Goal: Task Accomplishment & Management: Manage account settings

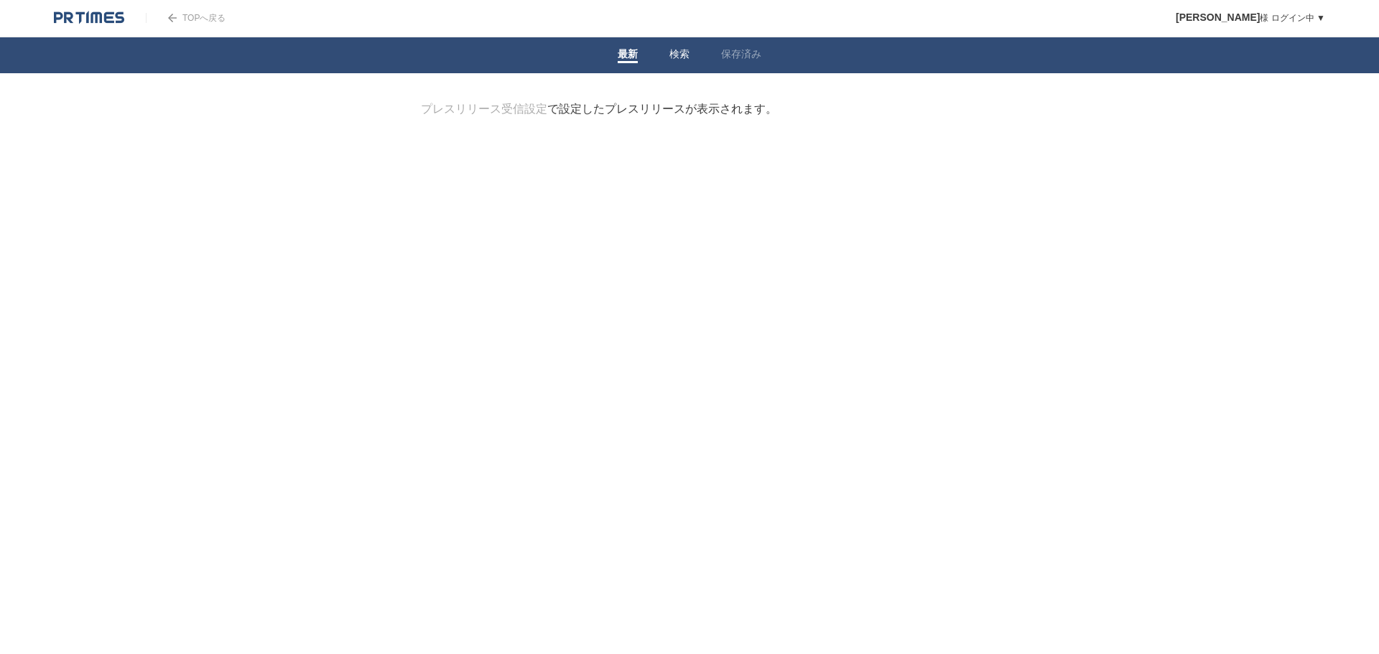
click at [676, 54] on link "検索" at bounding box center [679, 55] width 20 height 15
click at [620, 53] on link "最新" at bounding box center [627, 55] width 20 height 15
click at [673, 53] on link "検索" at bounding box center [679, 55] width 20 height 15
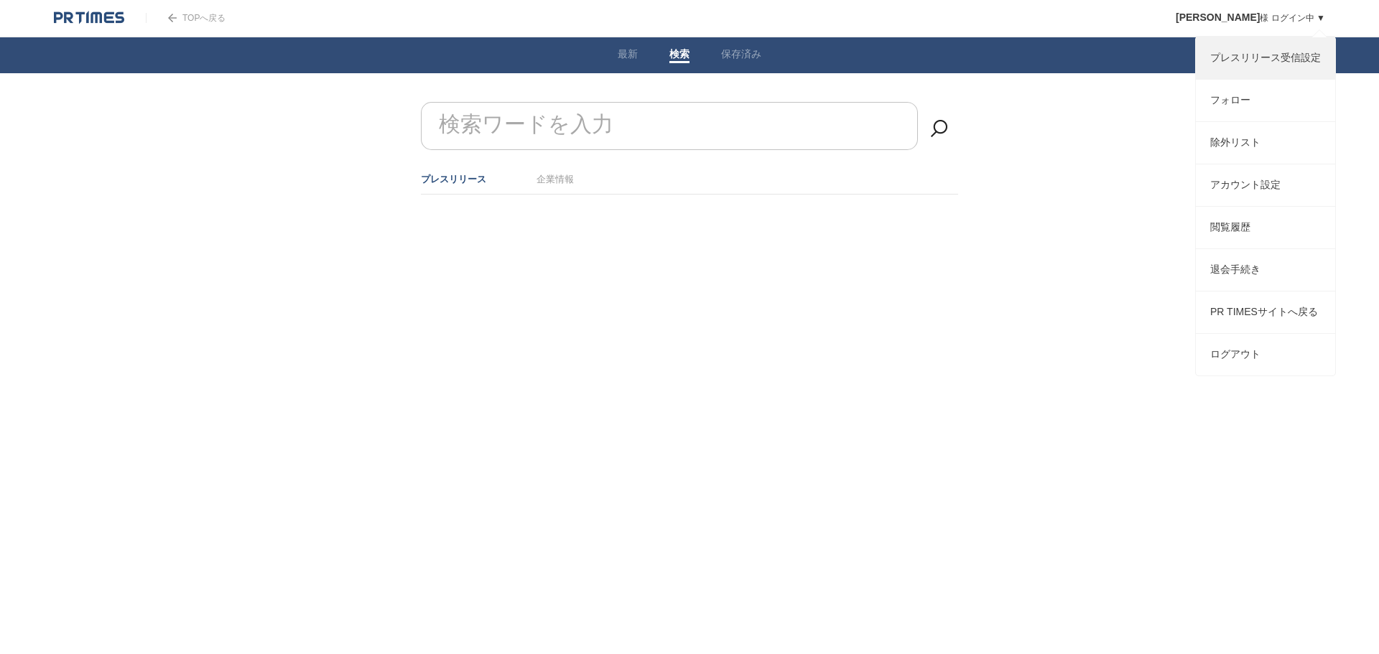
click at [1228, 57] on link "プレスリリース受信設定" at bounding box center [1264, 58] width 139 height 42
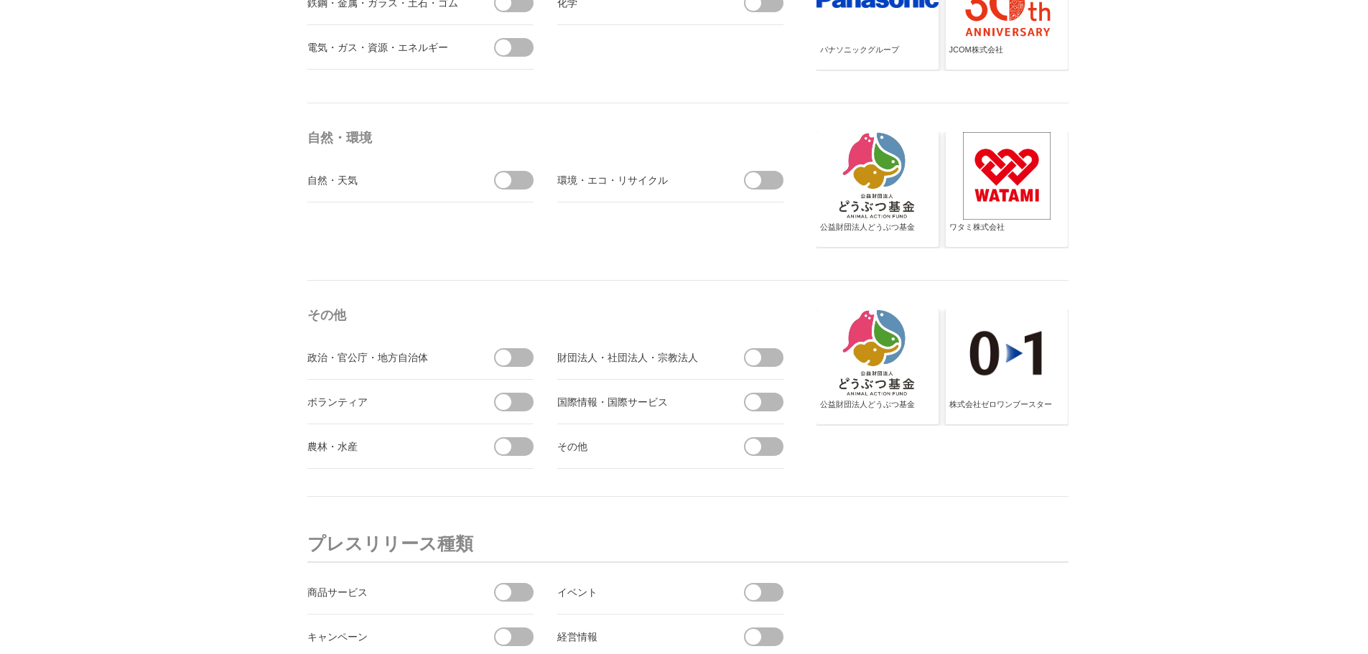
scroll to position [4987, 0]
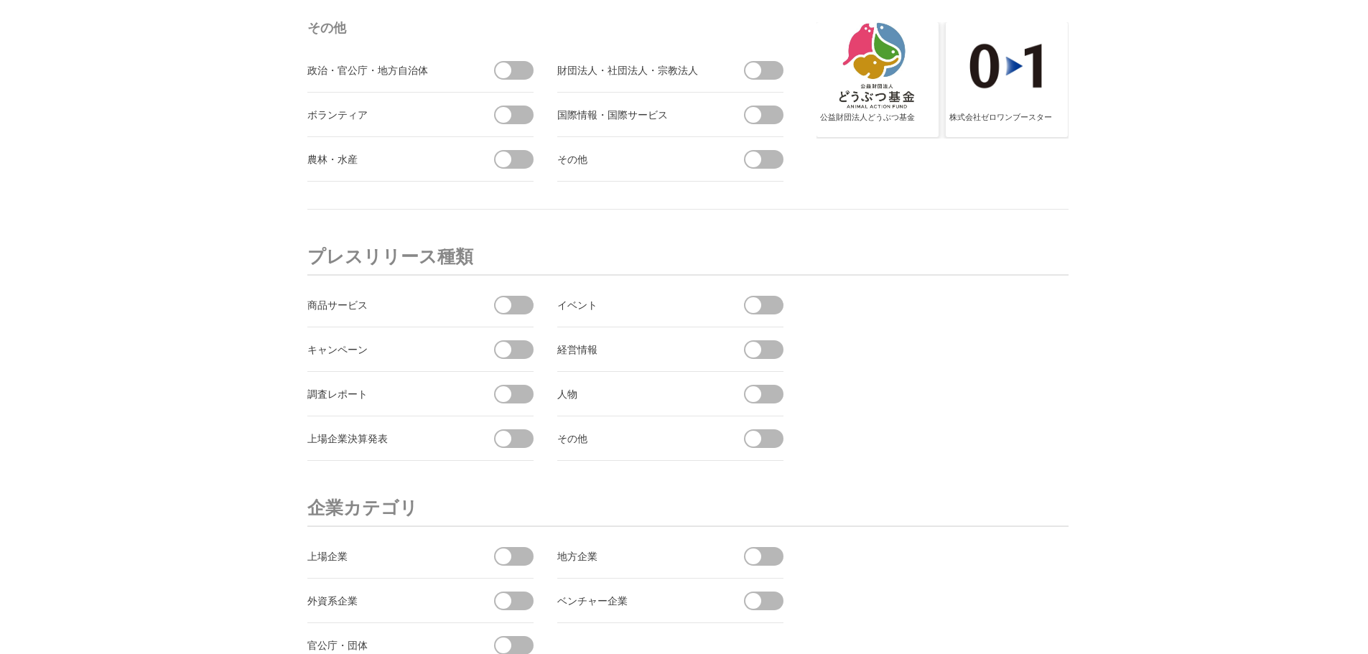
click at [500, 440] on span at bounding box center [503, 439] width 16 height 16
click at [0, 0] on input "checkbox" at bounding box center [0, 0] width 0 height 0
click at [751, 350] on span at bounding box center [753, 350] width 16 height 16
click at [0, 0] on input "checkbox" at bounding box center [0, 0] width 0 height 0
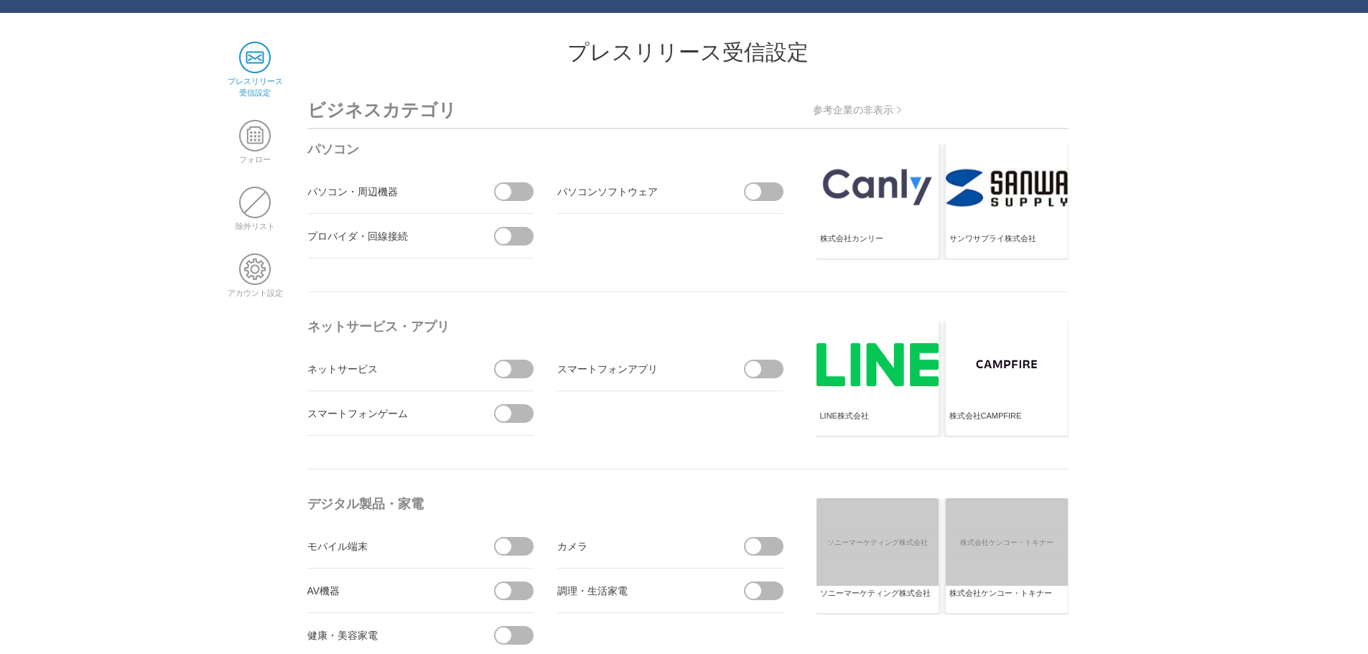
scroll to position [0, 0]
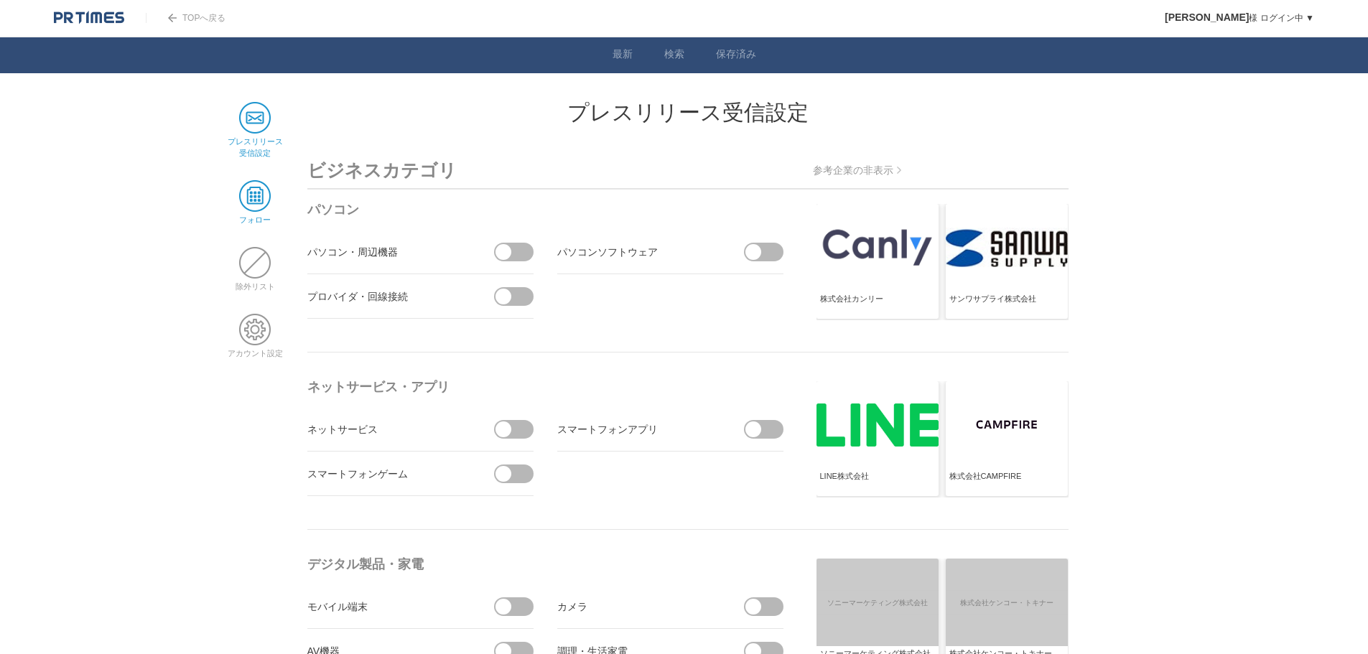
click at [258, 206] on span at bounding box center [255, 196] width 32 height 32
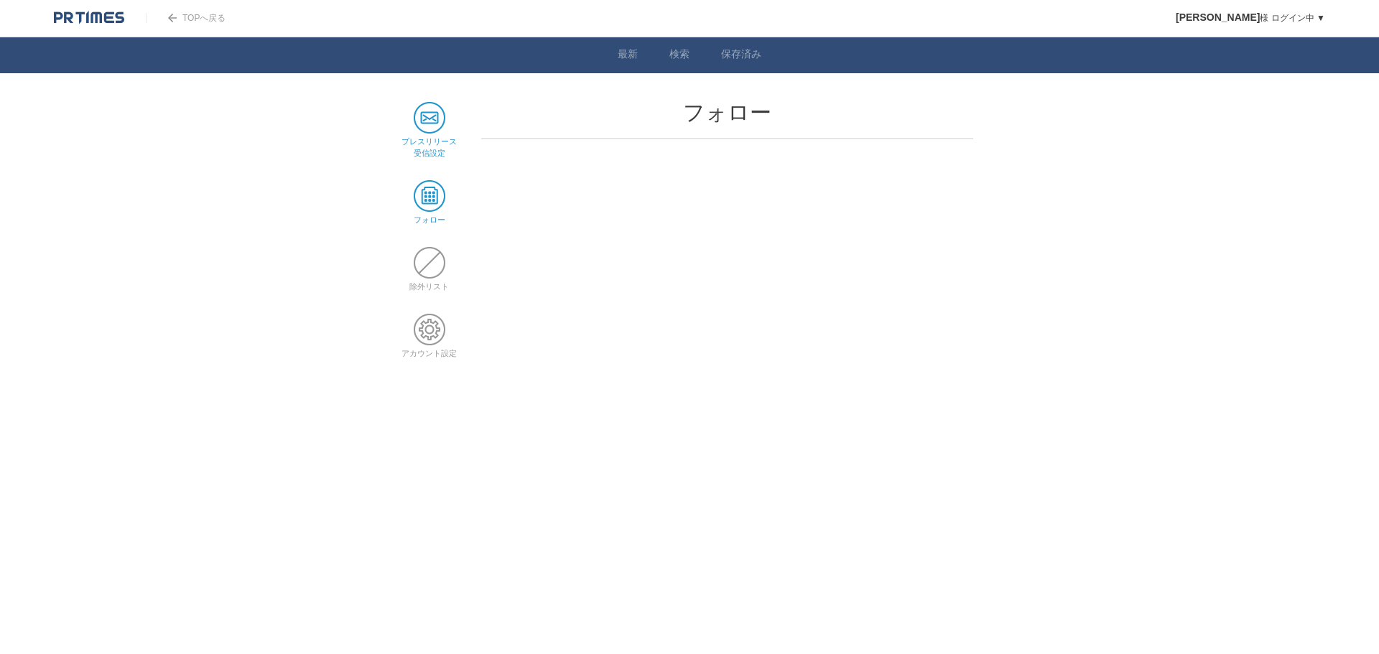
click at [422, 118] on span at bounding box center [430, 118] width 32 height 32
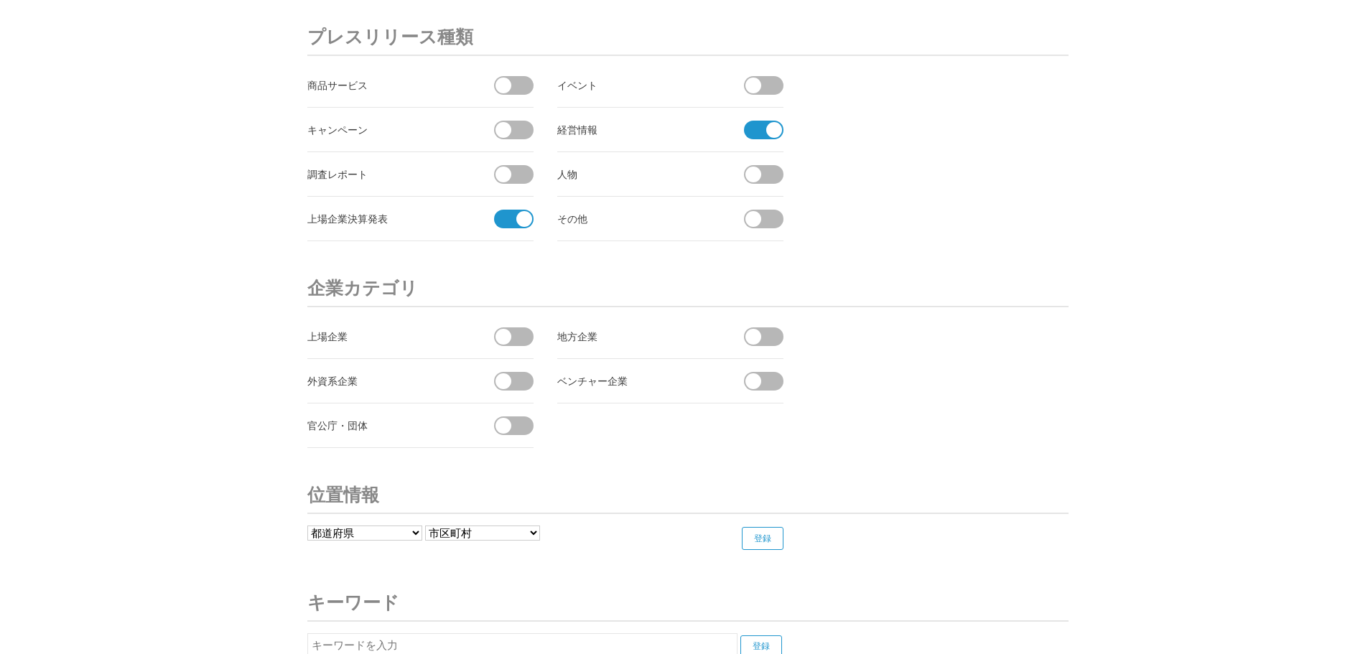
scroll to position [5346, 0]
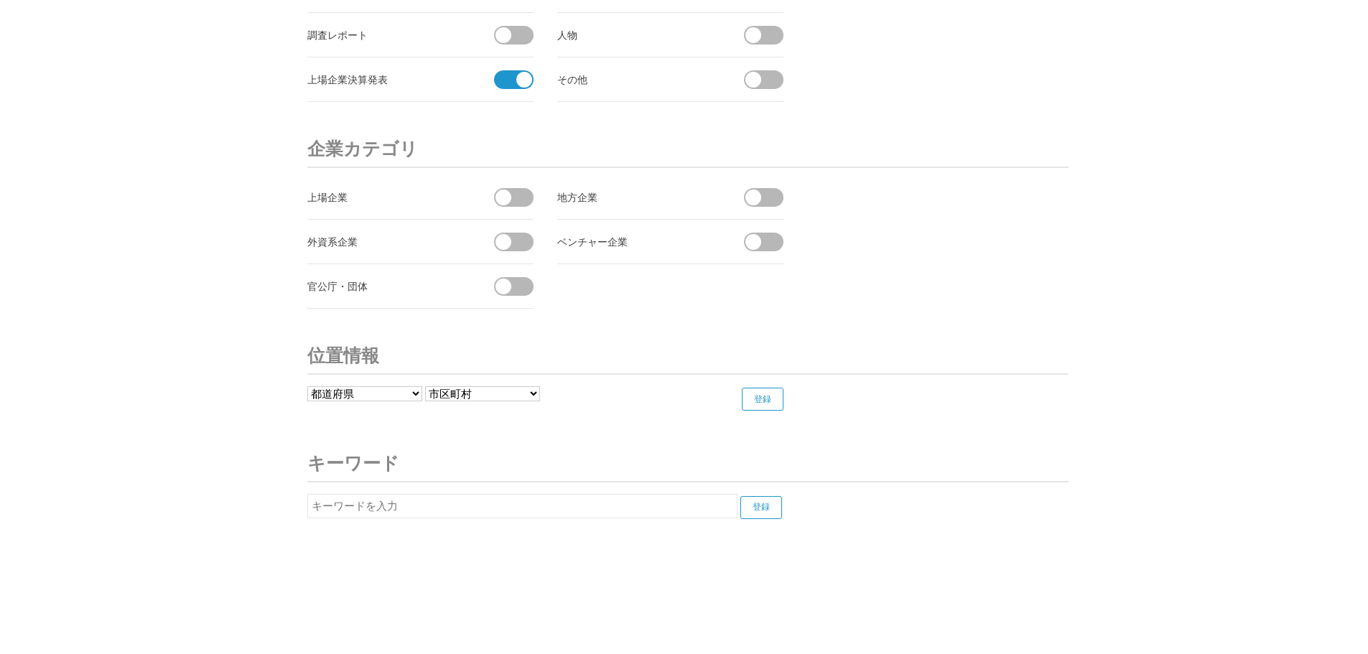
click at [602, 515] on input "text" at bounding box center [522, 506] width 430 height 24
click at [760, 513] on input "登録" at bounding box center [761, 507] width 42 height 23
click at [486, 503] on input "不動産" at bounding box center [522, 506] width 430 height 24
type input "不"
click at [767, 513] on input "登録" at bounding box center [761, 507] width 42 height 23
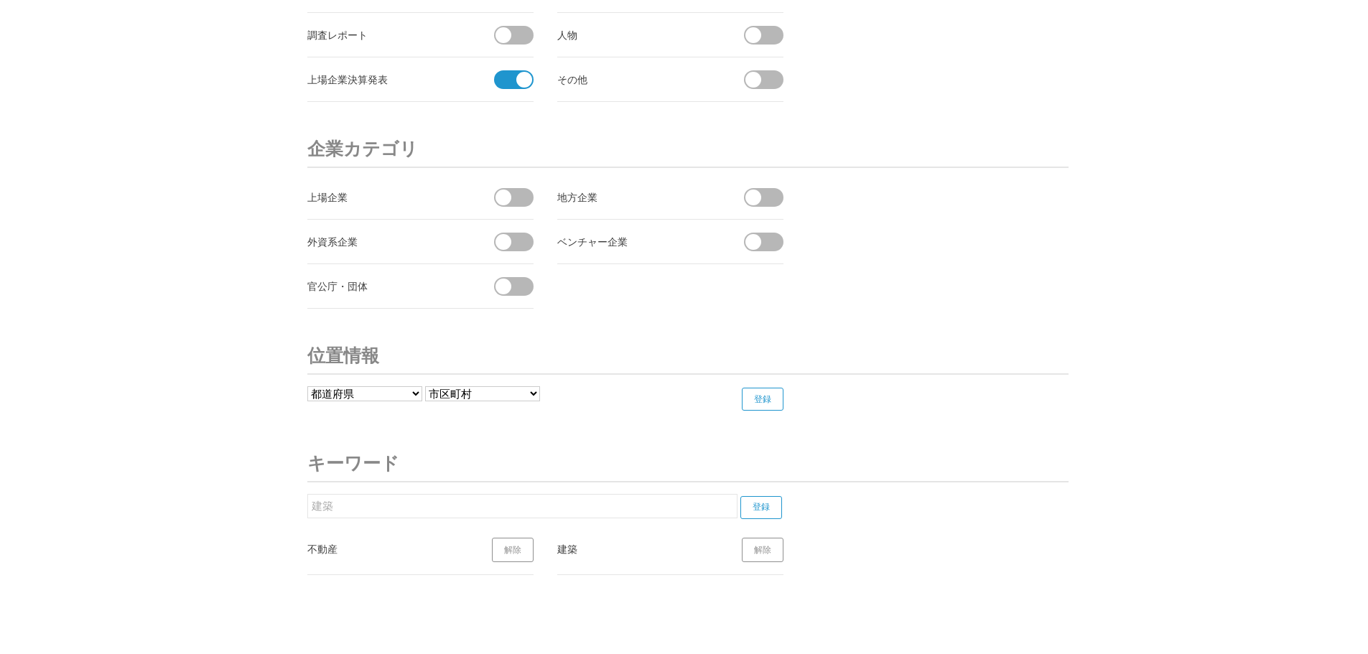
click at [518, 511] on input "建築" at bounding box center [522, 506] width 430 height 24
type input "建"
type input "株式会社長栄"
click at [763, 502] on input "登録" at bounding box center [761, 507] width 42 height 23
drag, startPoint x: 511, startPoint y: 510, endPoint x: 225, endPoint y: 526, distance: 285.5
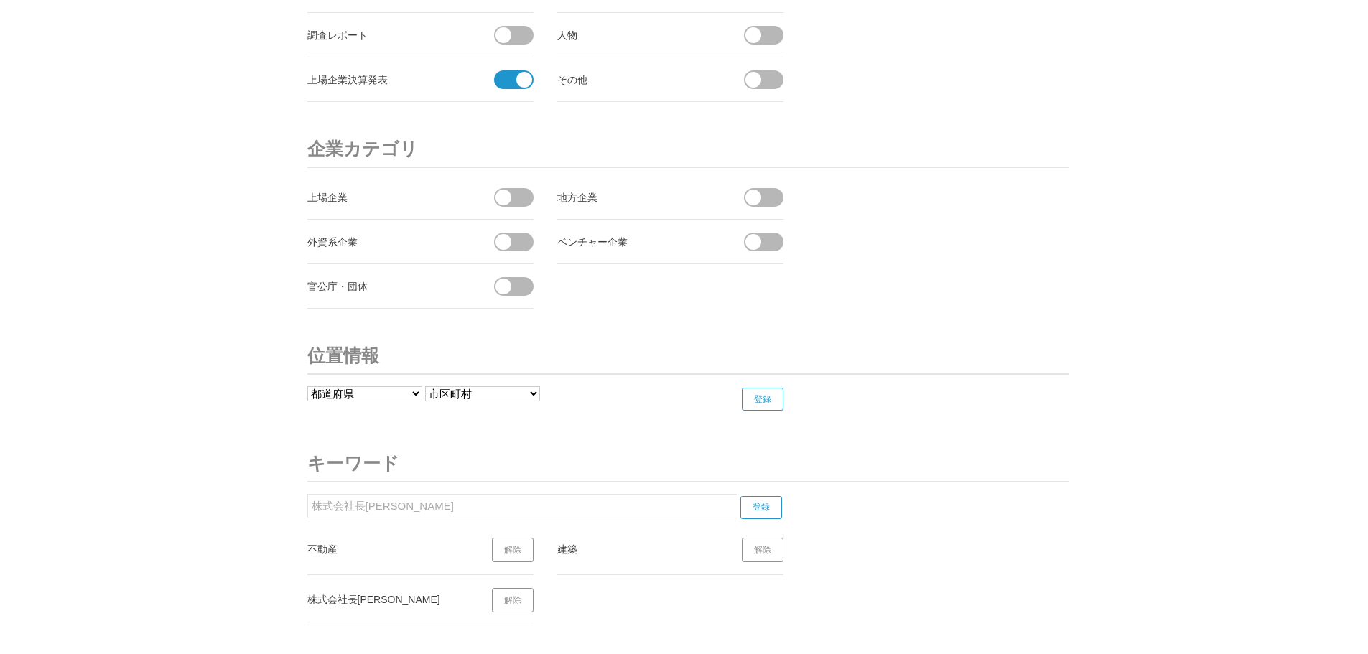
click at [747, 509] on input "登録" at bounding box center [761, 507] width 42 height 23
click at [395, 507] on input "人材" at bounding box center [522, 506] width 430 height 24
type input "人"
click at [760, 516] on input "登録" at bounding box center [761, 507] width 42 height 23
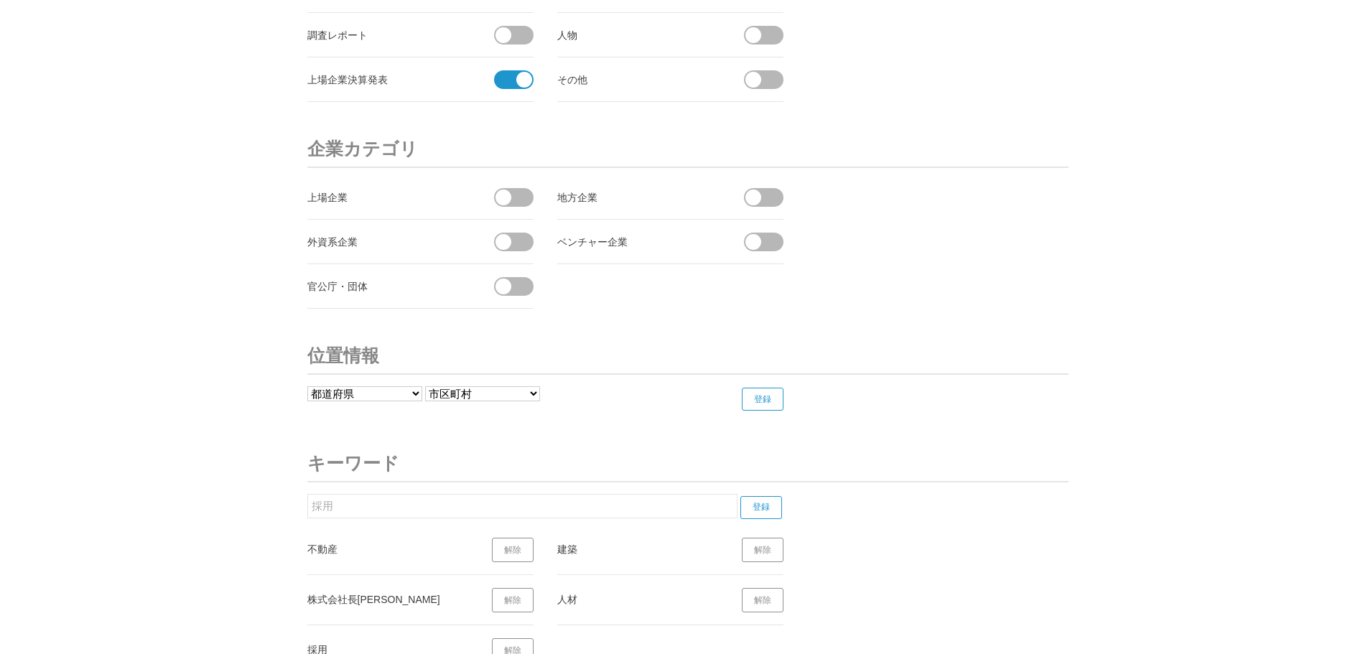
click at [372, 508] on input "採用" at bounding box center [522, 506] width 430 height 24
type input "採"
type input "い"
click at [778, 513] on input "登録" at bounding box center [761, 507] width 42 height 23
drag, startPoint x: 628, startPoint y: 505, endPoint x: 183, endPoint y: 536, distance: 445.5
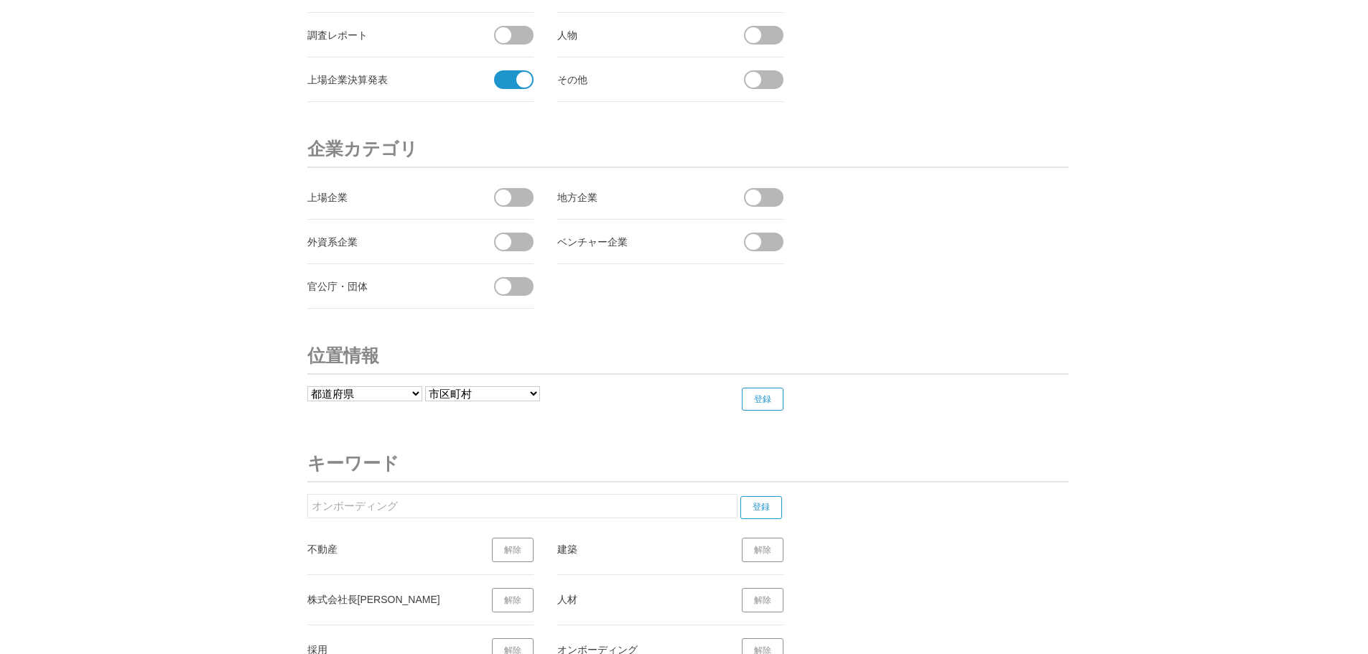
type input "定着"
click at [757, 519] on section "定着 登録 不動産 解除 建築 解除 株式会社長栄 解除 人材 解除 採用 解除 オンボーディング 解除" at bounding box center [553, 585] width 492 height 182
click at [758, 515] on input "登録" at bounding box center [761, 507] width 42 height 23
click at [323, 511] on input "定着" at bounding box center [522, 506] width 430 height 24
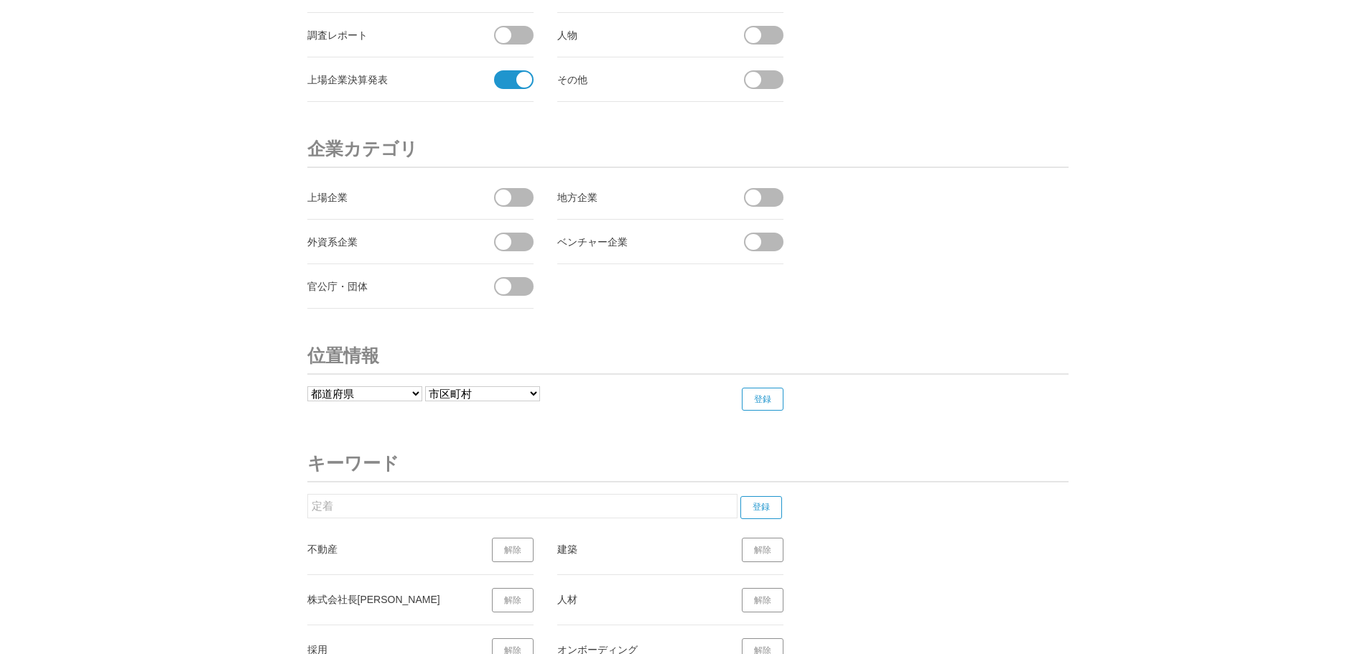
drag, startPoint x: 355, startPoint y: 505, endPoint x: 307, endPoint y: 506, distance: 48.1
click at [307, 506] on input "定着" at bounding box center [522, 506] width 430 height 24
click at [770, 512] on input "登録" at bounding box center [761, 507] width 42 height 23
drag, startPoint x: 398, startPoint y: 505, endPoint x: 241, endPoint y: 515, distance: 157.5
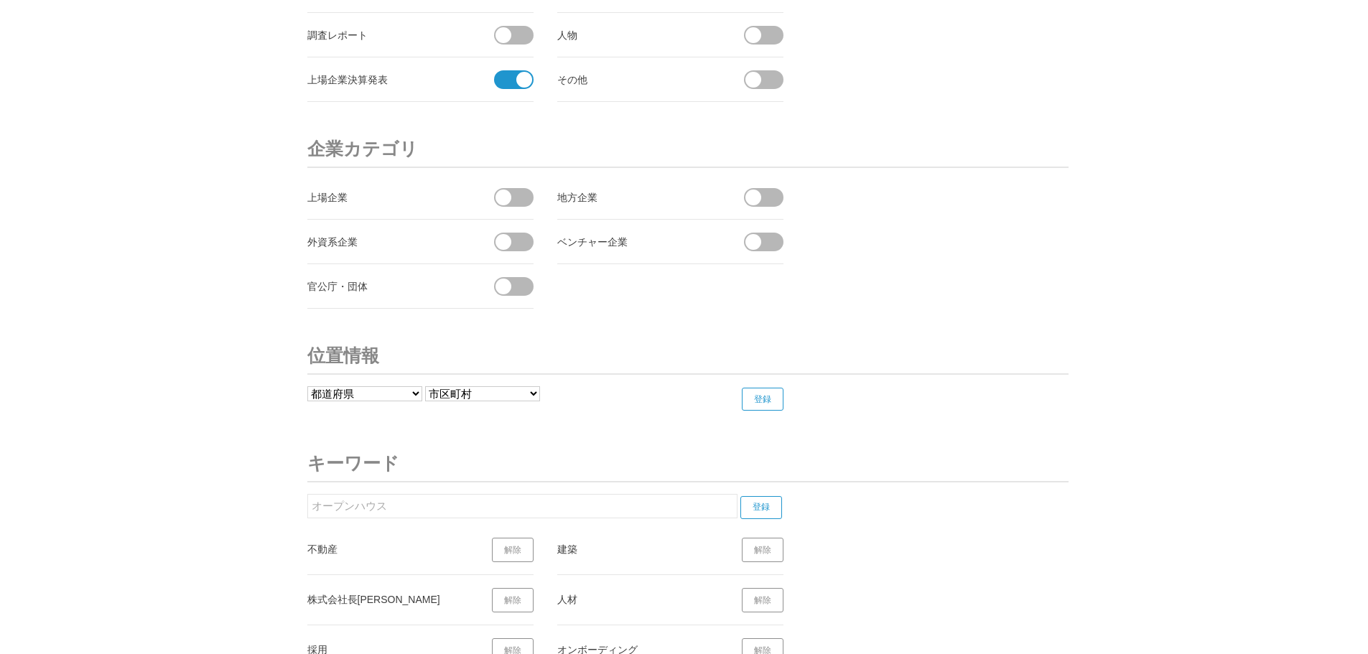
click at [747, 505] on input "登録" at bounding box center [761, 507] width 42 height 23
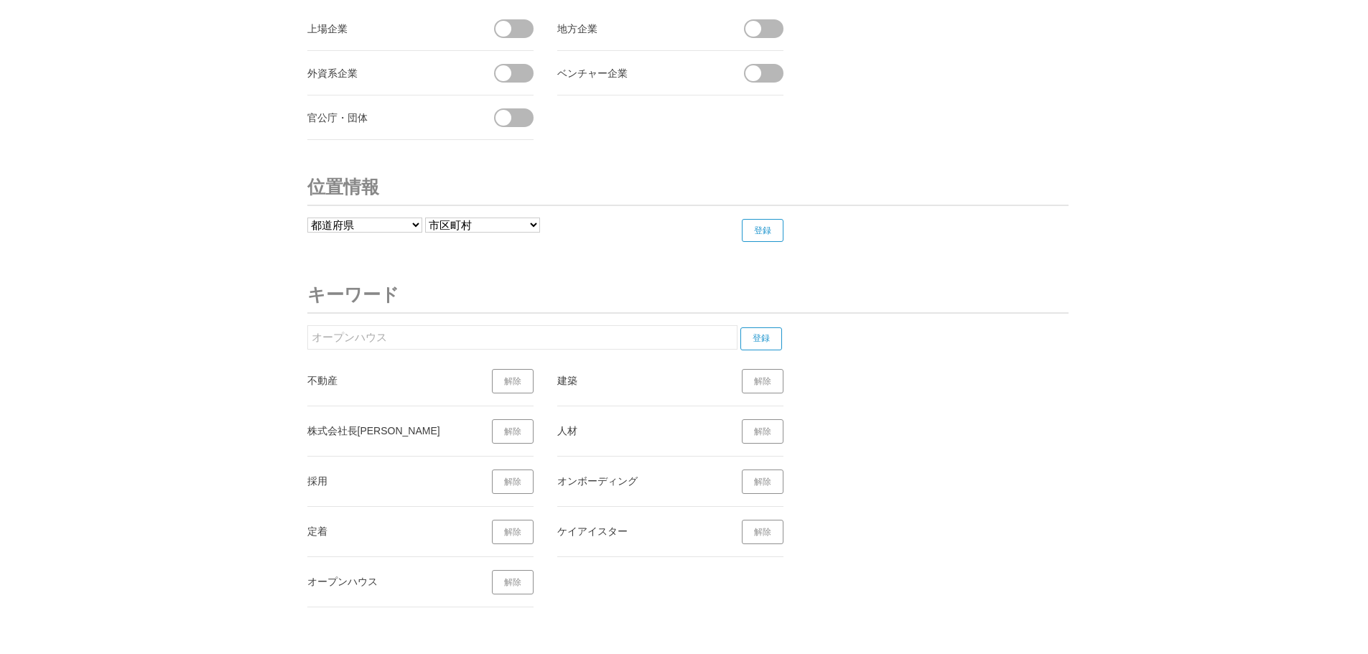
scroll to position [5561, 0]
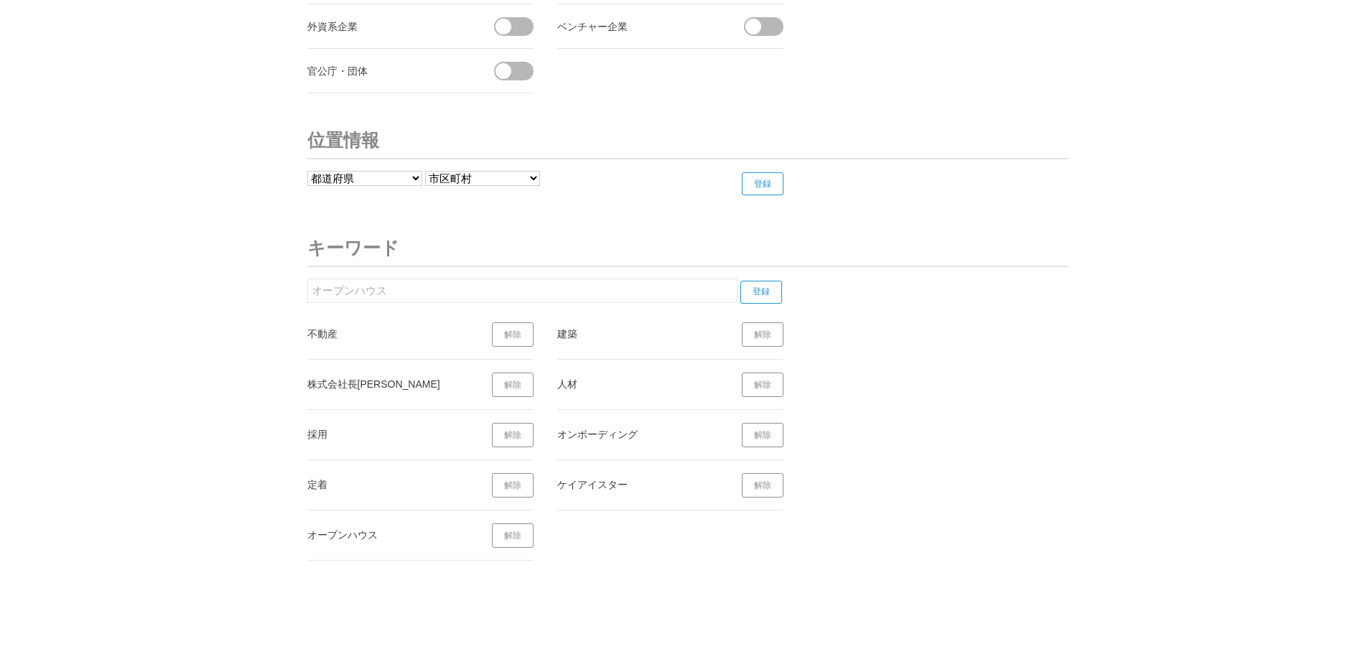
drag, startPoint x: 412, startPoint y: 298, endPoint x: 256, endPoint y: 299, distance: 155.8
click at [745, 289] on input "登録" at bounding box center [761, 292] width 42 height 23
drag, startPoint x: 447, startPoint y: 289, endPoint x: 279, endPoint y: 288, distance: 168.7
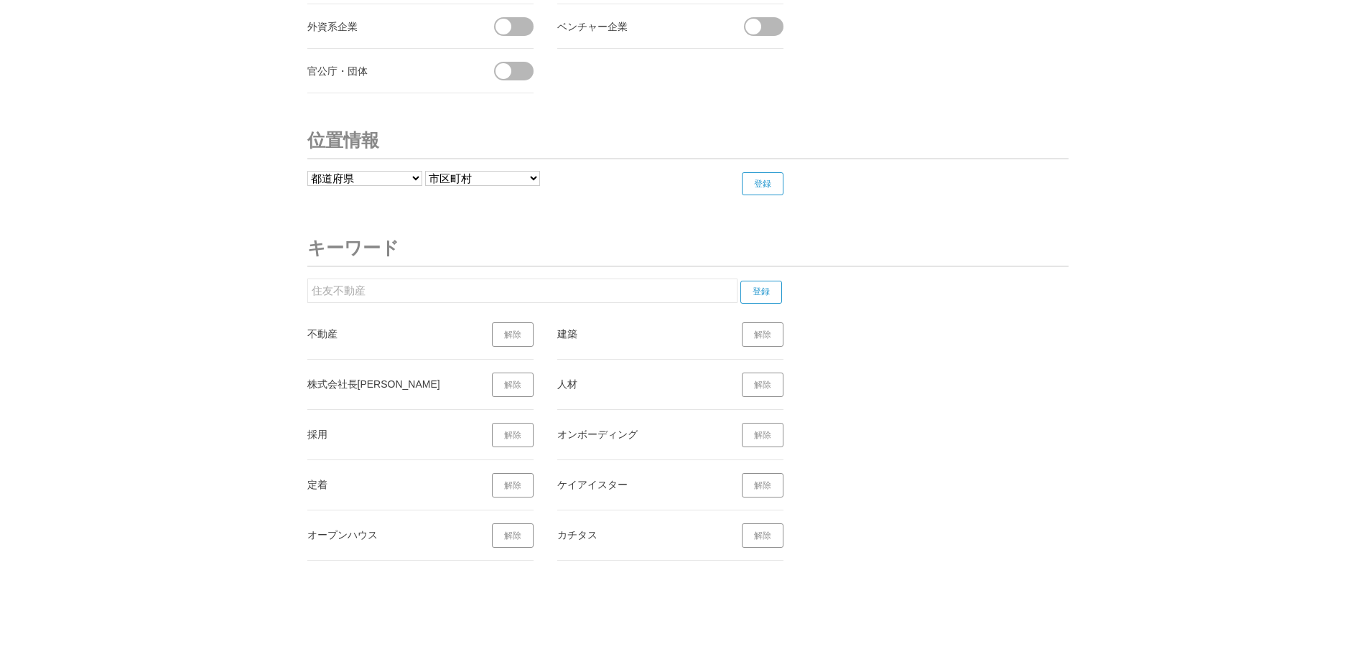
click at [780, 289] on input "登録" at bounding box center [761, 292] width 42 height 23
drag, startPoint x: 421, startPoint y: 293, endPoint x: 310, endPoint y: 297, distance: 111.4
click at [310, 297] on input "住友不動産" at bounding box center [522, 291] width 430 height 24
type input "東急リバブル"
click at [768, 295] on input "登録" at bounding box center [761, 292] width 42 height 23
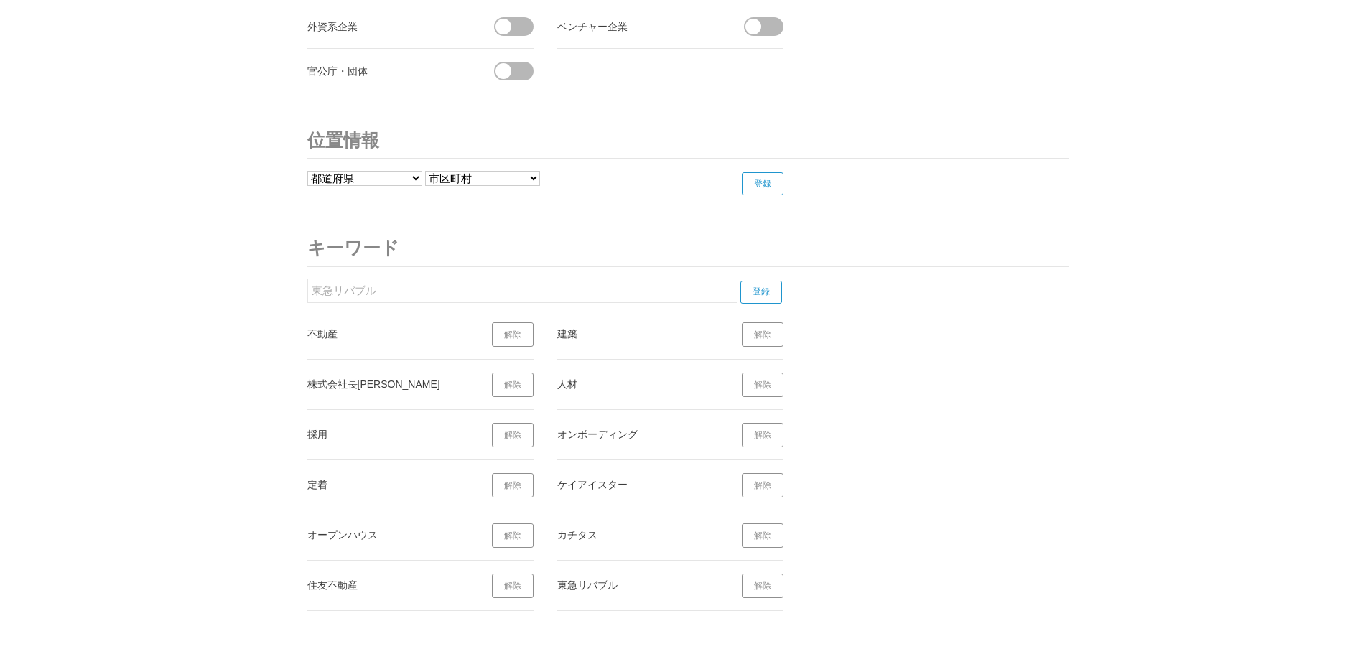
drag, startPoint x: 401, startPoint y: 294, endPoint x: 288, endPoint y: 297, distance: 112.8
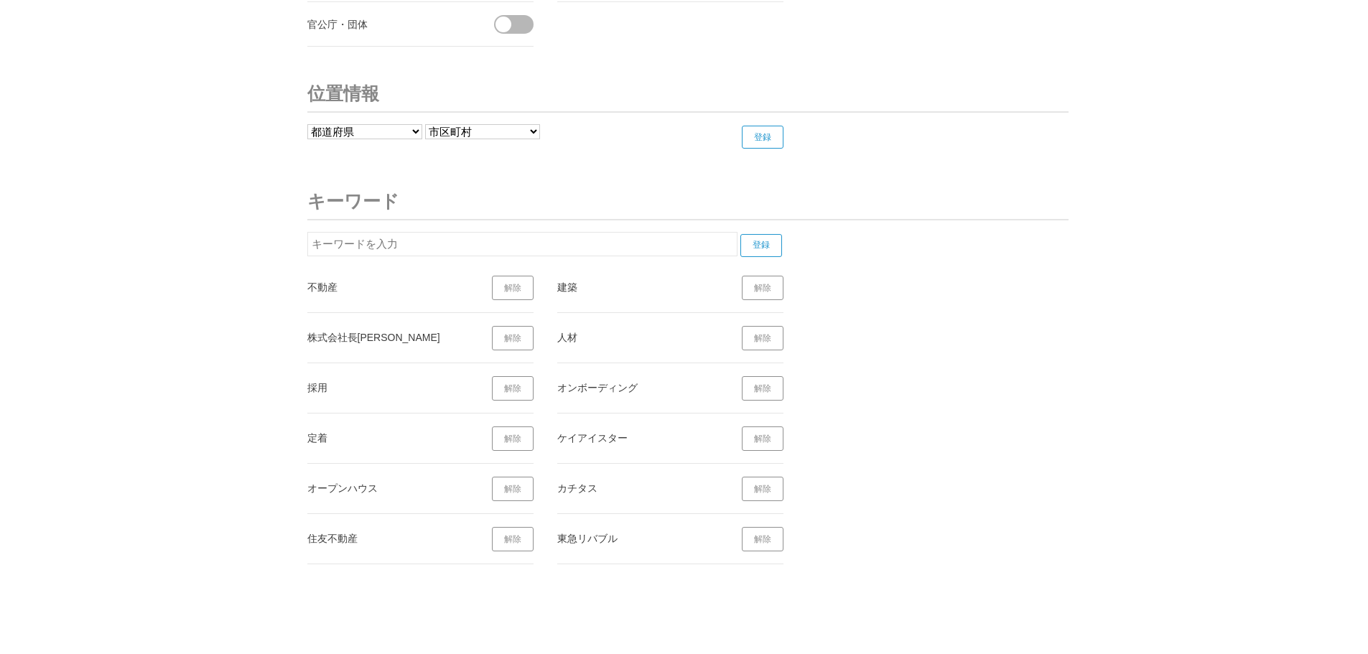
scroll to position [5633, 0]
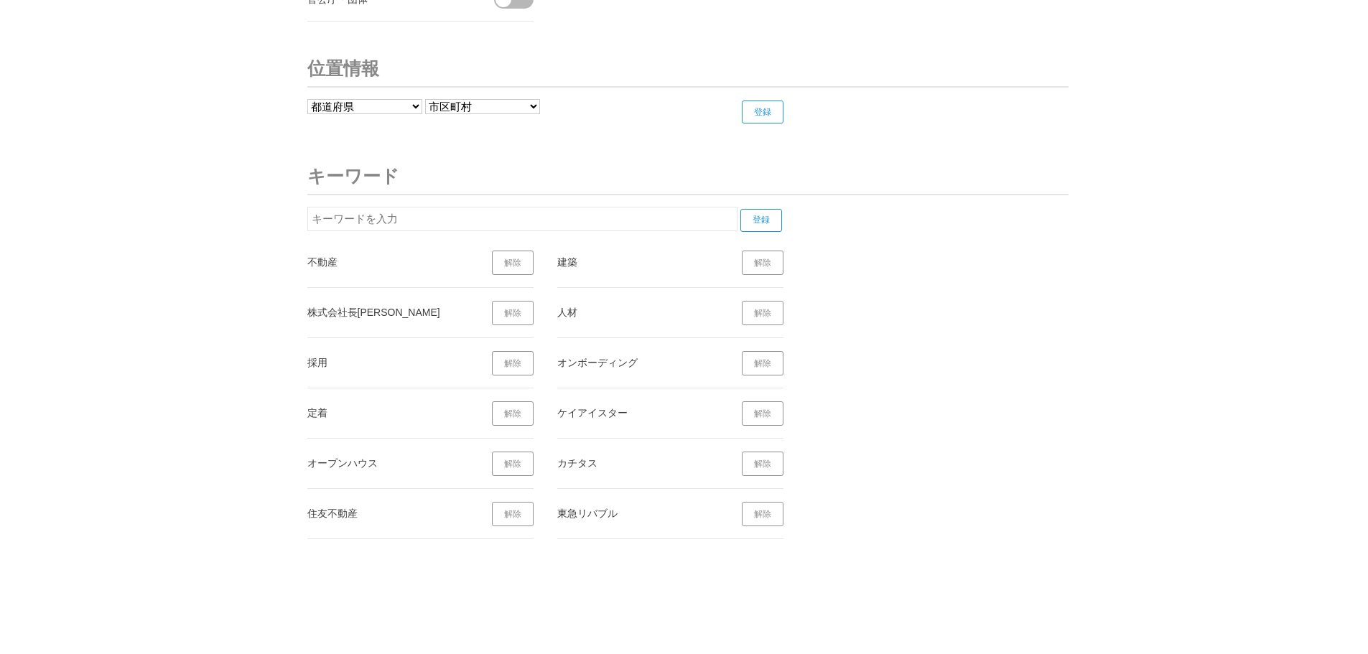
click at [418, 220] on input "text" at bounding box center [522, 219] width 430 height 24
type input "道"
type input "三菱地所"
click at [768, 218] on input "登録" at bounding box center [761, 220] width 42 height 23
drag, startPoint x: 395, startPoint y: 226, endPoint x: 315, endPoint y: 220, distance: 79.9
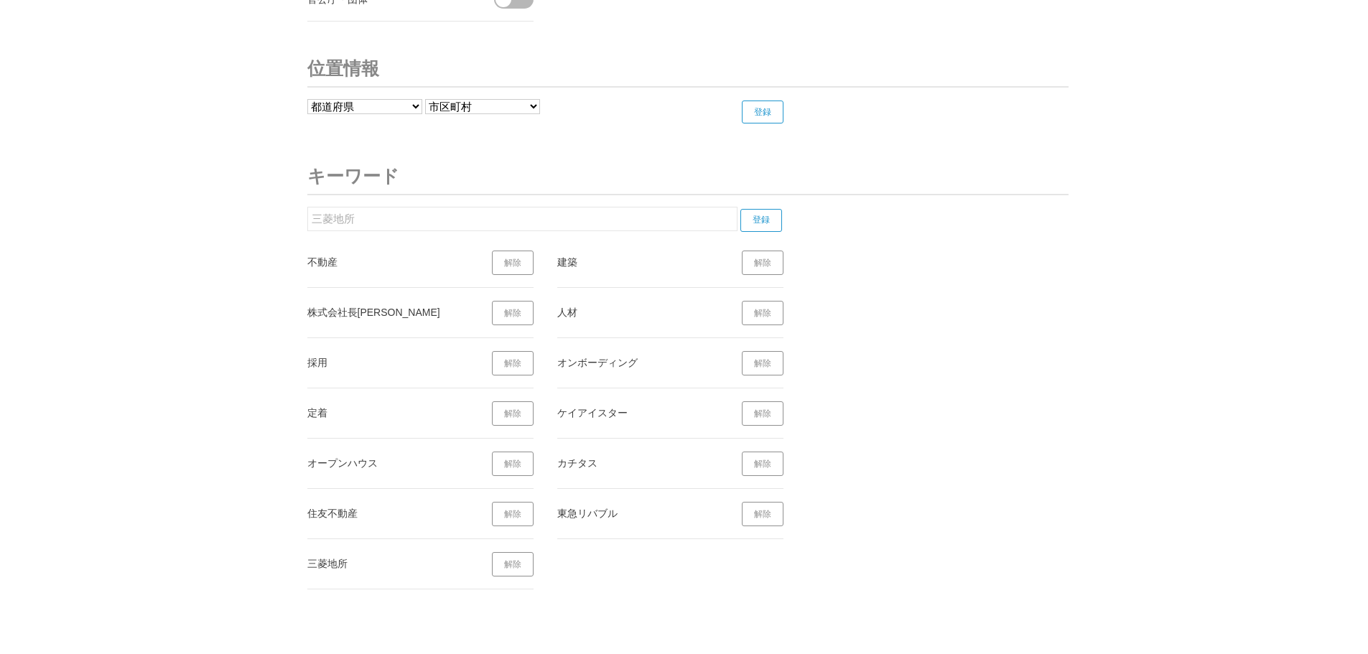
click at [315, 220] on input "三菱地所" at bounding box center [522, 219] width 430 height 24
click at [763, 222] on input "登録" at bounding box center [761, 220] width 42 height 23
click at [329, 229] on input "大和ハウス" at bounding box center [522, 219] width 430 height 24
drag, startPoint x: 382, startPoint y: 221, endPoint x: 286, endPoint y: 231, distance: 96.0
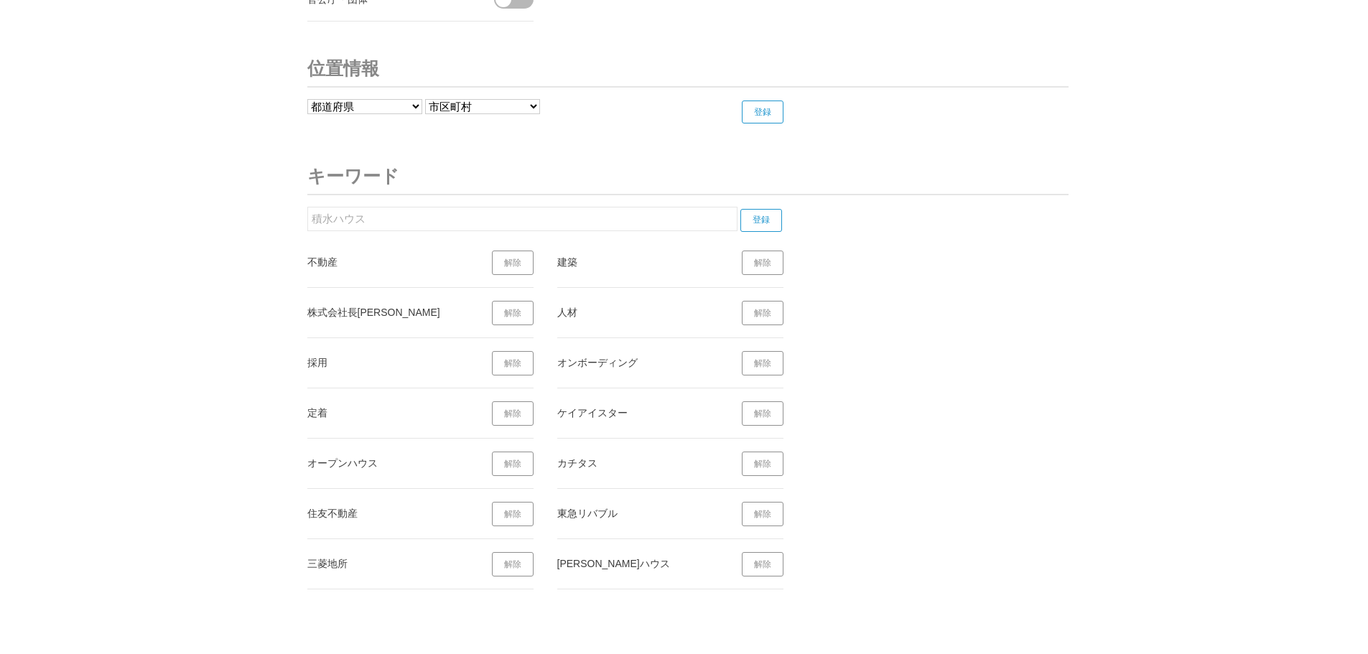
click at [756, 218] on input "登録" at bounding box center [761, 220] width 42 height 23
drag, startPoint x: 408, startPoint y: 223, endPoint x: 263, endPoint y: 224, distance: 145.0
click at [773, 225] on input "登録" at bounding box center [761, 220] width 42 height 23
drag, startPoint x: 449, startPoint y: 217, endPoint x: 228, endPoint y: 249, distance: 223.5
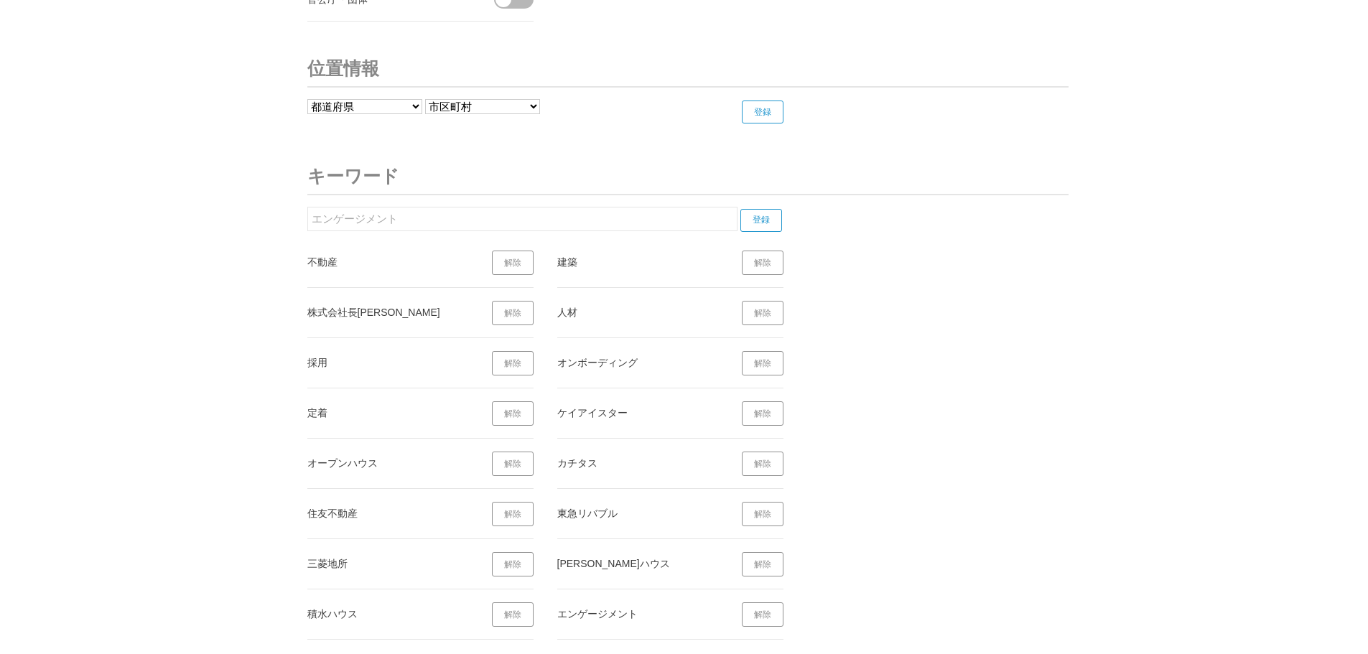
click at [754, 220] on input "登録" at bounding box center [761, 220] width 42 height 23
drag, startPoint x: 467, startPoint y: 215, endPoint x: 290, endPoint y: 213, distance: 177.4
type input "人的資本"
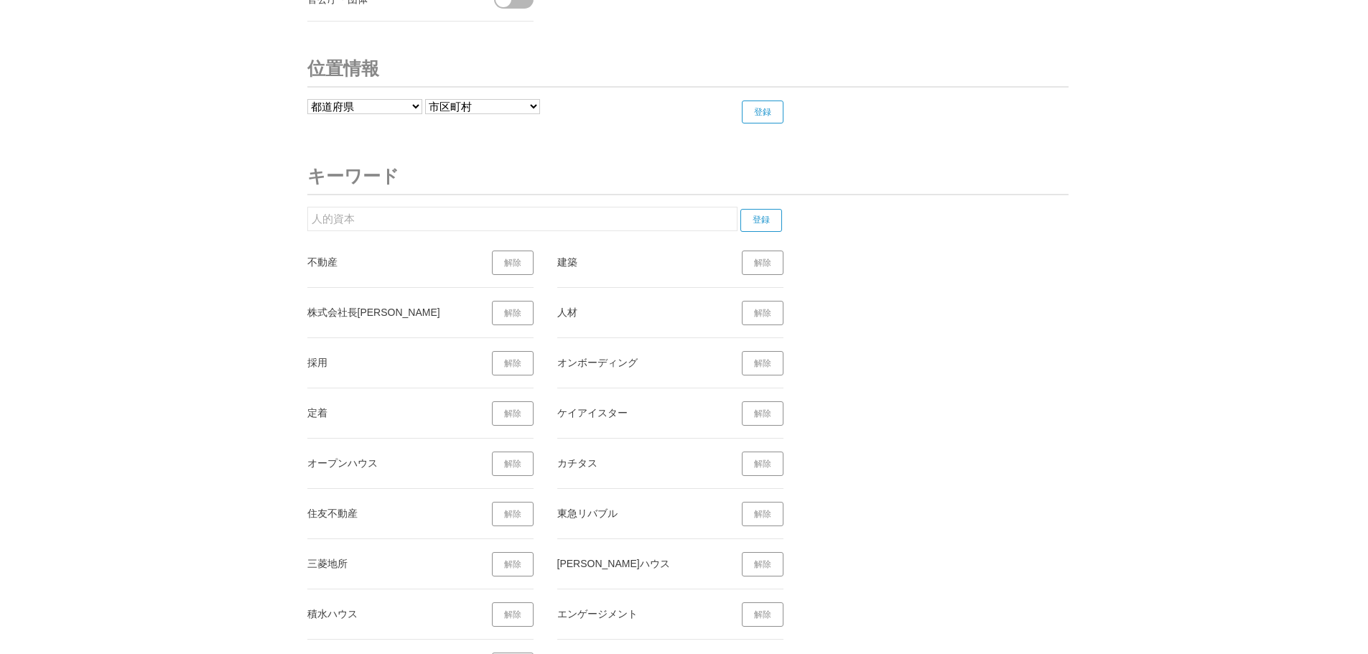
click at [778, 226] on input "登録" at bounding box center [761, 220] width 42 height 23
drag, startPoint x: 381, startPoint y: 220, endPoint x: 315, endPoint y: 223, distance: 65.4
click at [315, 223] on input "人的資本" at bounding box center [522, 219] width 430 height 24
click at [774, 218] on input "登録" at bounding box center [761, 220] width 42 height 23
drag, startPoint x: 434, startPoint y: 223, endPoint x: 291, endPoint y: 233, distance: 143.2
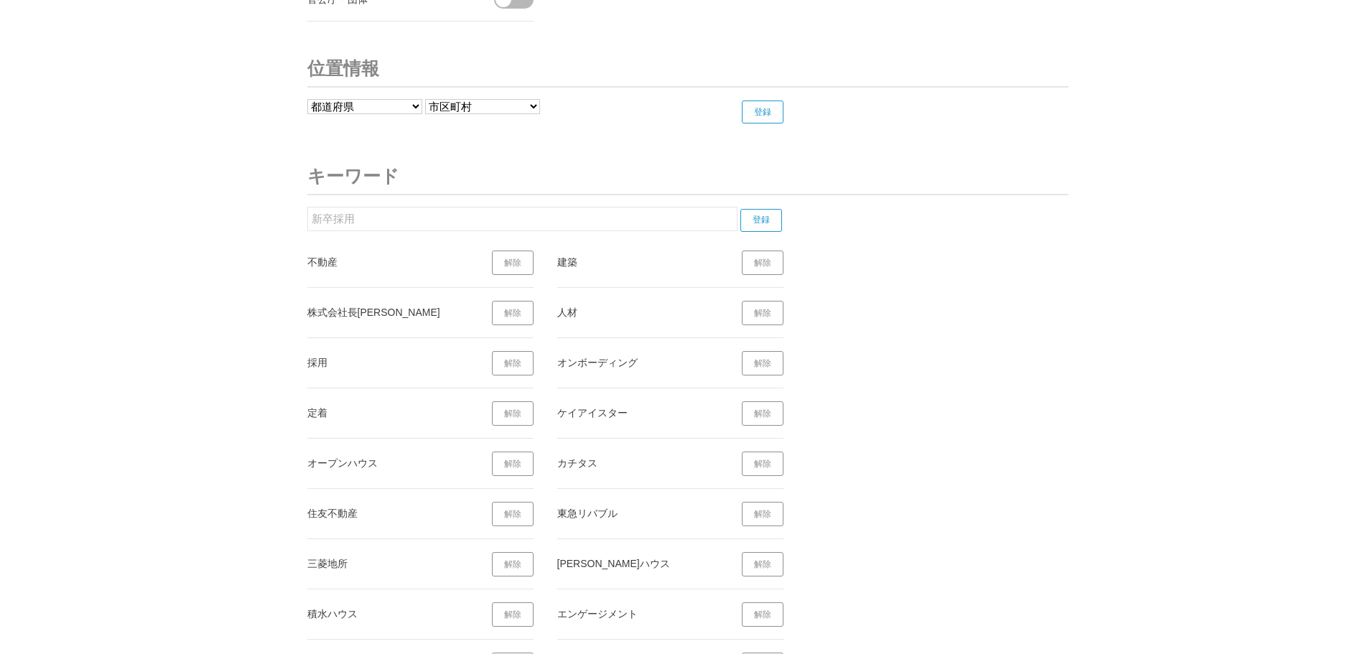
type input "研修"
click at [755, 221] on input "登録" at bounding box center [761, 220] width 42 height 23
drag, startPoint x: 334, startPoint y: 220, endPoint x: 275, endPoint y: 220, distance: 58.9
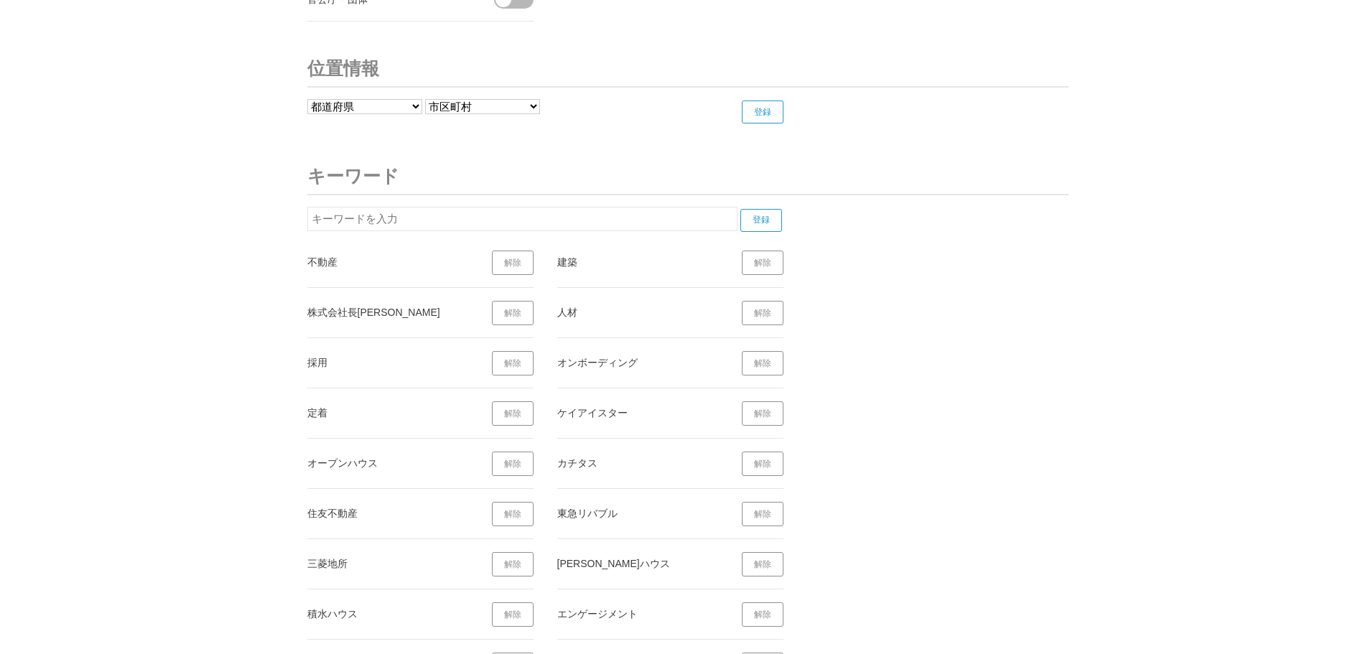
click at [409, 211] on input "text" at bounding box center [522, 219] width 430 height 24
click at [768, 220] on input "登録" at bounding box center [761, 220] width 42 height 23
drag, startPoint x: 429, startPoint y: 223, endPoint x: 299, endPoint y: 225, distance: 130.0
type input "キャリア採用"
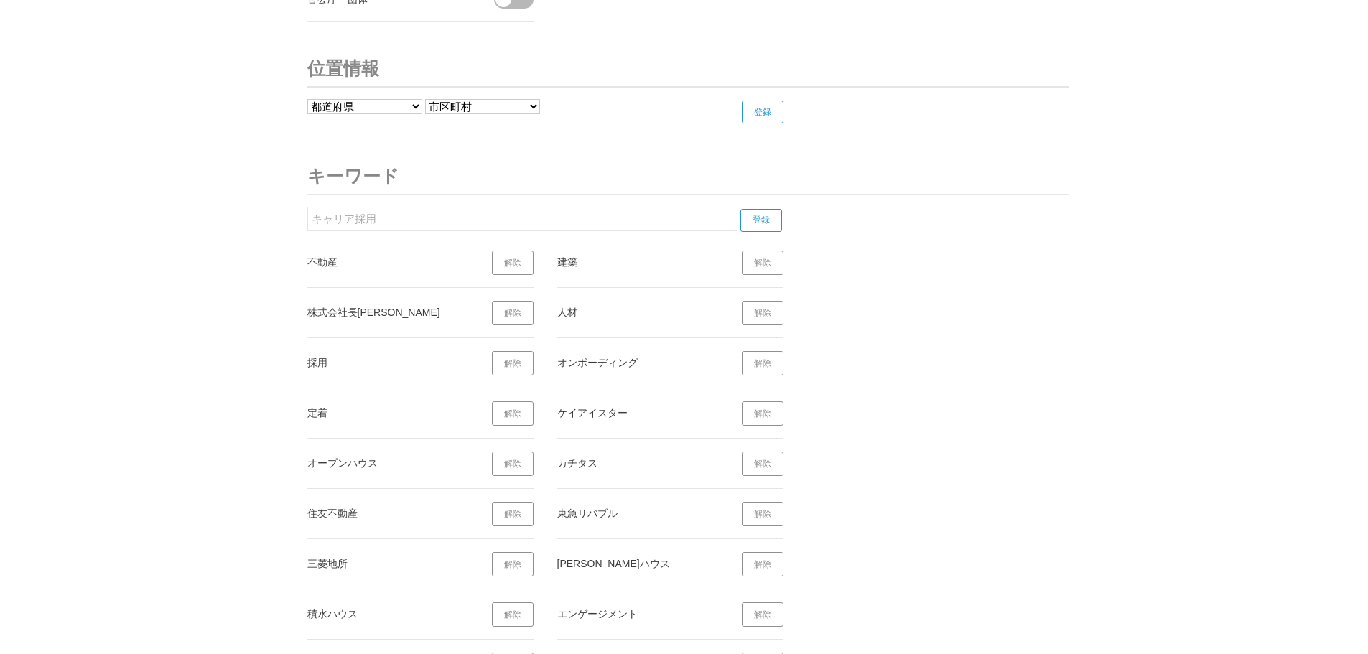
click at [753, 226] on input "登録" at bounding box center [761, 220] width 42 height 23
drag, startPoint x: 446, startPoint y: 224, endPoint x: 271, endPoint y: 236, distance: 174.9
type input "非正規"
click at [758, 220] on input "登録" at bounding box center [761, 220] width 42 height 23
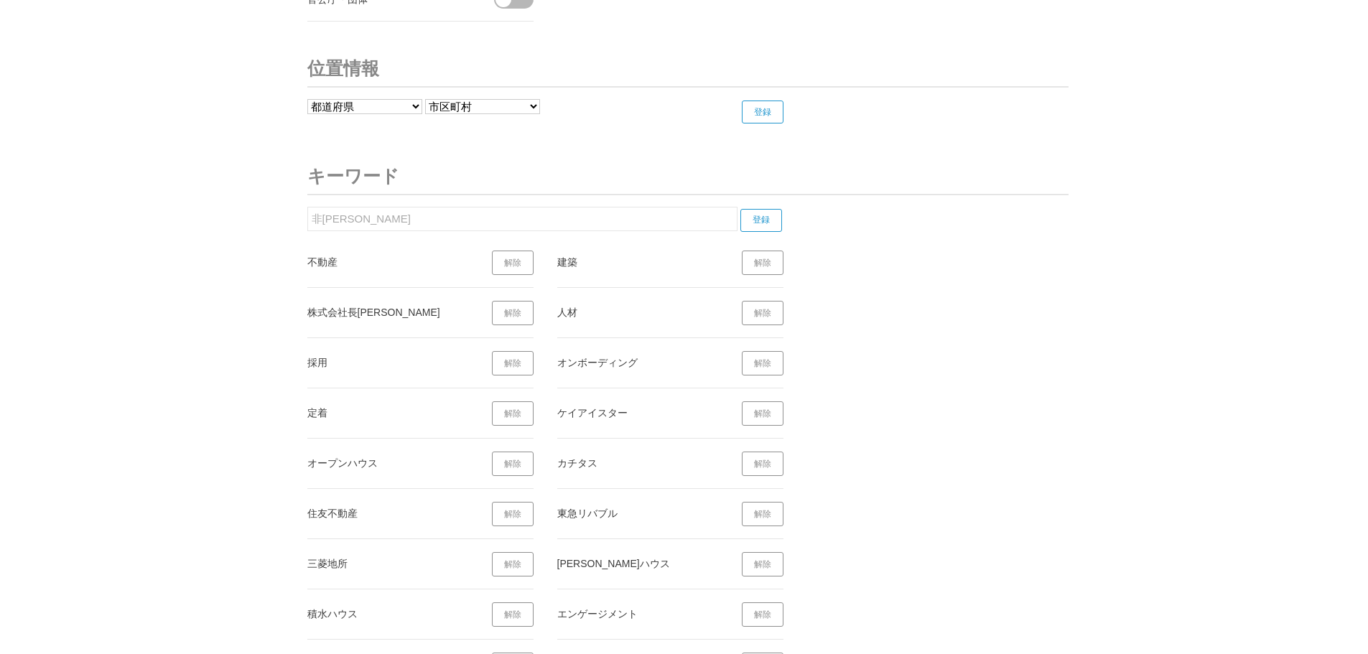
drag, startPoint x: 360, startPoint y: 218, endPoint x: 289, endPoint y: 219, distance: 71.8
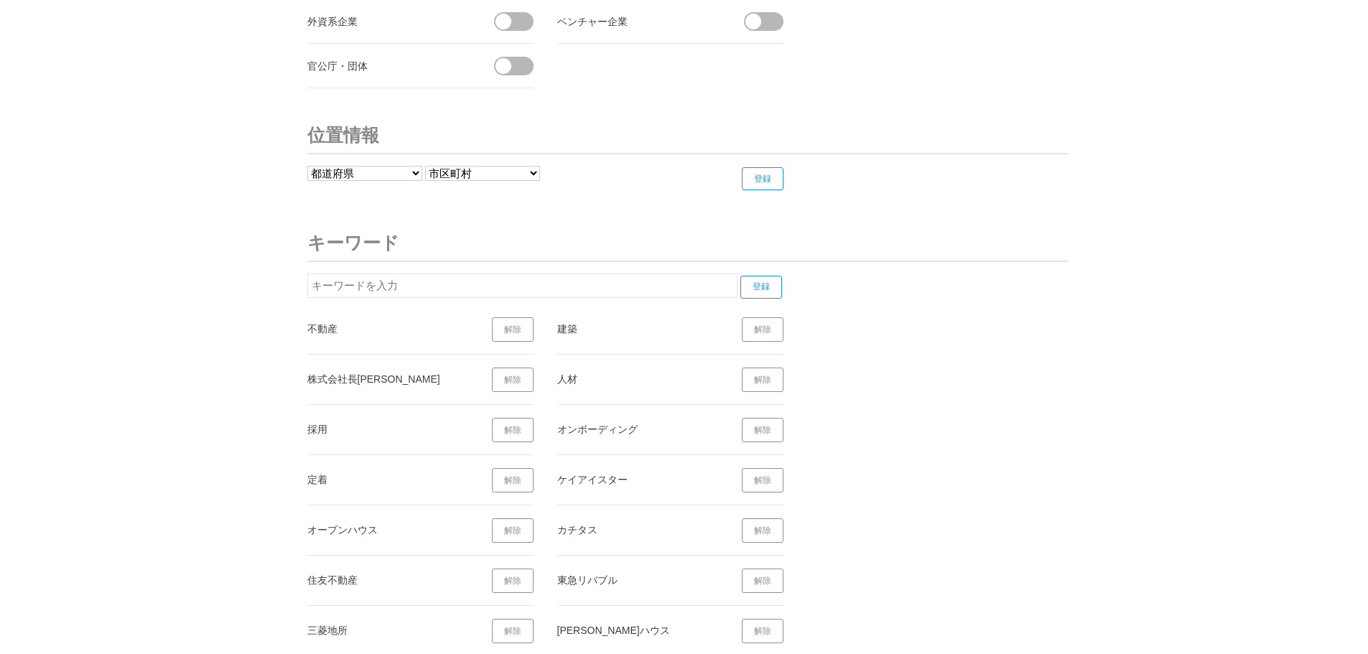
scroll to position [5561, 0]
type input "エン・ジャパン株式会社"
click at [763, 290] on input "登録" at bounding box center [761, 292] width 42 height 23
drag, startPoint x: 501, startPoint y: 297, endPoint x: 311, endPoint y: 309, distance: 190.7
click at [311, 309] on section "エン・ジャパン株式会社 登録 不動産 解除 建築 解除 株式会社長栄 解除 人材 解除 採用 解除 オンボーディング 解除 定着 解除 ケイアイスター 解除 …" at bounding box center [553, 596] width 492 height 634
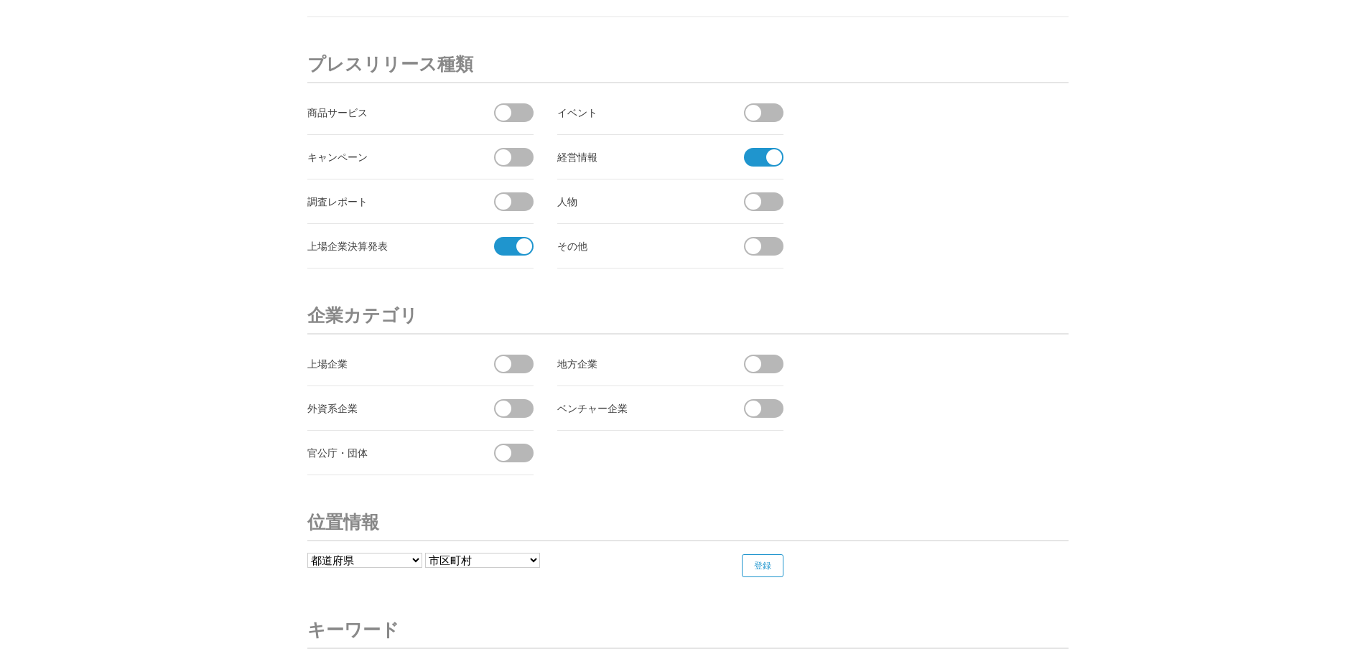
scroll to position [5178, 0]
click at [500, 208] on span at bounding box center [503, 203] width 16 height 16
click at [0, 0] on input "checkbox" at bounding box center [0, 0] width 0 height 0
click at [753, 246] on span at bounding box center [753, 247] width 16 height 16
click at [0, 0] on input "checkbox" at bounding box center [0, 0] width 0 height 0
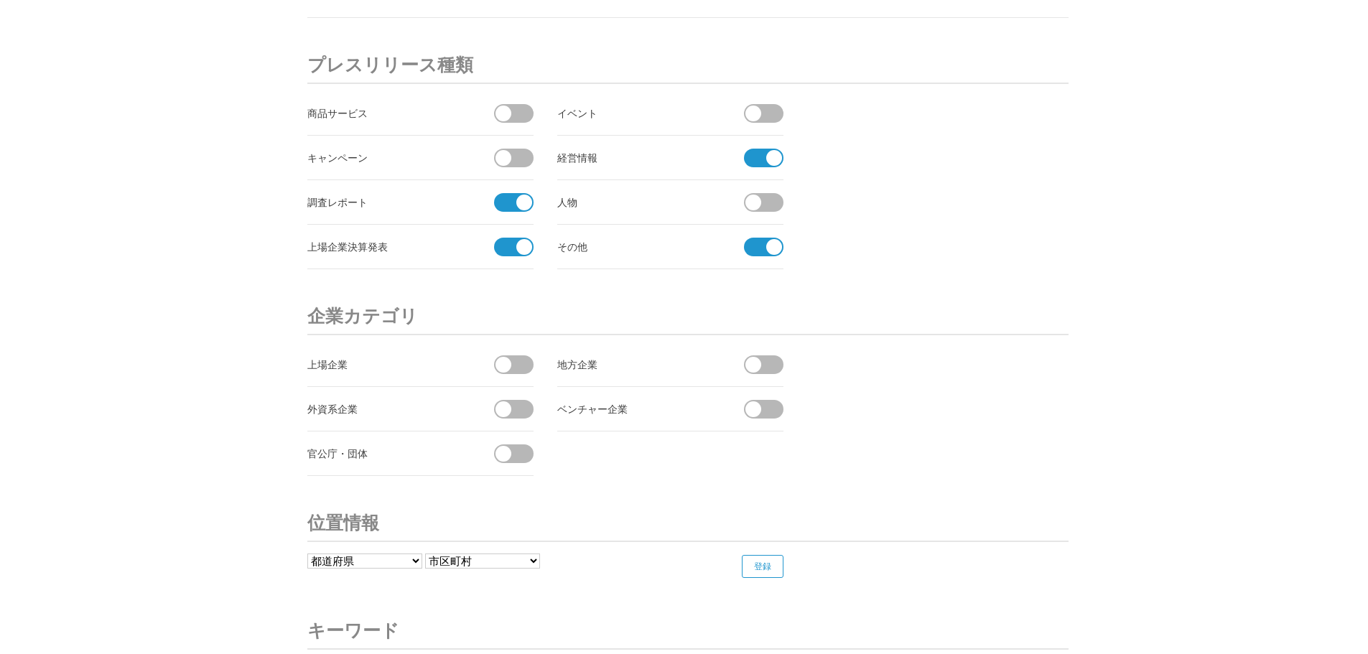
click at [751, 118] on span at bounding box center [753, 114] width 16 height 16
click at [0, 0] on input "checkbox" at bounding box center [0, 0] width 0 height 0
click at [503, 115] on span at bounding box center [503, 114] width 16 height 16
click at [0, 0] on input "checkbox" at bounding box center [0, 0] width 0 height 0
click at [504, 162] on span at bounding box center [503, 158] width 16 height 16
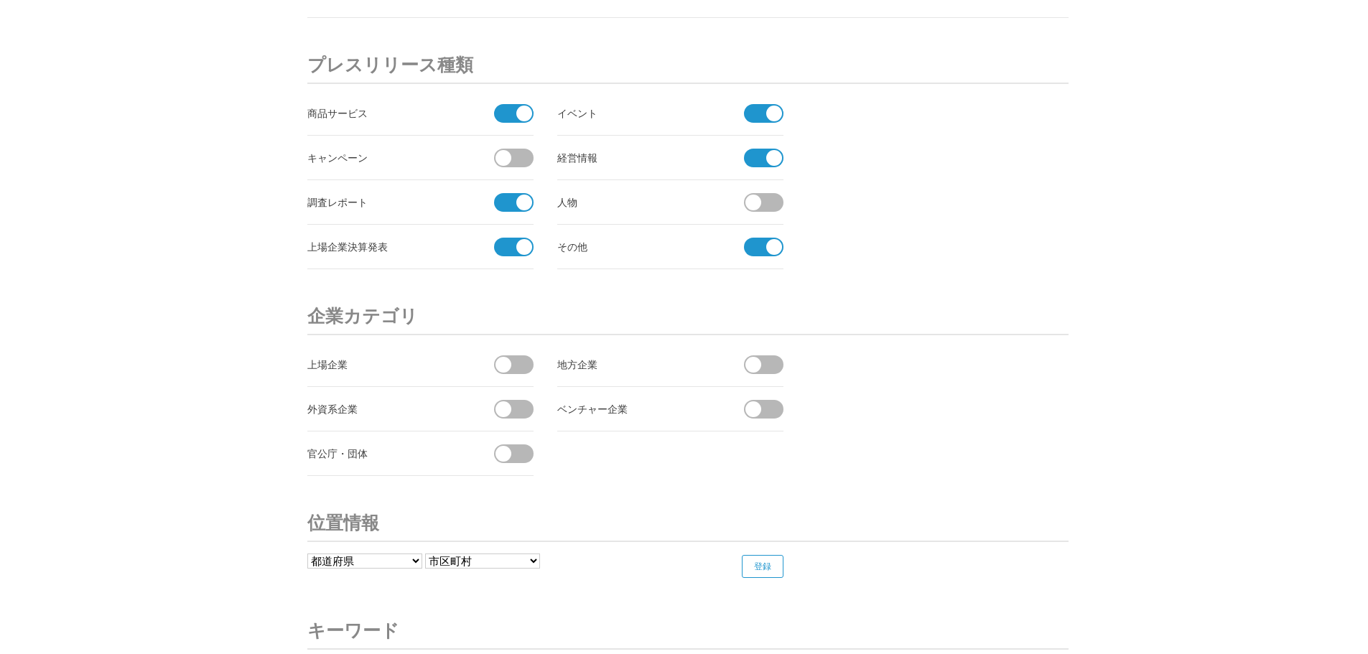
click at [0, 0] on input "checkbox" at bounding box center [0, 0] width 0 height 0
click at [747, 205] on span at bounding box center [753, 203] width 16 height 16
click at [0, 0] on input "checkbox" at bounding box center [0, 0] width 0 height 0
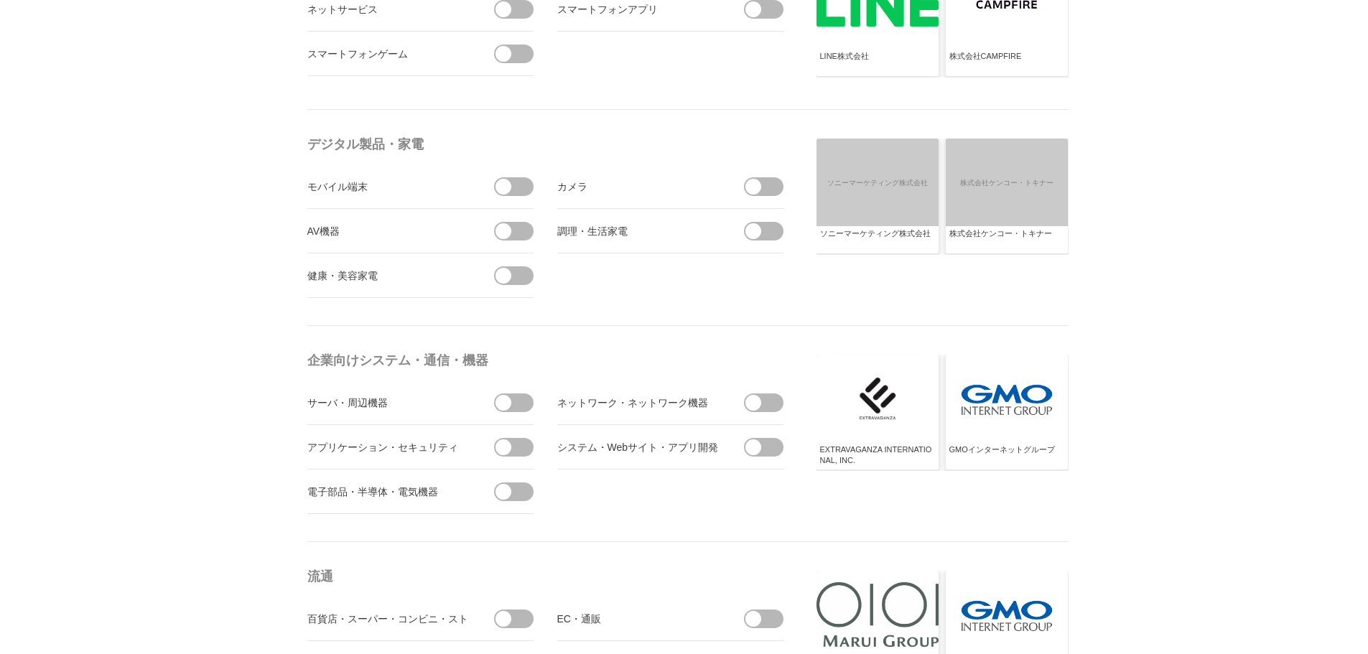
scroll to position [0, 0]
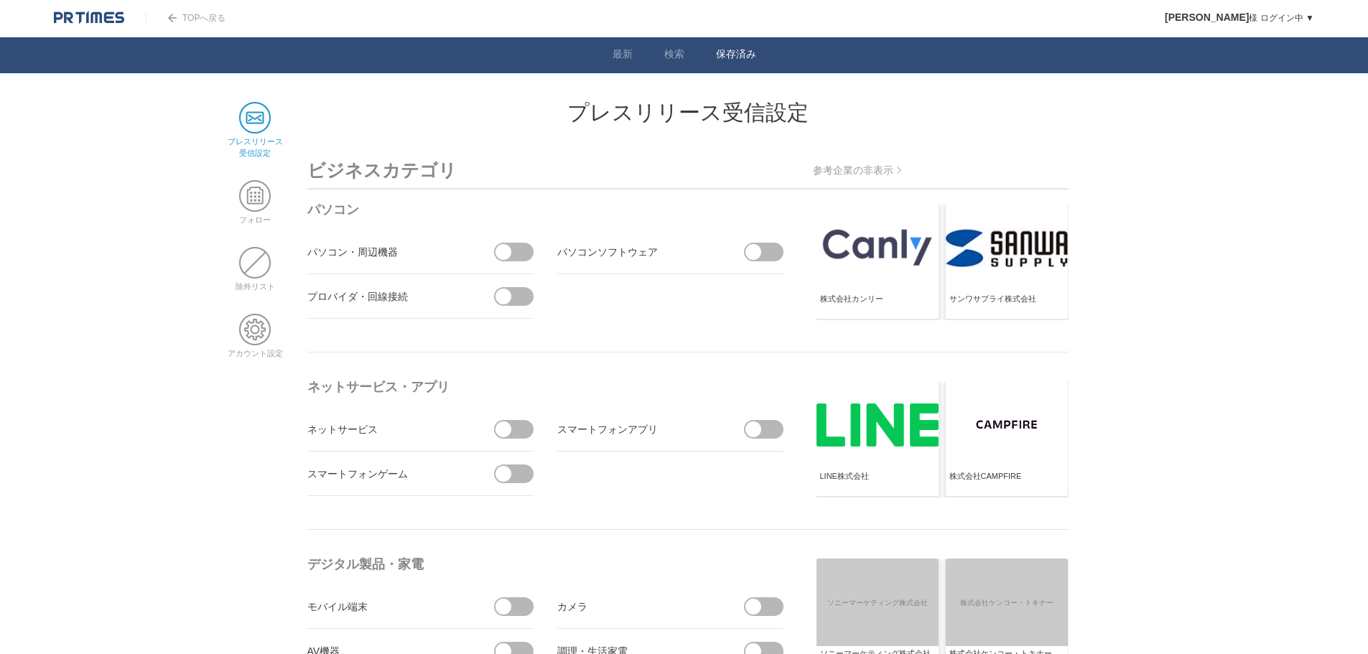
click at [740, 51] on link "保存済み" at bounding box center [736, 55] width 40 height 15
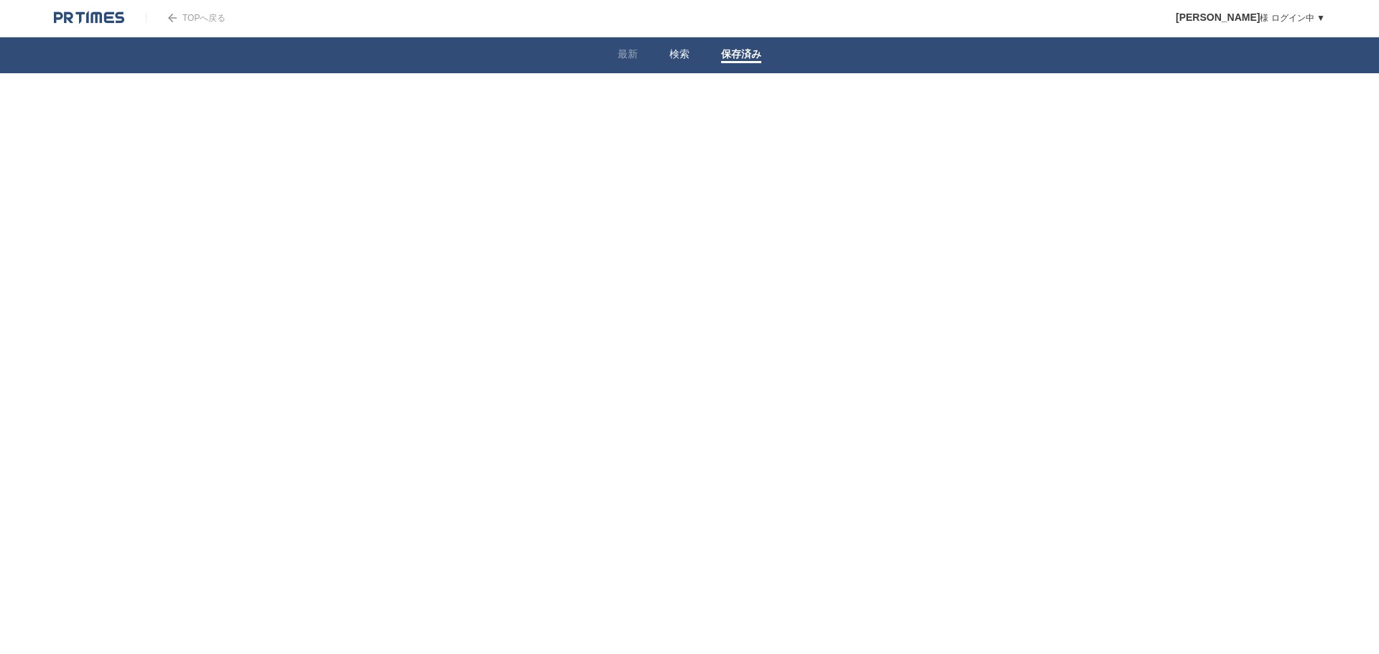
click at [684, 58] on link "検索" at bounding box center [679, 55] width 20 height 15
click at [554, 177] on link "企業情報" at bounding box center [554, 179] width 37 height 11
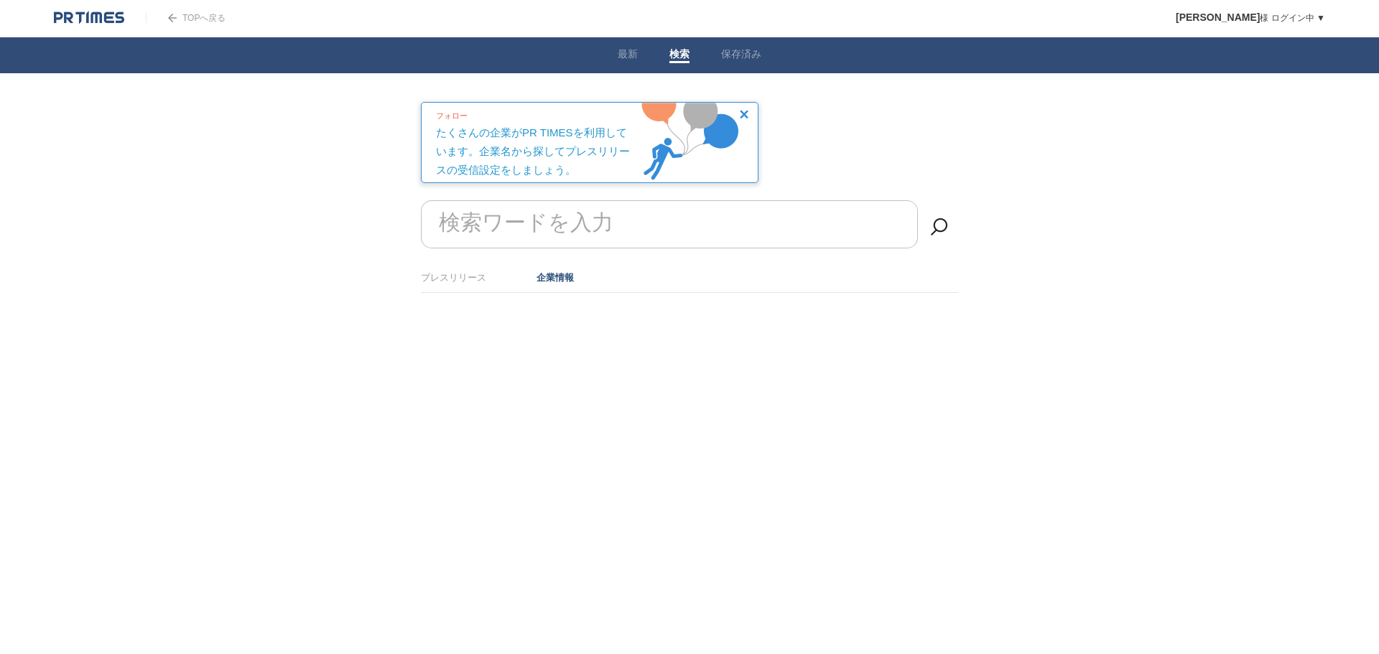
click at [615, 228] on input "検索ワードを入力" at bounding box center [669, 224] width 497 height 48
drag, startPoint x: 596, startPoint y: 233, endPoint x: 448, endPoint y: 247, distance: 148.5
click at [448, 247] on input "株式会社長栄" at bounding box center [669, 224] width 497 height 48
drag, startPoint x: 600, startPoint y: 225, endPoint x: 446, endPoint y: 233, distance: 153.9
click at [449, 232] on input "株式会社長栄" at bounding box center [669, 224] width 497 height 48
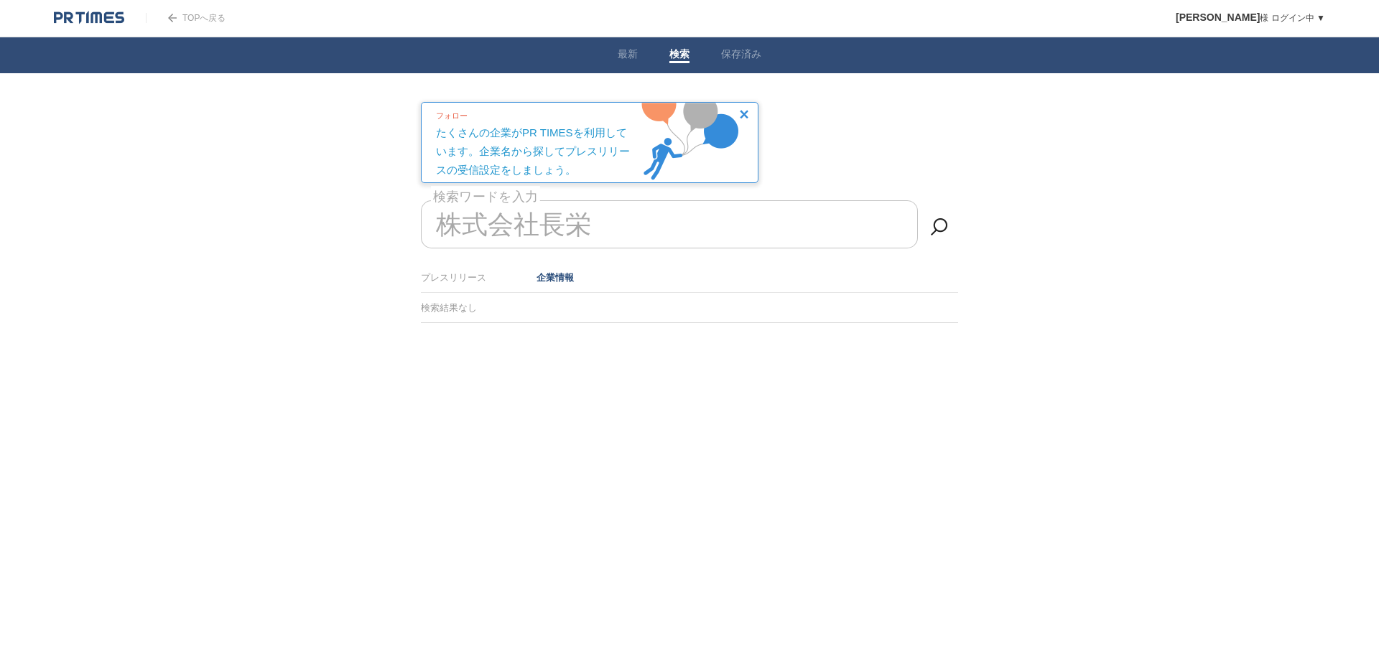
drag, startPoint x: 446, startPoint y: 233, endPoint x: 671, endPoint y: 218, distance: 225.3
click at [671, 218] on input "株式会社長栄" at bounding box center [669, 224] width 497 height 48
type input "株"
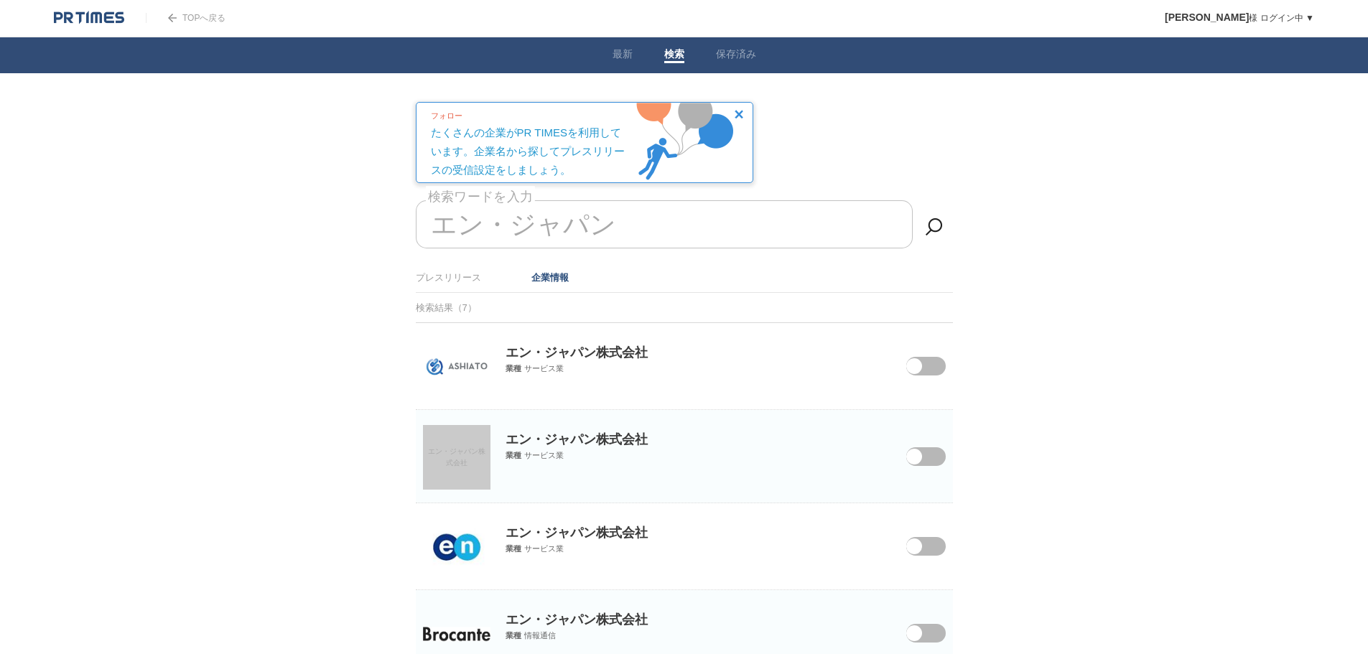
click at [913, 549] on span at bounding box center [914, 547] width 16 height 16
click at [0, 0] on input "checkbox" at bounding box center [0, 0] width 0 height 0
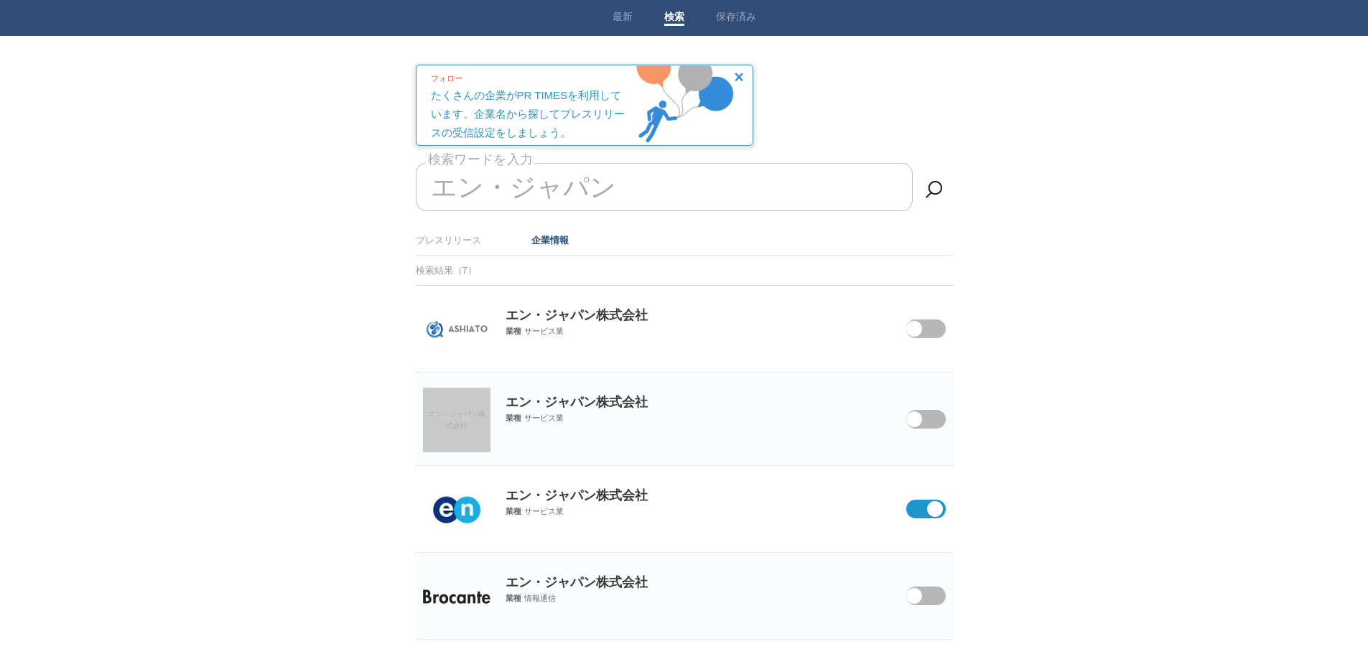
scroll to position [72, 0]
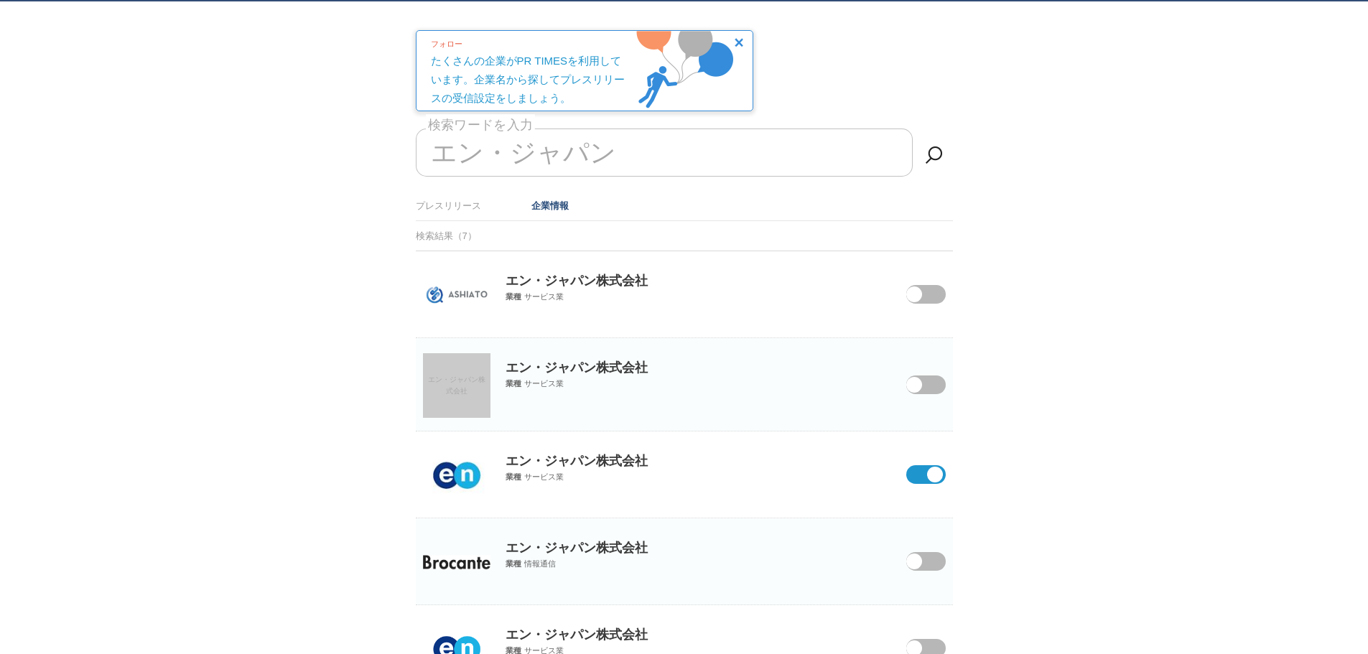
click at [910, 300] on span at bounding box center [914, 294] width 16 height 16
click at [0, 0] on input "checkbox" at bounding box center [0, 0] width 0 height 0
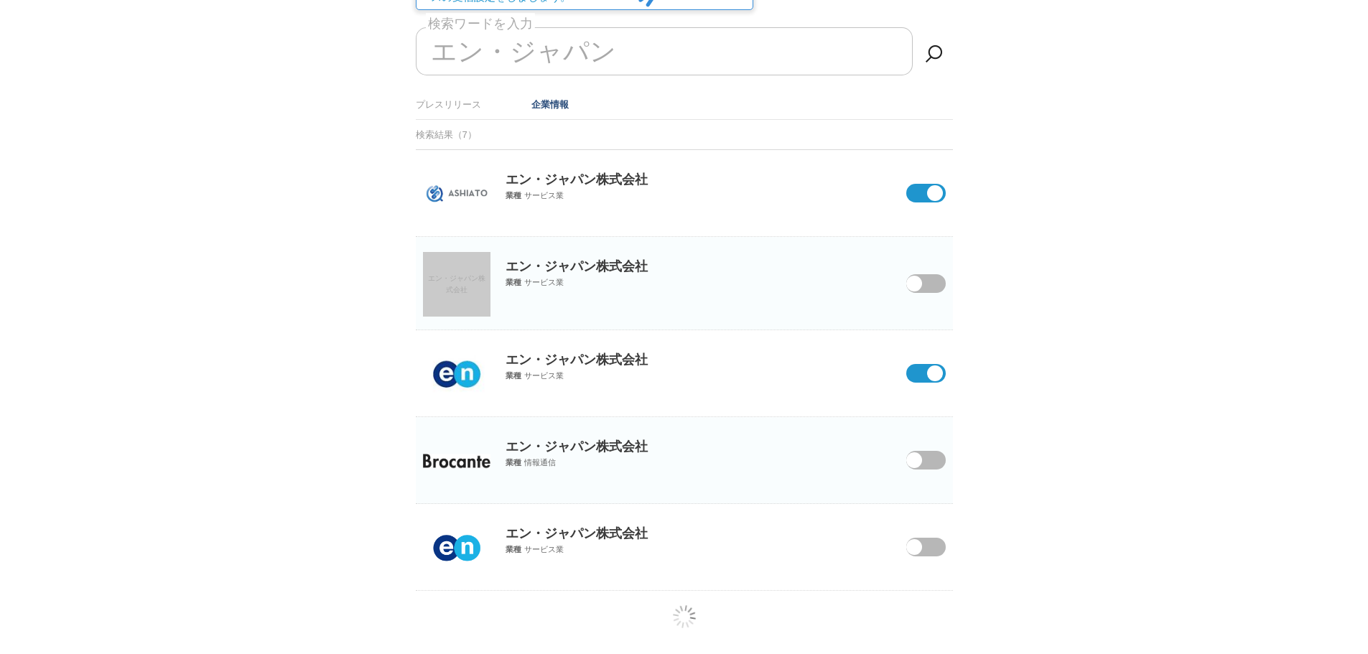
scroll to position [182, 0]
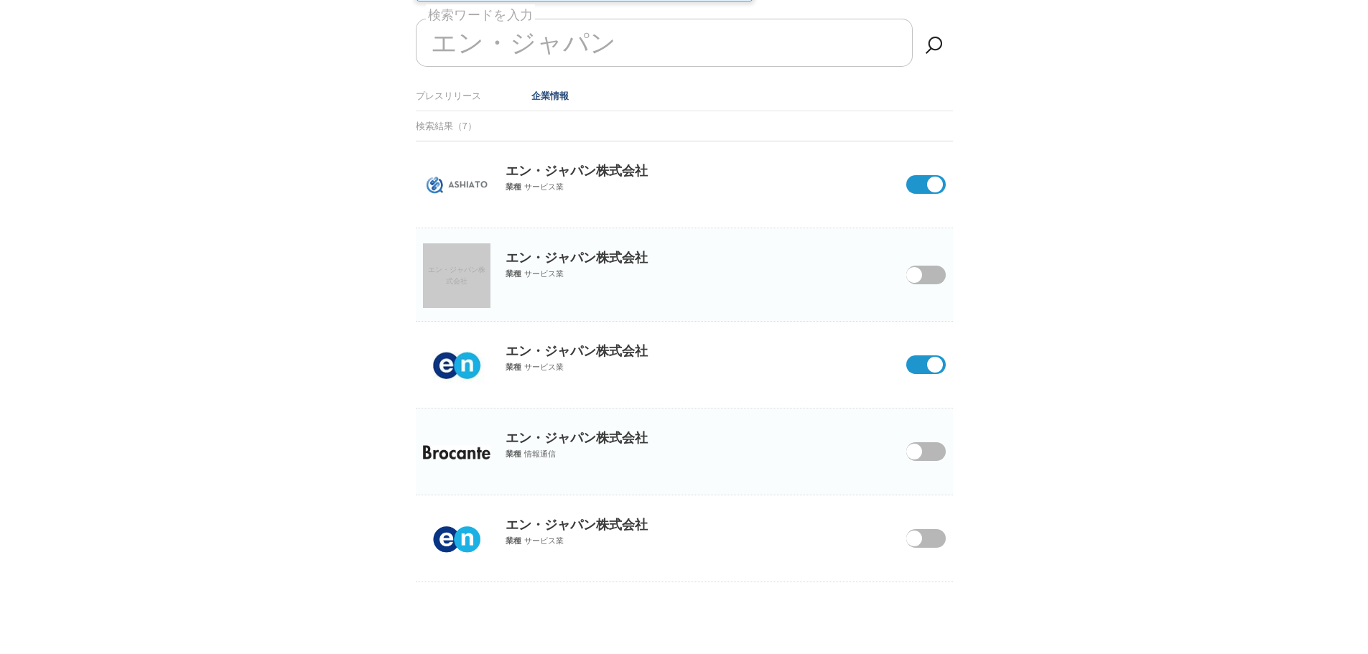
click at [908, 545] on span at bounding box center [898, 538] width 26 height 19
click at [0, 0] on input "checkbox" at bounding box center [0, 0] width 0 height 0
click at [915, 457] on span at bounding box center [914, 452] width 16 height 16
click at [0, 0] on input "checkbox" at bounding box center [0, 0] width 0 height 0
click at [916, 270] on span at bounding box center [914, 275] width 16 height 16
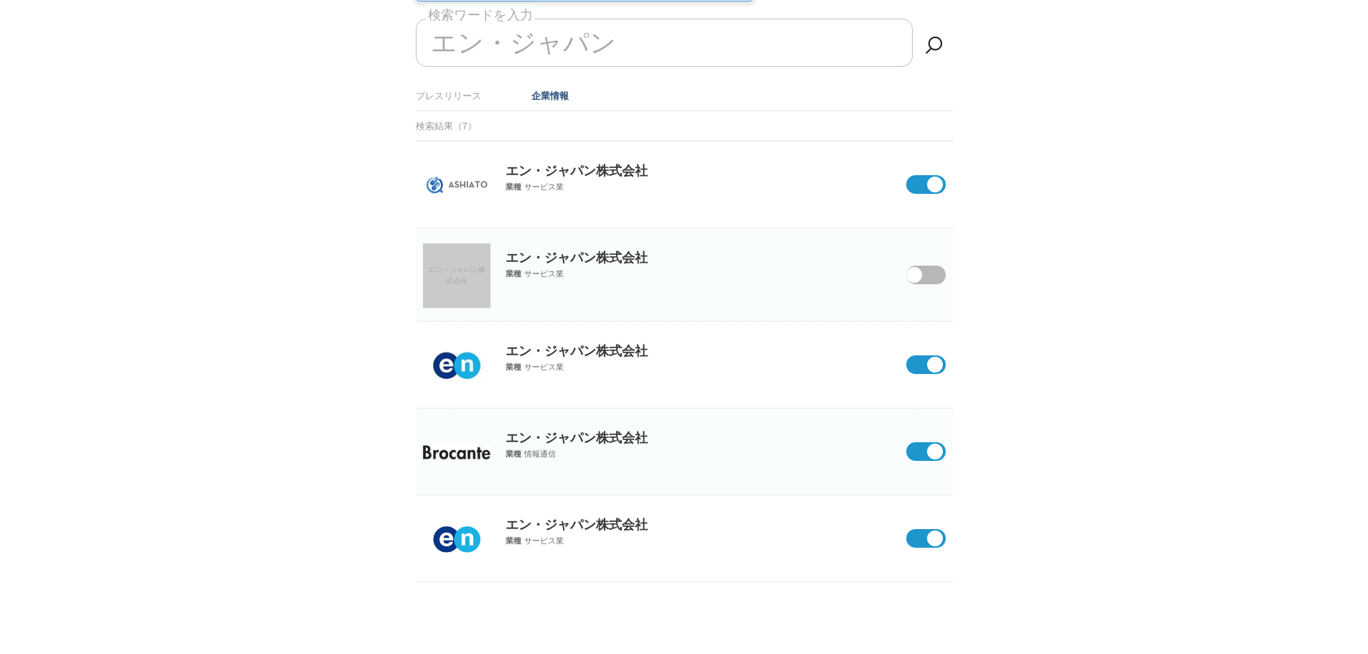
click at [0, 0] on input "checkbox" at bounding box center [0, 0] width 0 height 0
drag, startPoint x: 612, startPoint y: 41, endPoint x: 389, endPoint y: 57, distance: 223.1
click at [389, 57] on body "TOPへ戻る 青木嘉孝 様 ログイン中 ▼ プレスリリース受信設定 フォロー 除外リスト アカウント設定 閲覧履歴 退会手続き PR TIMESサイトへ戻る …" at bounding box center [684, 236] width 1368 height 836
drag, startPoint x: 437, startPoint y: 51, endPoint x: 637, endPoint y: 42, distance: 199.8
click at [637, 42] on input "エン・ジャパン" at bounding box center [664, 43] width 497 height 48
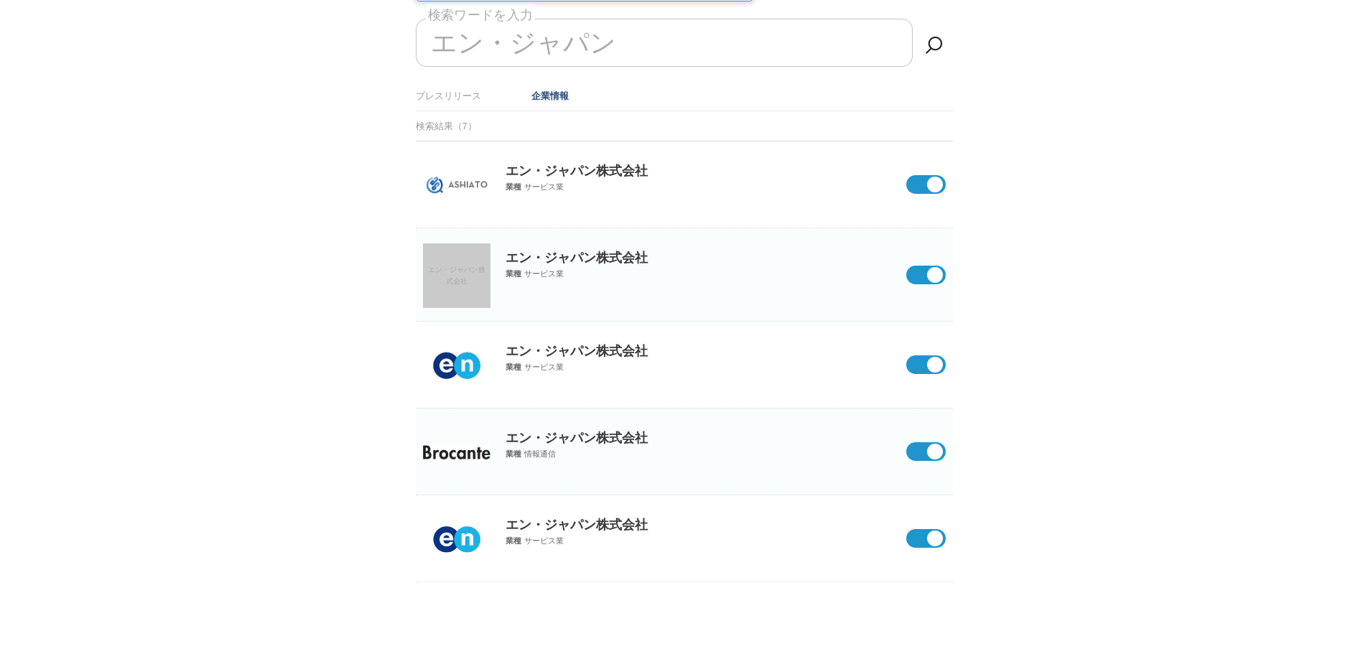
click at [627, 42] on input "エン・ジャパン" at bounding box center [664, 43] width 497 height 48
type input "ン"
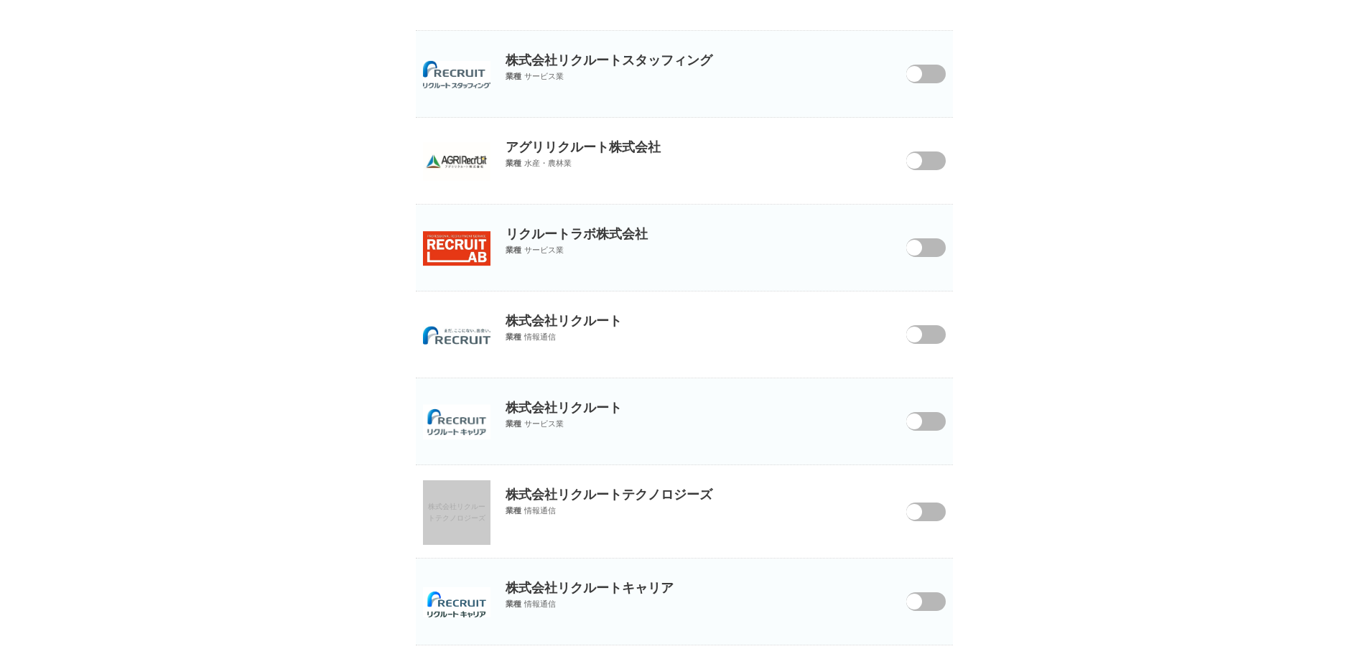
scroll to position [933, 0]
click at [918, 331] on span at bounding box center [914, 334] width 16 height 16
click at [0, 0] on input "checkbox" at bounding box center [0, 0] width 0 height 0
click at [918, 412] on span at bounding box center [915, 429] width 60 height 37
click at [0, 0] on input "checkbox" at bounding box center [0, 0] width 0 height 0
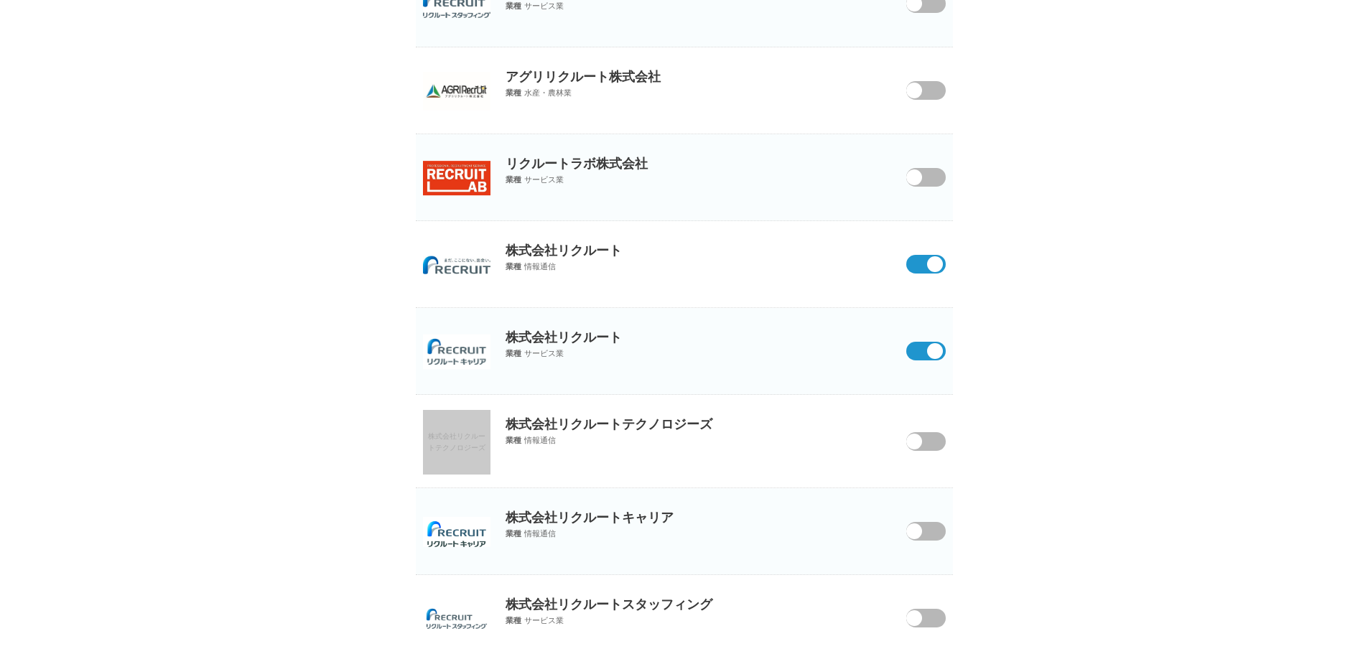
scroll to position [1077, 0]
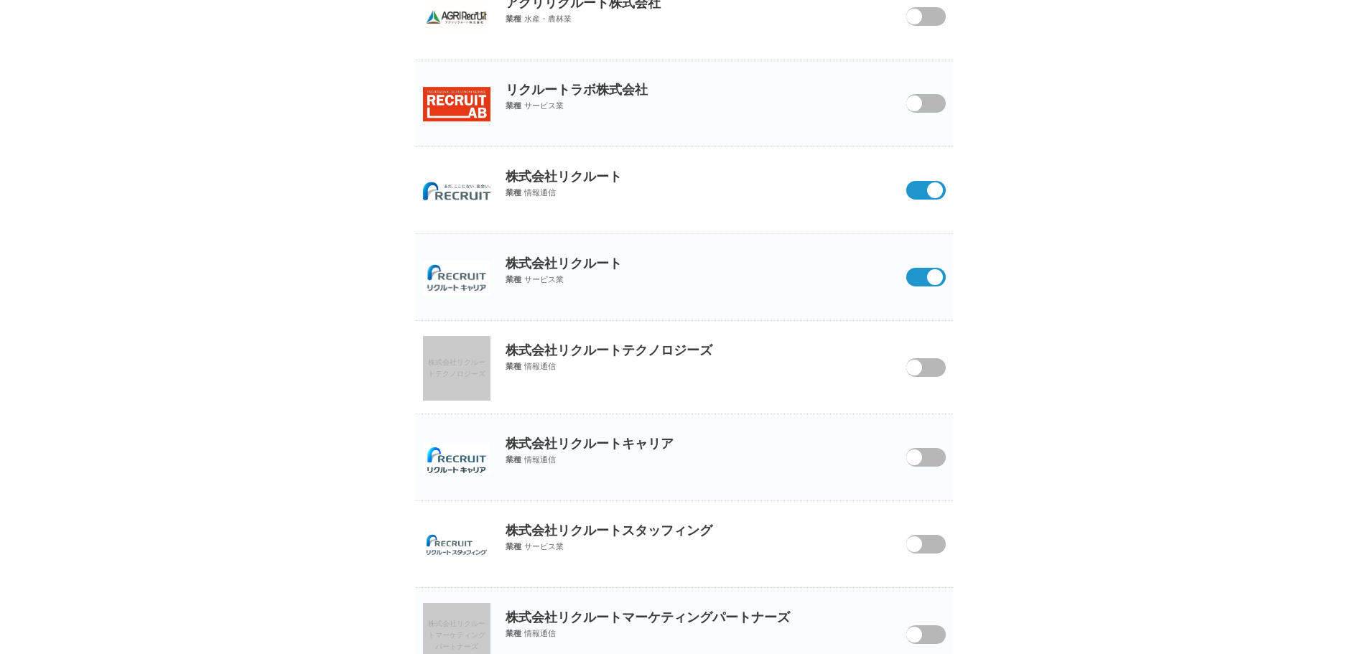
click at [918, 465] on span at bounding box center [914, 457] width 16 height 16
click at [0, 0] on input "checkbox" at bounding box center [0, 0] width 0 height 0
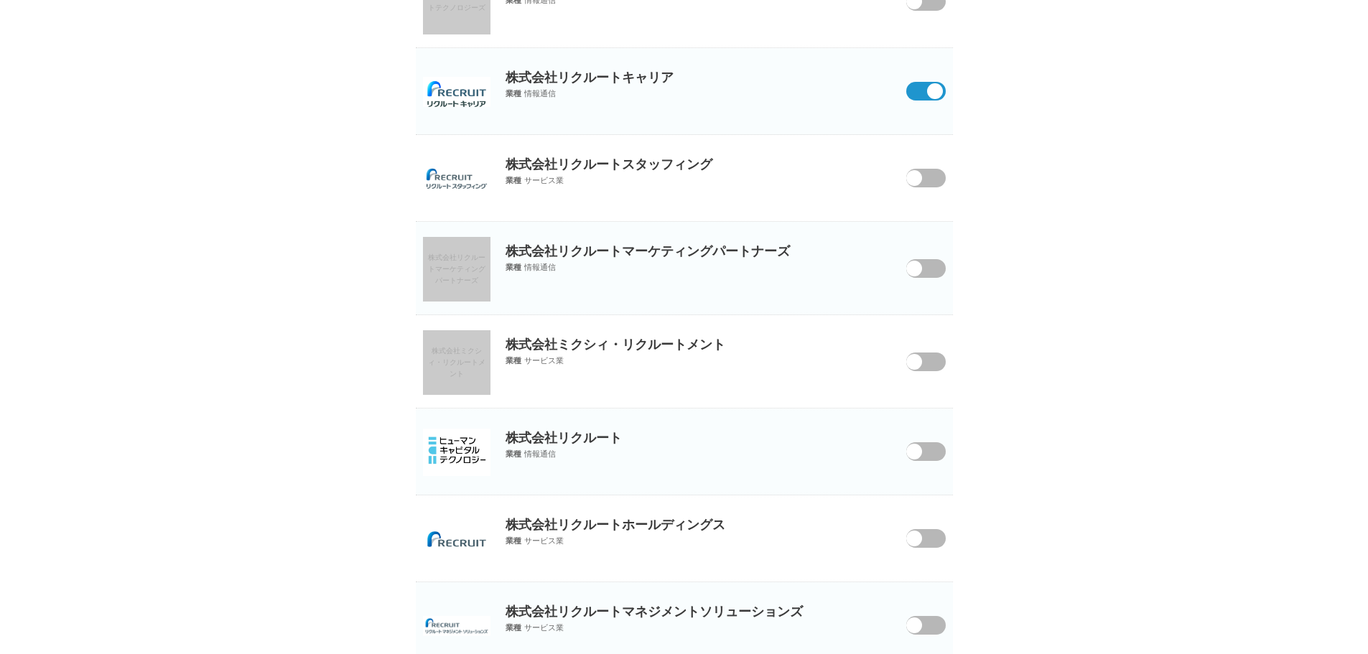
scroll to position [1530, 0]
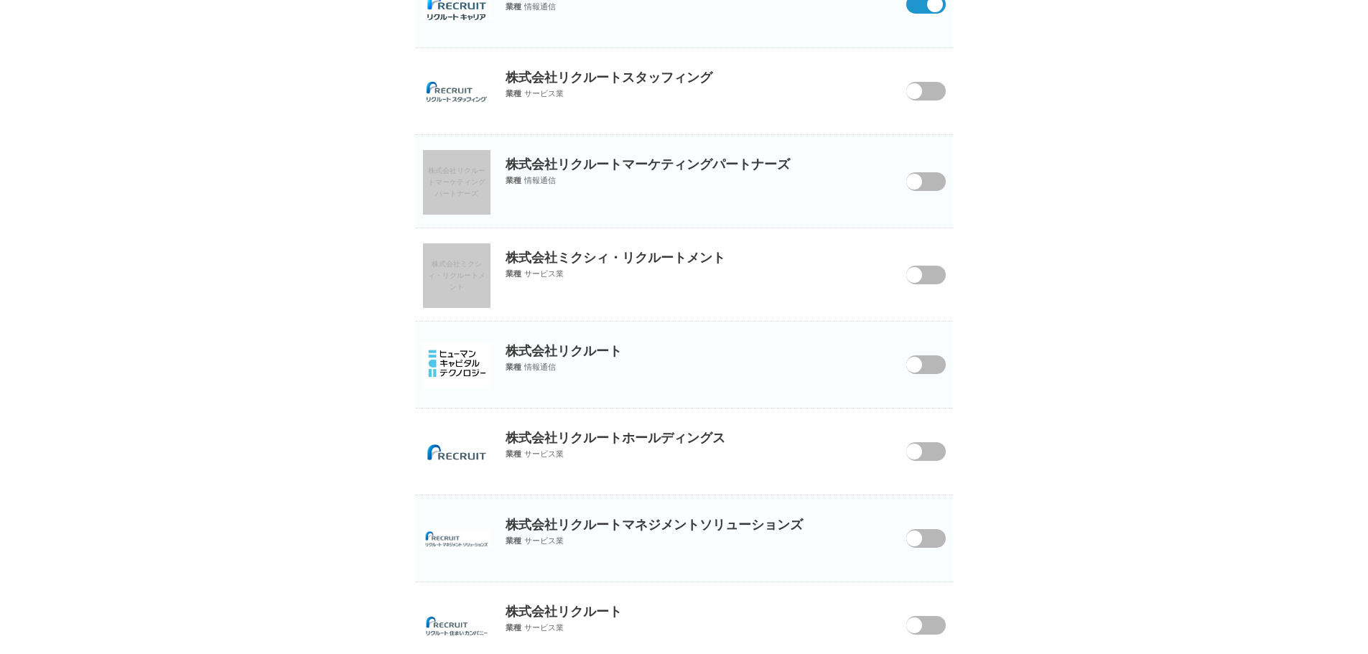
click at [918, 455] on span at bounding box center [914, 452] width 16 height 16
click at [0, 0] on input "checkbox" at bounding box center [0, 0] width 0 height 0
click at [918, 533] on span at bounding box center [914, 539] width 16 height 16
click at [0, 0] on input "checkbox" at bounding box center [0, 0] width 0 height 0
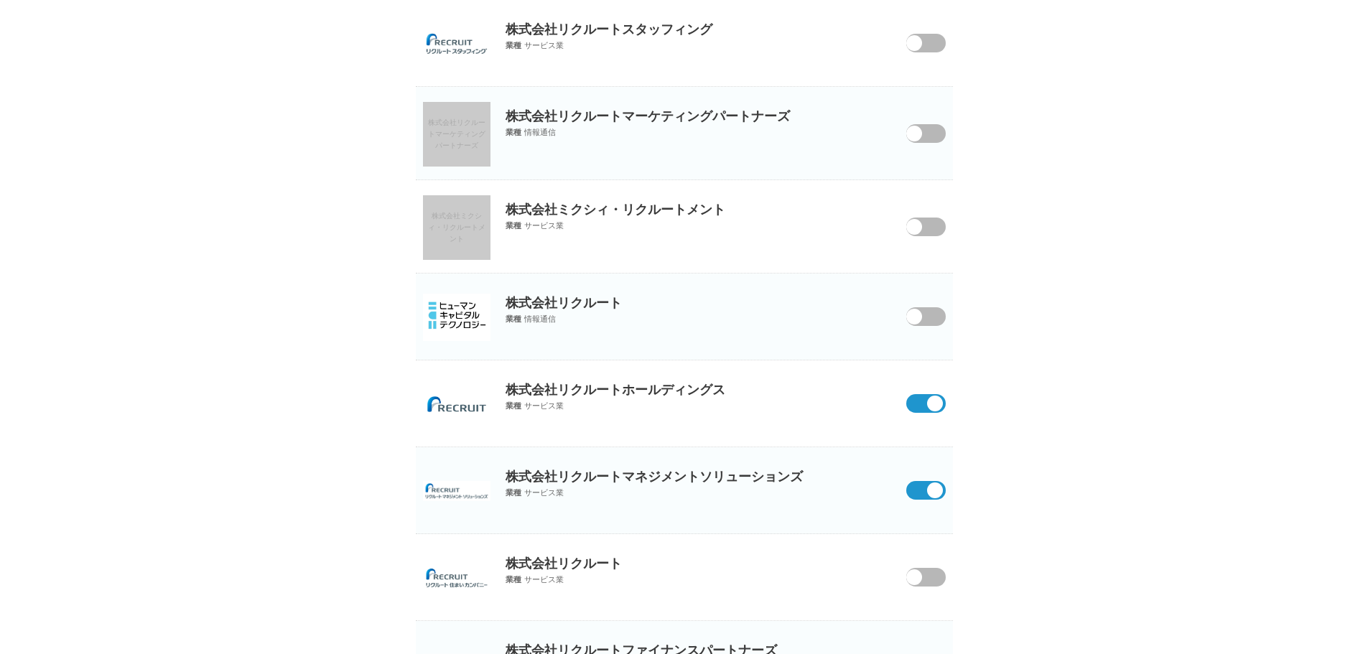
scroll to position [1674, 0]
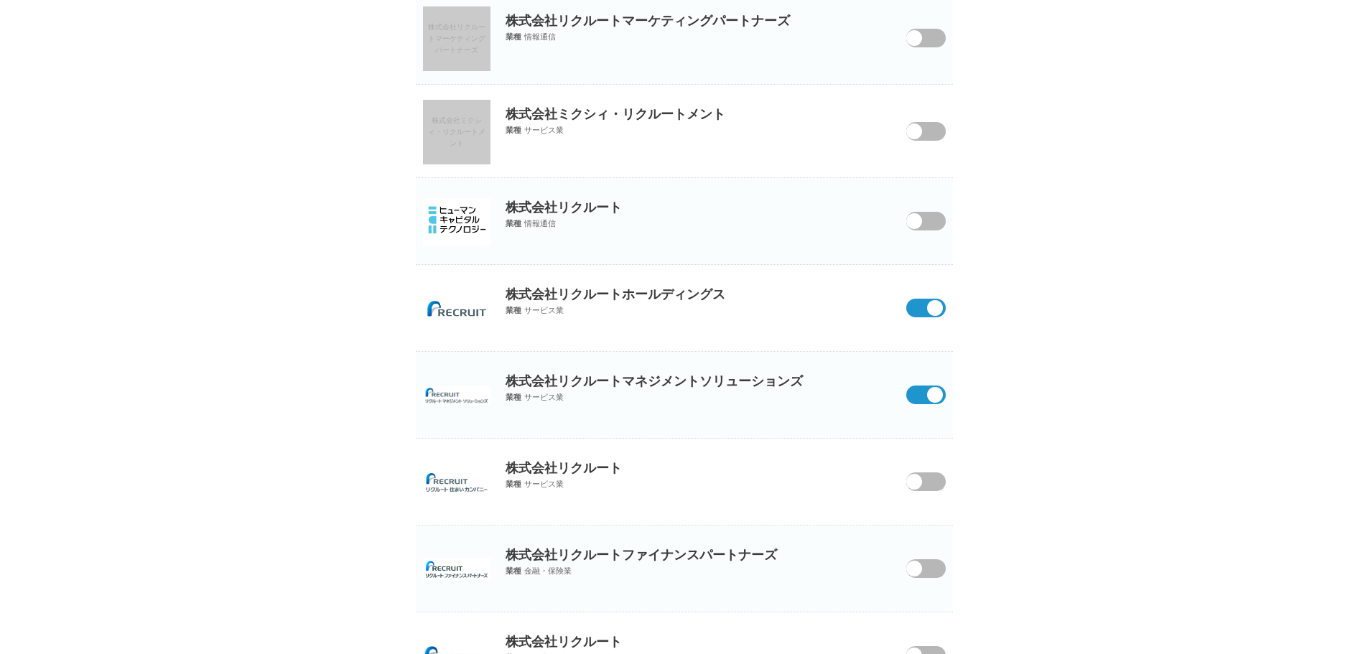
click at [917, 475] on span at bounding box center [914, 482] width 16 height 16
click at [0, 0] on input "checkbox" at bounding box center [0, 0] width 0 height 0
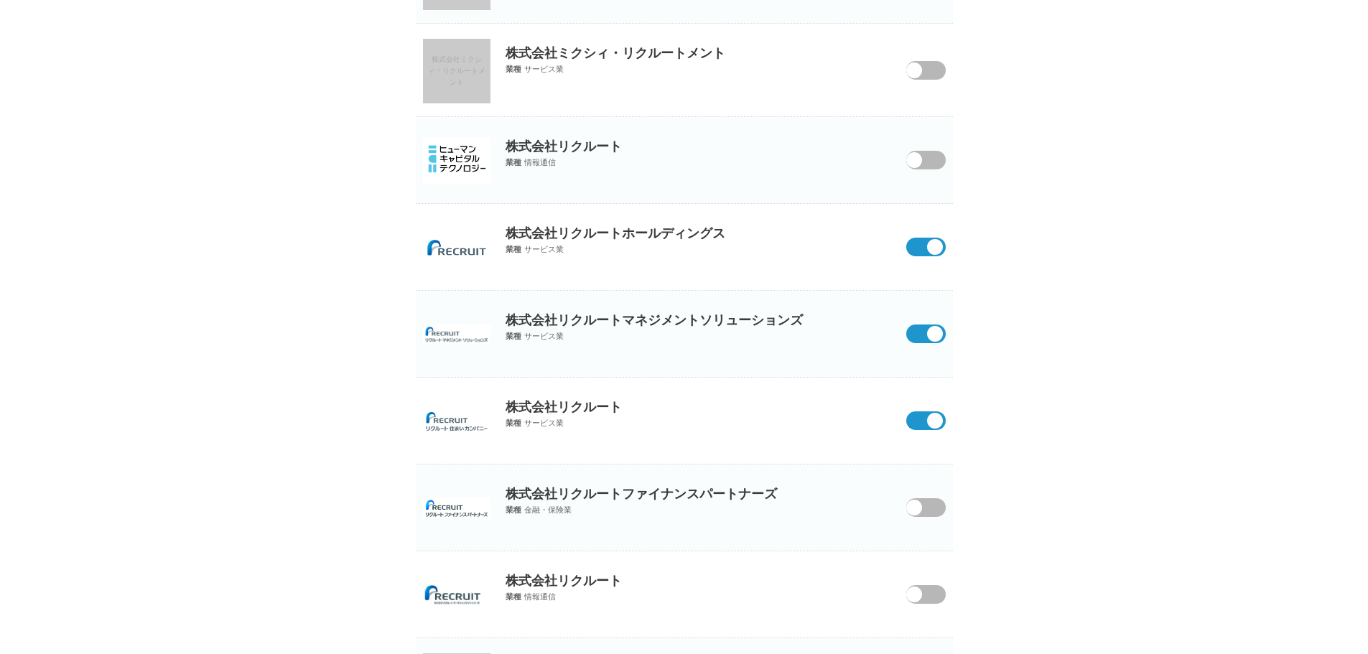
scroll to position [1817, 0]
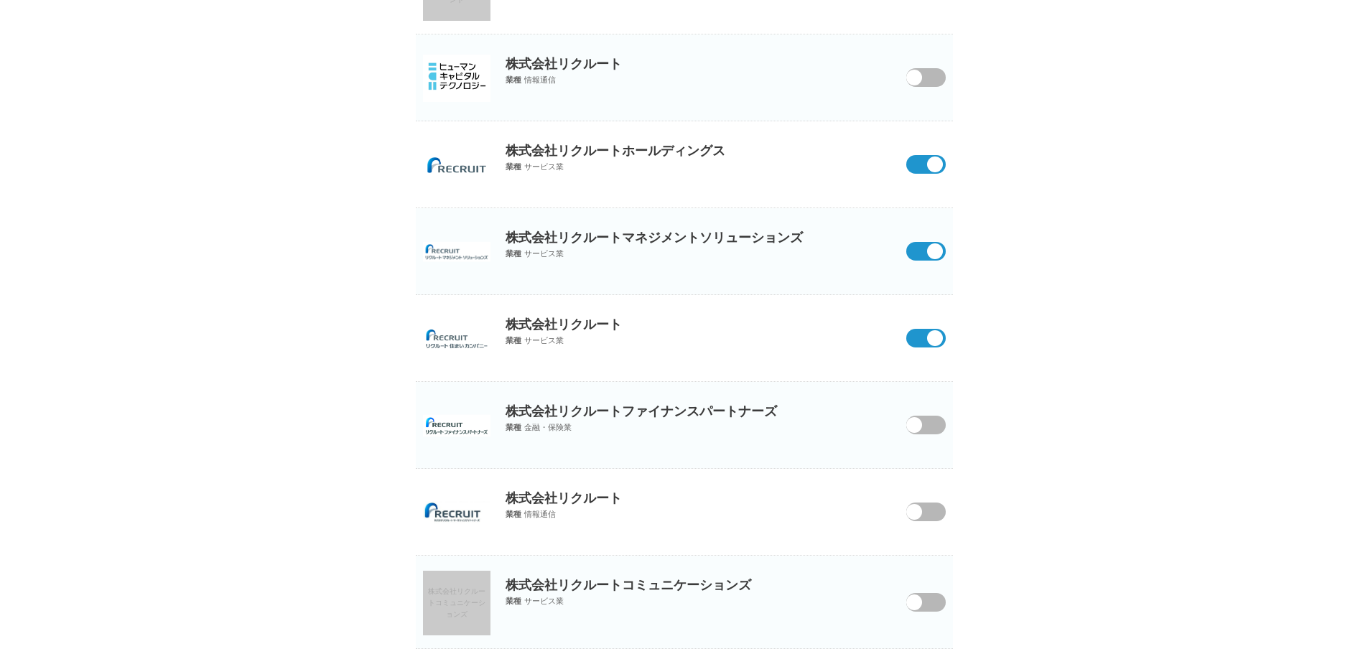
click at [917, 509] on span at bounding box center [914, 512] width 16 height 16
click at [0, 0] on input "checkbox" at bounding box center [0, 0] width 0 height 0
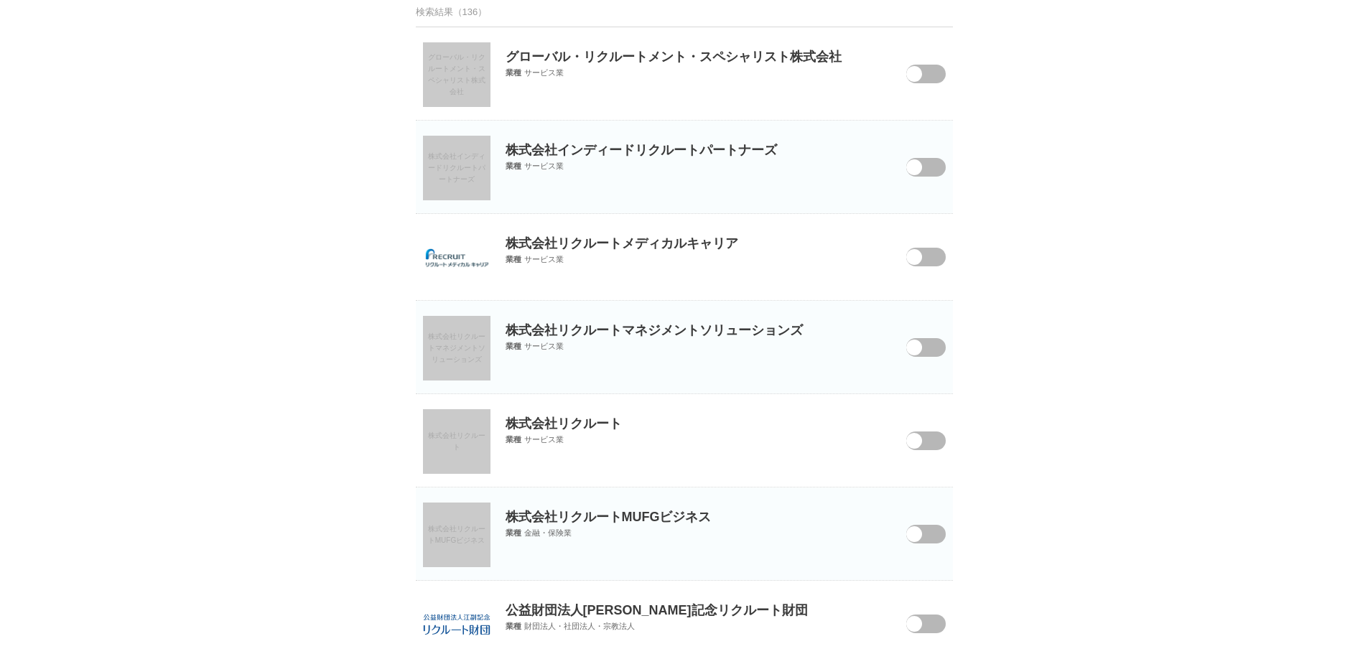
scroll to position [0, 0]
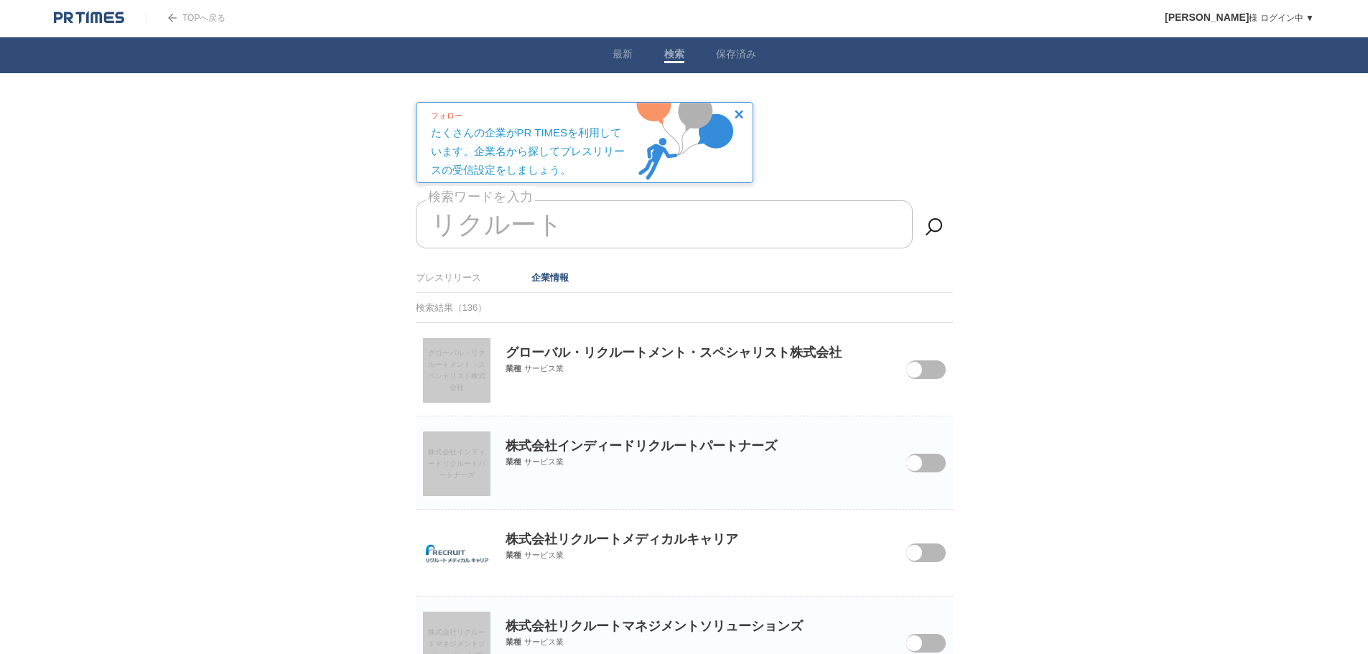
drag, startPoint x: 547, startPoint y: 221, endPoint x: 412, endPoint y: 232, distance: 135.4
click at [428, 229] on input "リクルート" at bounding box center [664, 224] width 497 height 48
click at [552, 228] on input "リクルート" at bounding box center [664, 224] width 497 height 48
type input "リ"
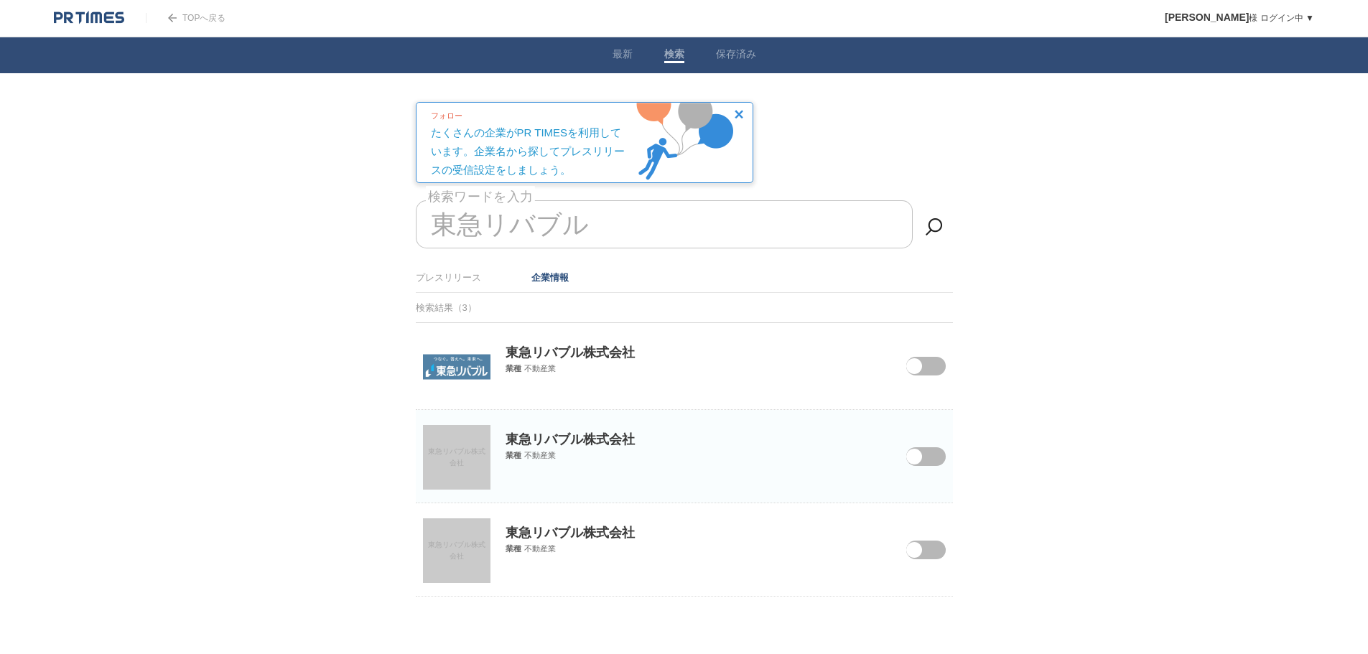
click at [920, 369] on span at bounding box center [914, 366] width 16 height 16
click at [0, 0] on input "checkbox" at bounding box center [0, 0] width 0 height 0
drag, startPoint x: 534, startPoint y: 217, endPoint x: 605, endPoint y: 216, distance: 71.1
click at [603, 216] on input "東急リバブル" at bounding box center [664, 224] width 497 height 48
type input "東"
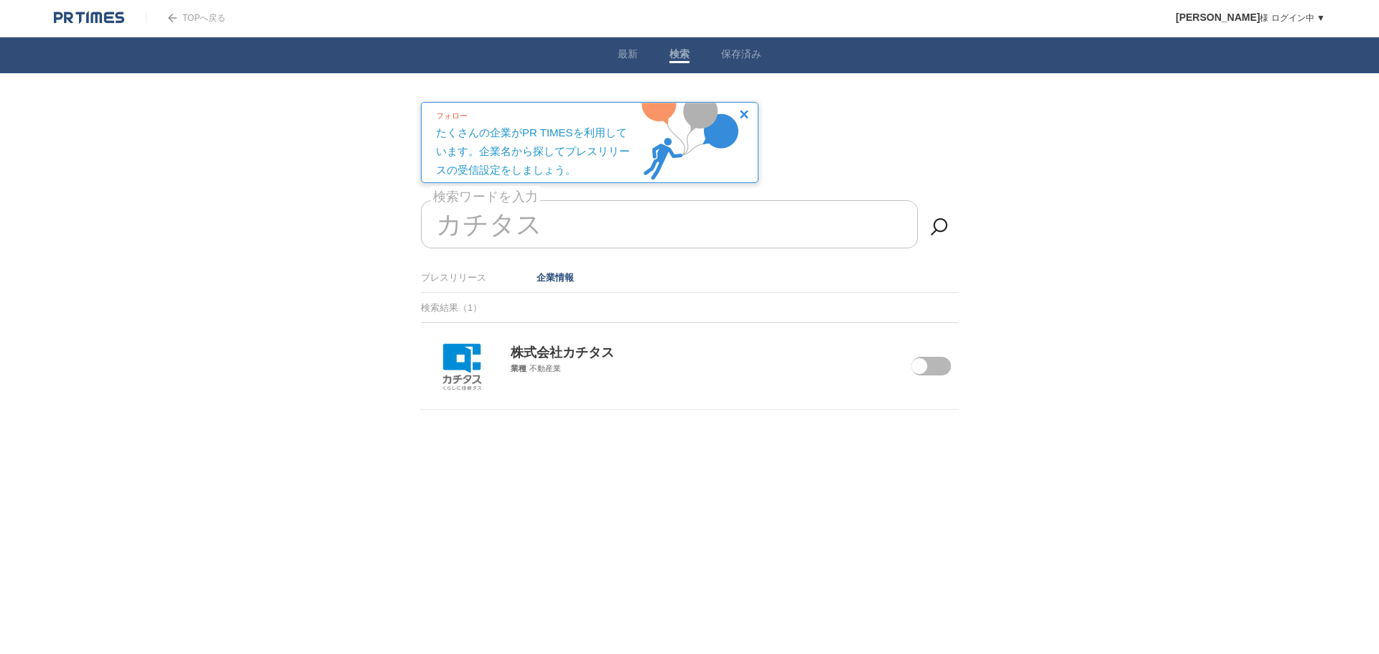
click at [923, 369] on span at bounding box center [919, 366] width 16 height 16
click at [0, 0] on input "checkbox" at bounding box center [0, 0] width 0 height 0
click at [657, 228] on input "カチタス" at bounding box center [669, 224] width 497 height 48
type input "カ"
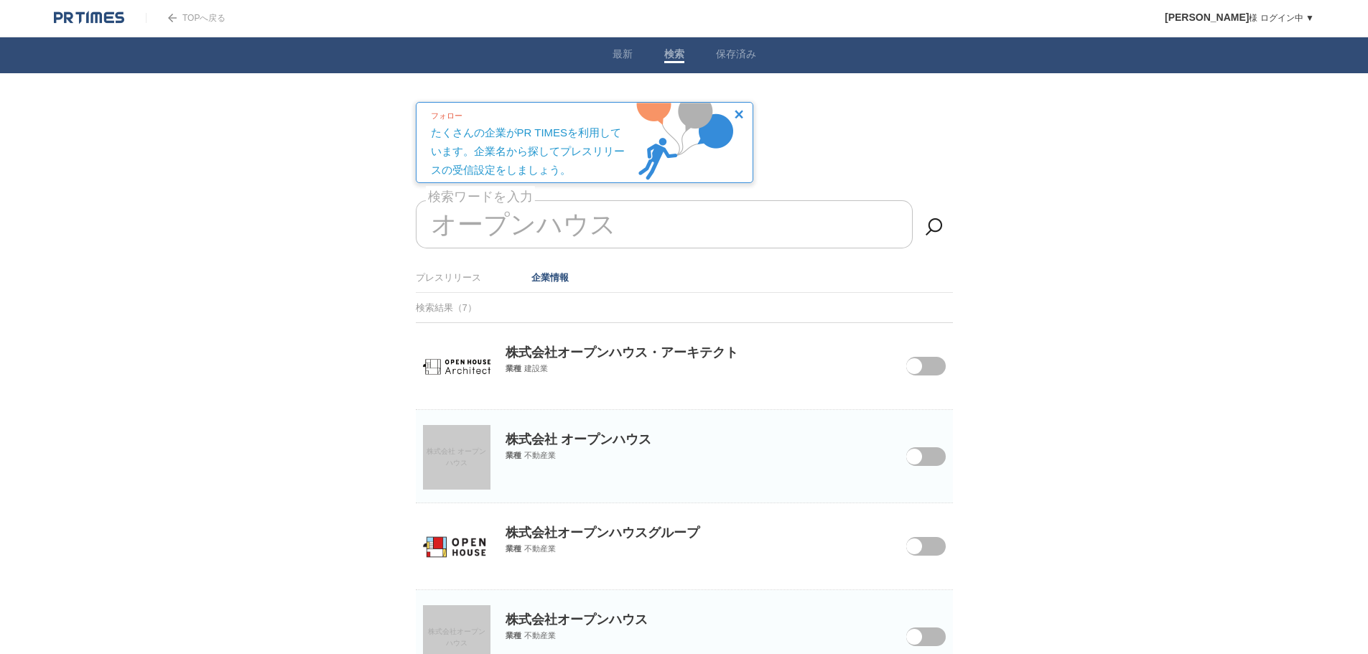
click at [914, 365] on span at bounding box center [914, 366] width 16 height 16
click at [0, 0] on input "checkbox" at bounding box center [0, 0] width 0 height 0
click at [915, 549] on span at bounding box center [914, 547] width 16 height 16
click at [0, 0] on input "checkbox" at bounding box center [0, 0] width 0 height 0
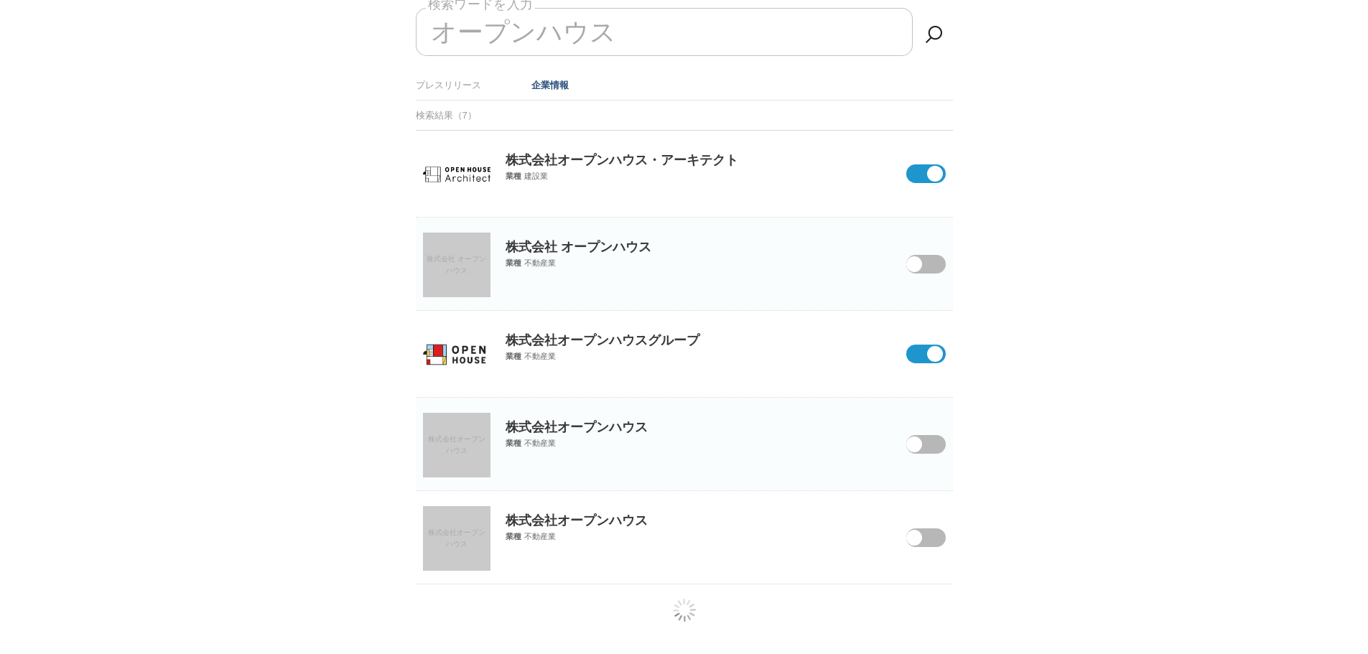
scroll to position [195, 0]
drag, startPoint x: 625, startPoint y: 34, endPoint x: 459, endPoint y: 27, distance: 166.0
click at [459, 27] on input "オープンハウス" at bounding box center [664, 30] width 497 height 48
type input "オ"
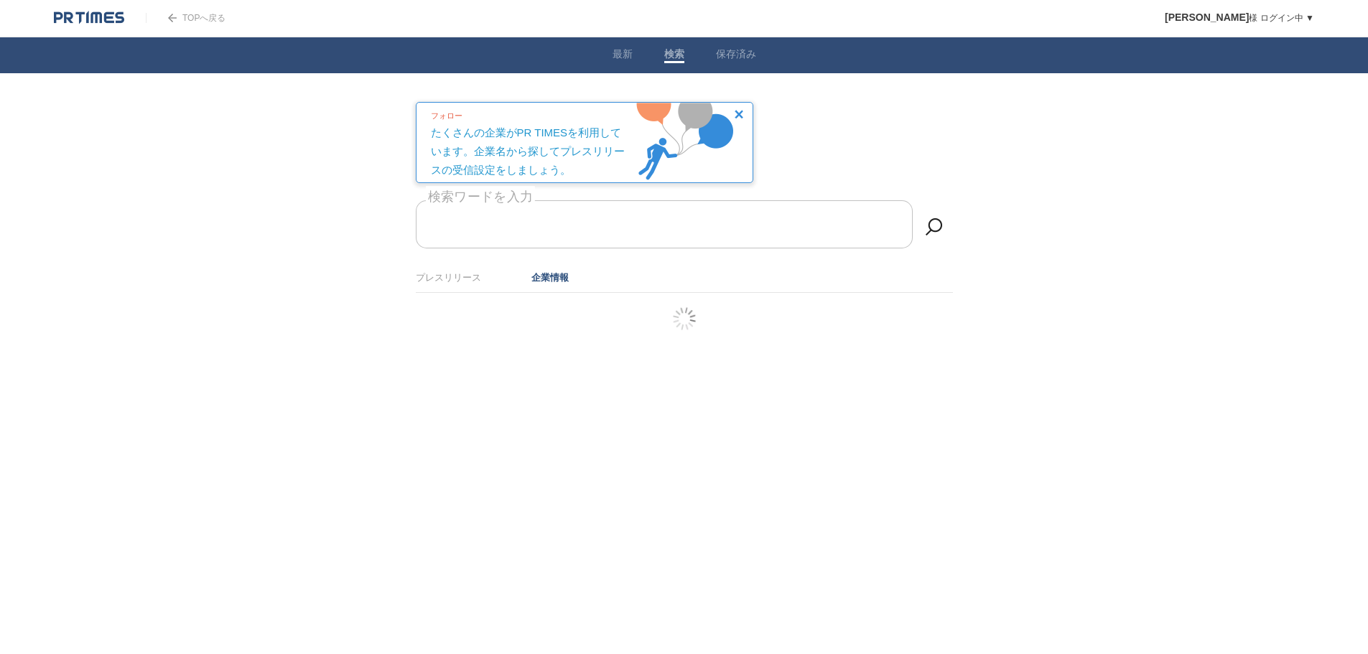
scroll to position [0, 0]
click at [927, 362] on span at bounding box center [919, 366] width 16 height 16
click at [0, 0] on input "checkbox" at bounding box center [0, 0] width 0 height 0
click at [650, 225] on input "ケイアイスター" at bounding box center [669, 224] width 497 height 48
type input "ケ"
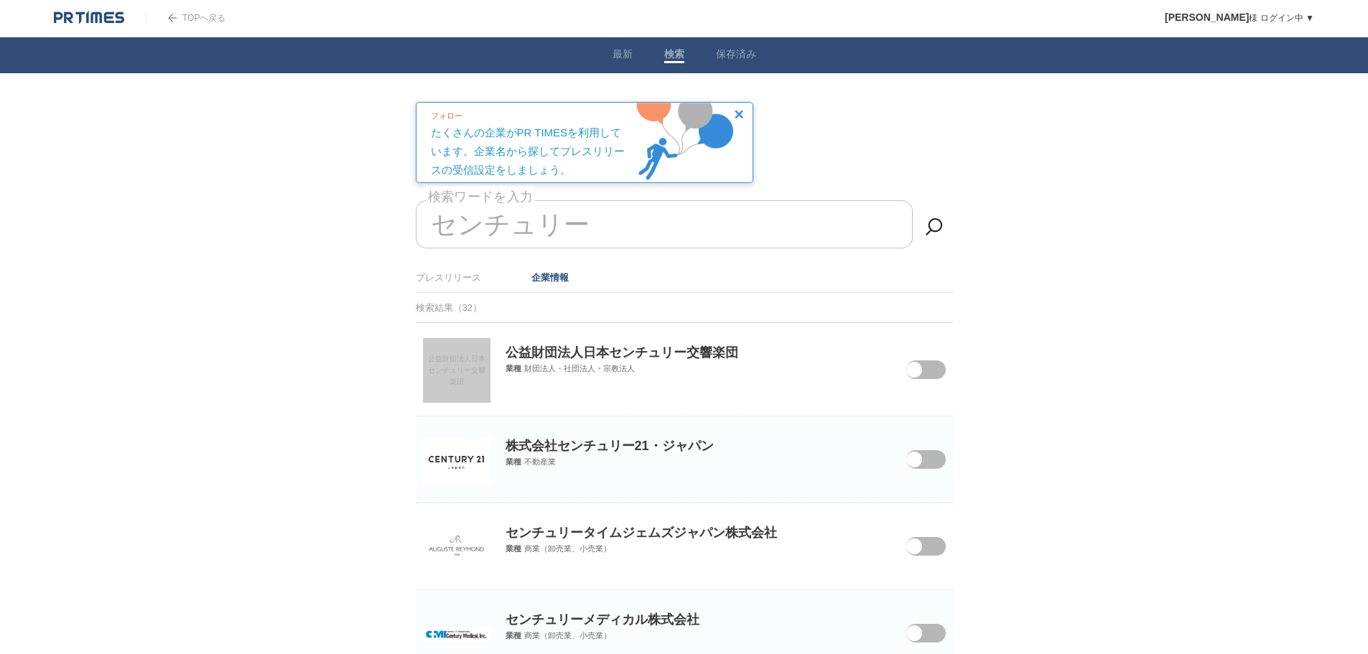
click at [934, 465] on span at bounding box center [915, 468] width 60 height 37
click at [0, 0] on input "checkbox" at bounding box center [0, 0] width 0 height 0
click at [567, 218] on input "センチュリー" at bounding box center [664, 224] width 497 height 48
type input "セ"
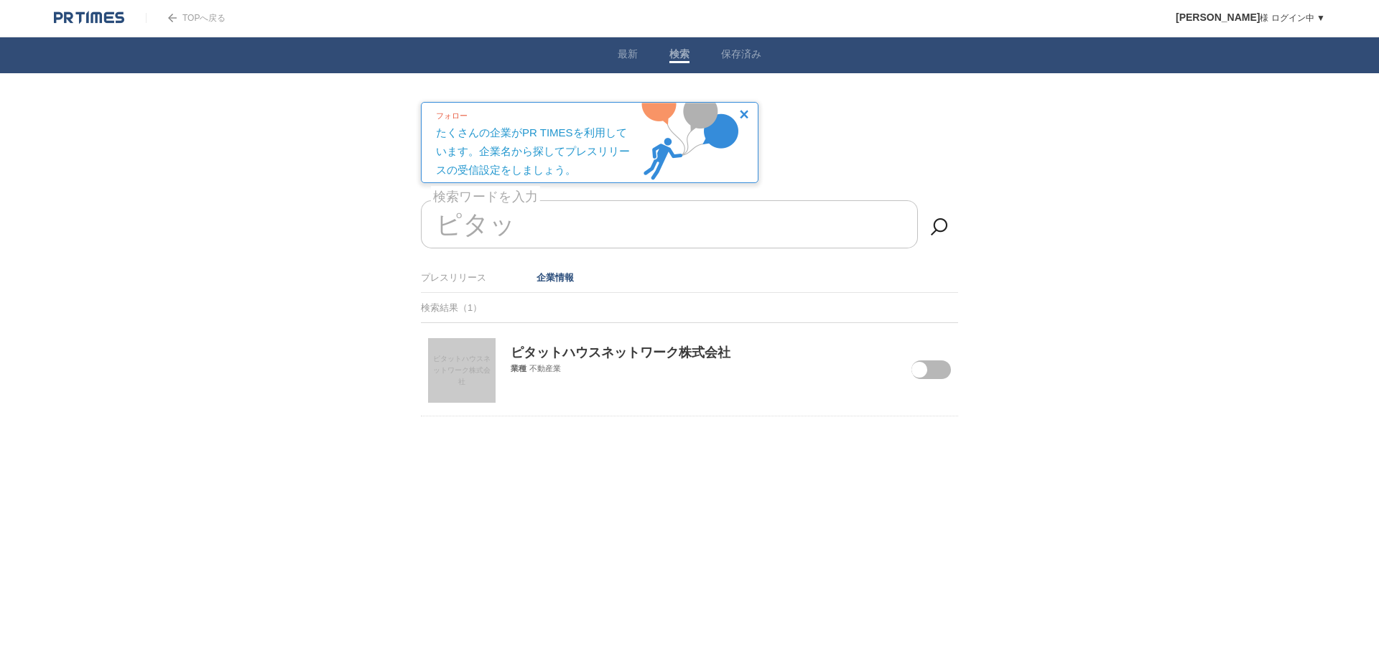
click at [920, 374] on span at bounding box center [919, 370] width 16 height 16
click at [0, 0] on input "checkbox" at bounding box center [0, 0] width 0 height 0
click at [489, 230] on input "ピタッ" at bounding box center [669, 224] width 497 height 48
type input "ピ"
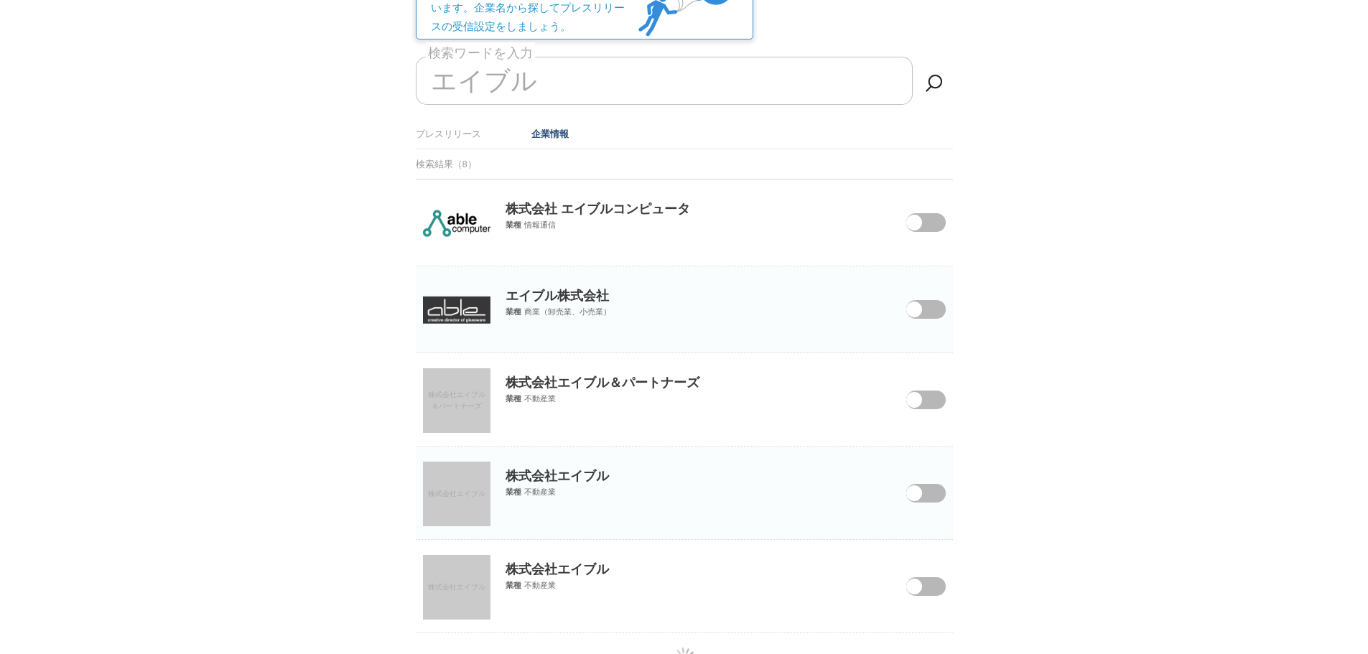
scroll to position [195, 0]
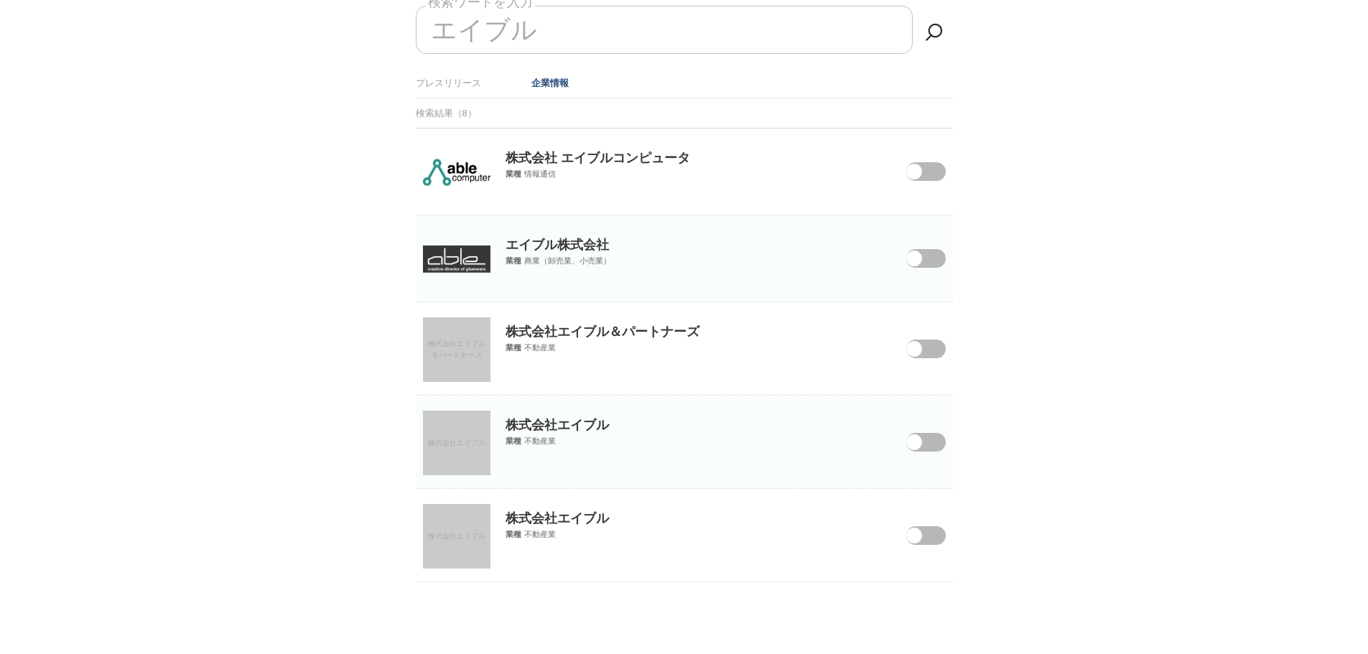
click at [913, 447] on span at bounding box center [914, 442] width 16 height 16
click at [0, 0] on input "checkbox" at bounding box center [0, 0] width 0 height 0
click at [915, 528] on span at bounding box center [914, 536] width 16 height 16
click at [0, 0] on input "checkbox" at bounding box center [0, 0] width 0 height 0
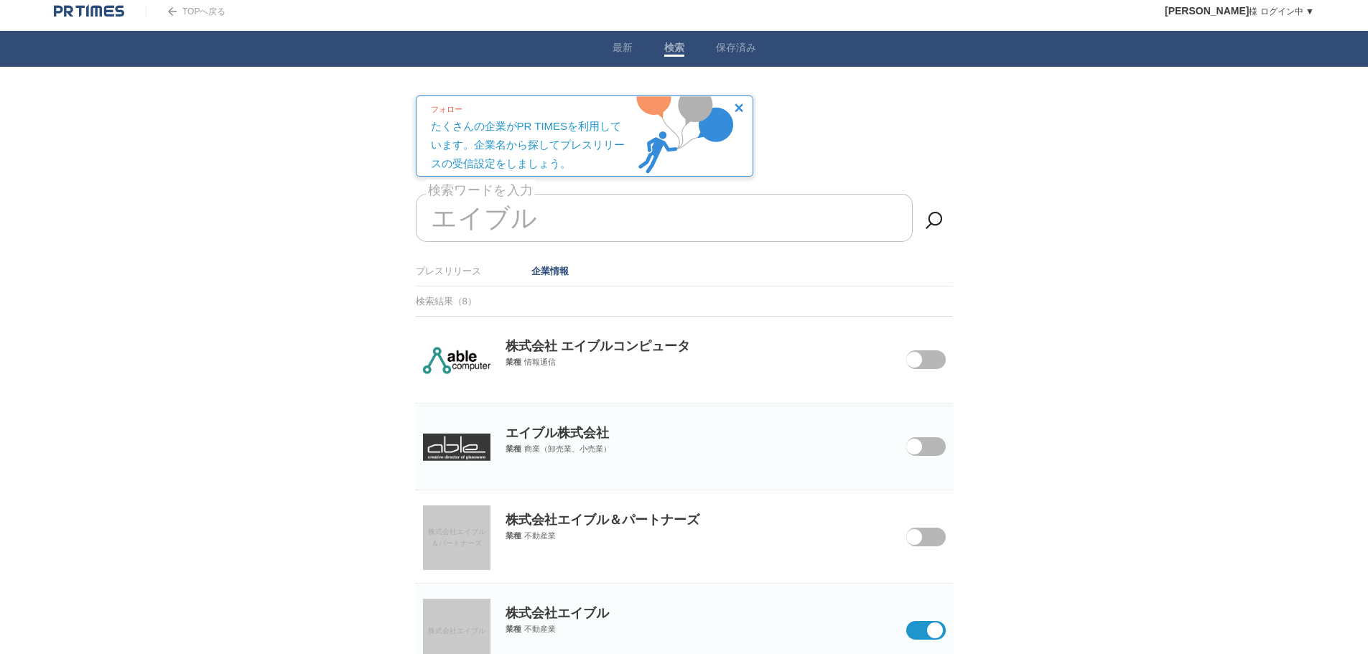
scroll to position [0, 0]
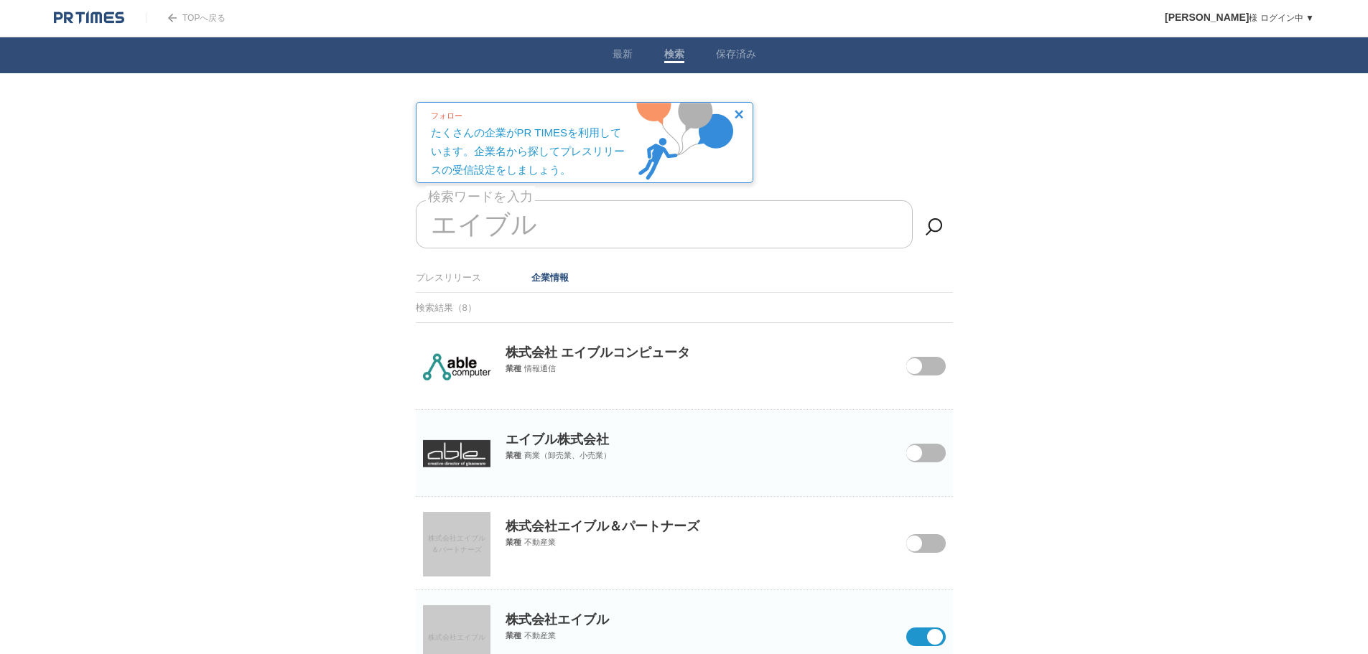
click at [578, 223] on input "エイブル" at bounding box center [664, 224] width 497 height 48
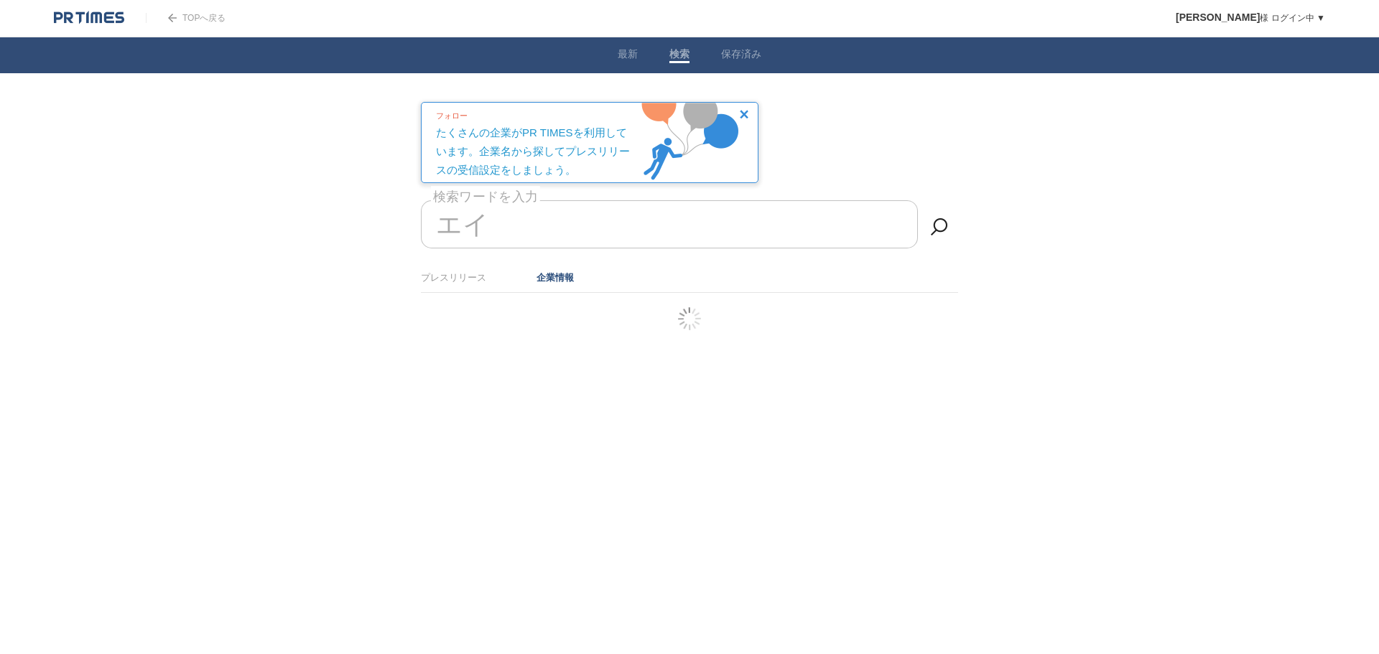
type input "エ"
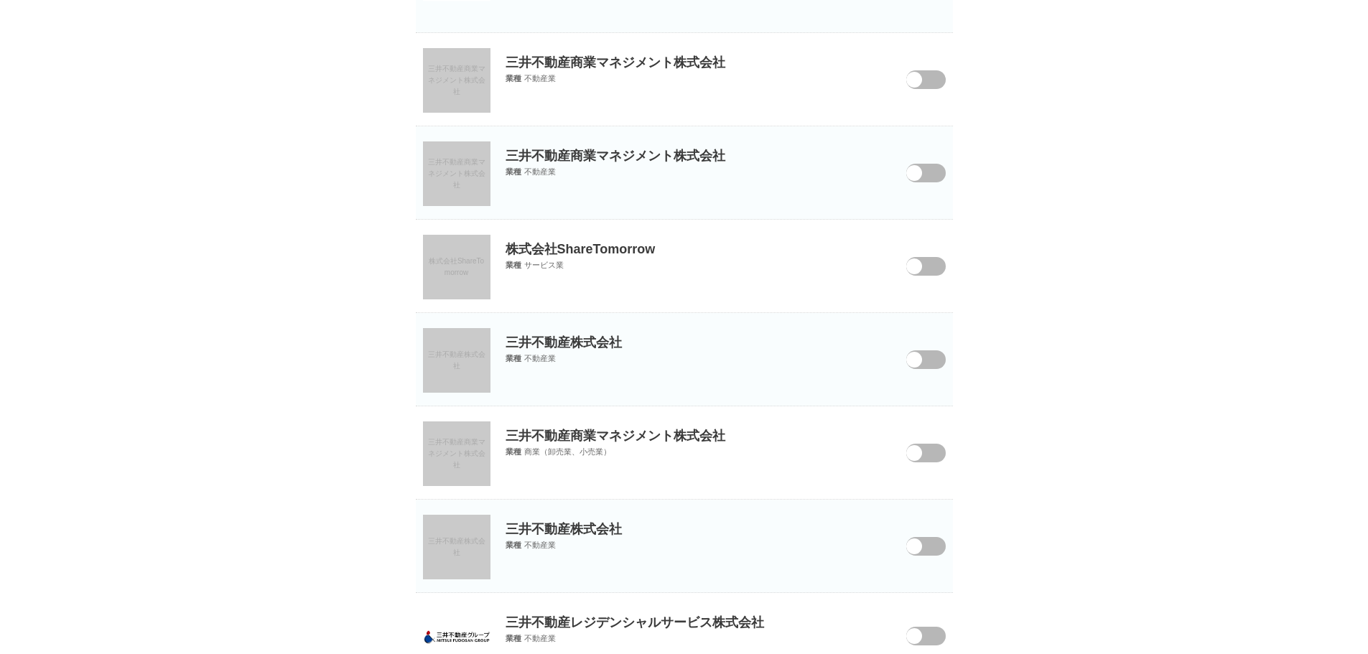
scroll to position [503, 0]
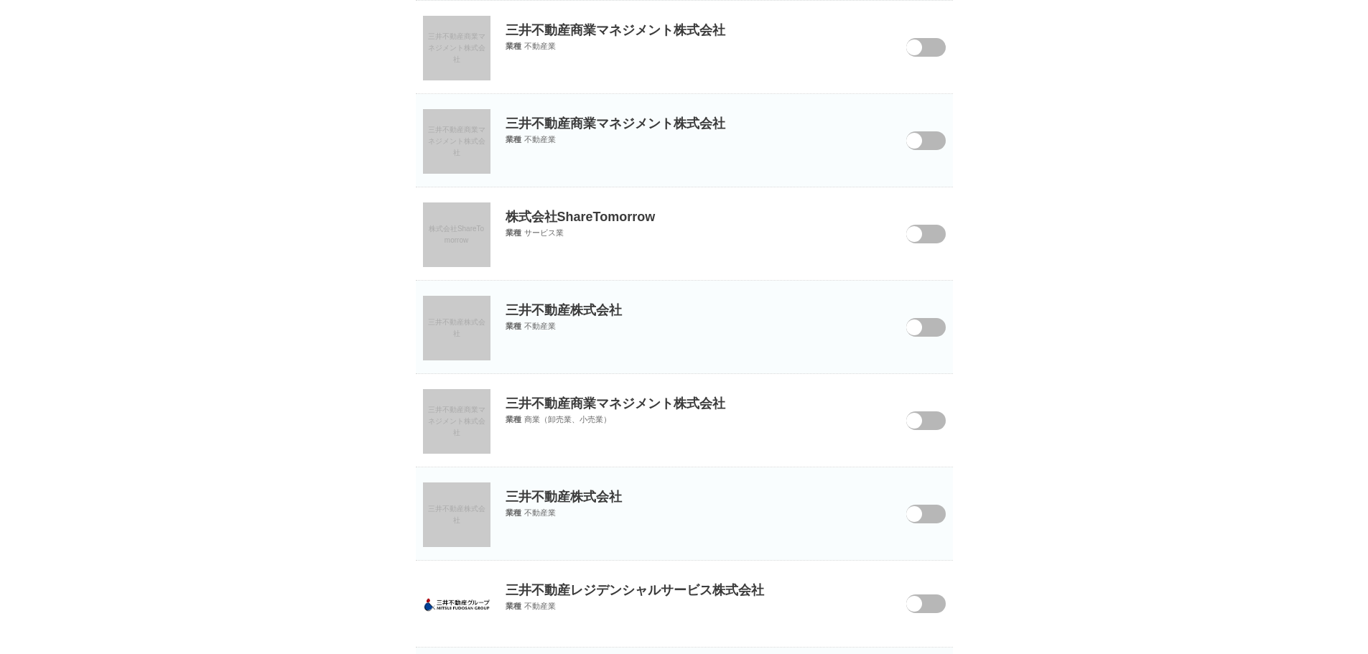
click at [917, 332] on span at bounding box center [914, 328] width 16 height 16
click at [0, 0] on input "checkbox" at bounding box center [0, 0] width 0 height 0
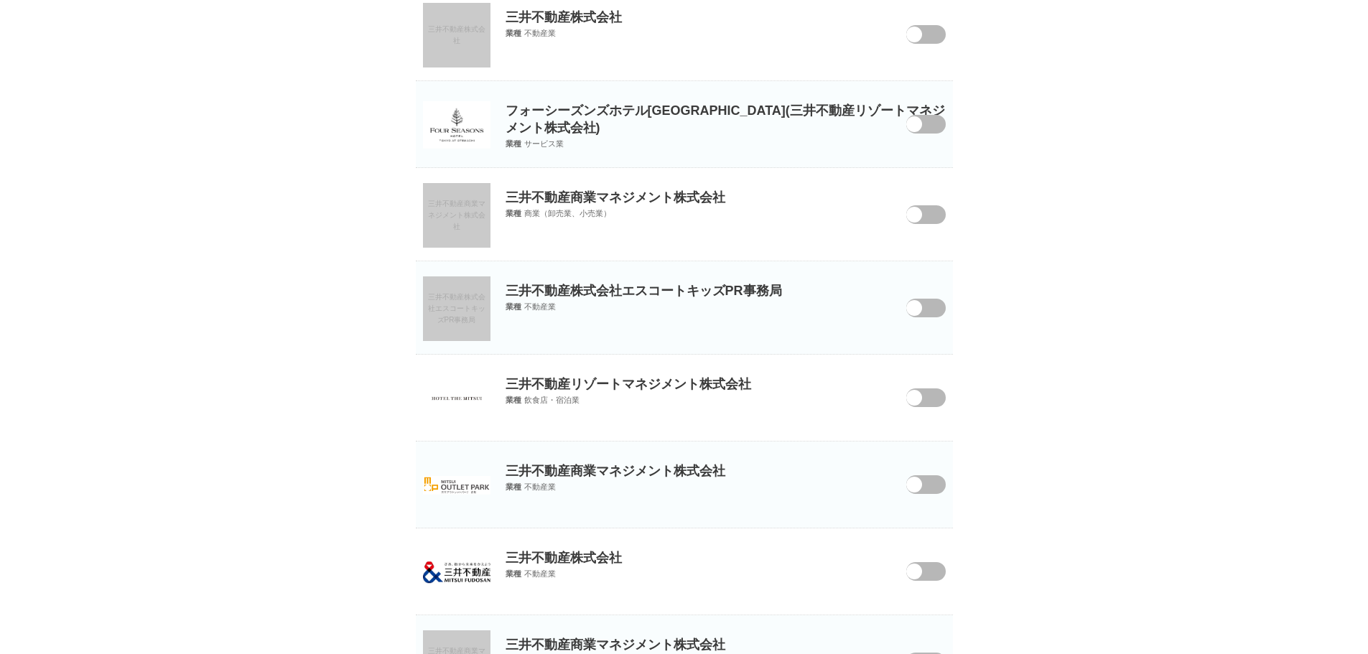
scroll to position [1453, 0]
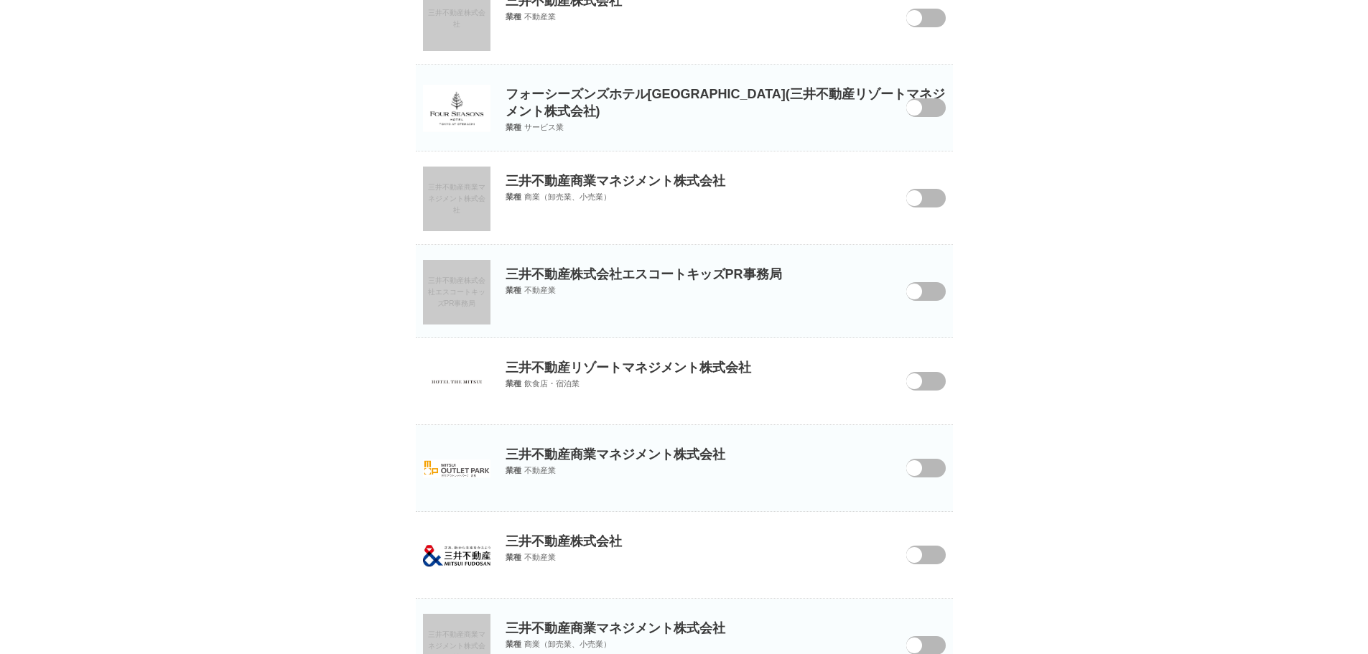
click at [921, 557] on span at bounding box center [914, 555] width 16 height 16
click at [0, 0] on input "checkbox" at bounding box center [0, 0] width 0 height 0
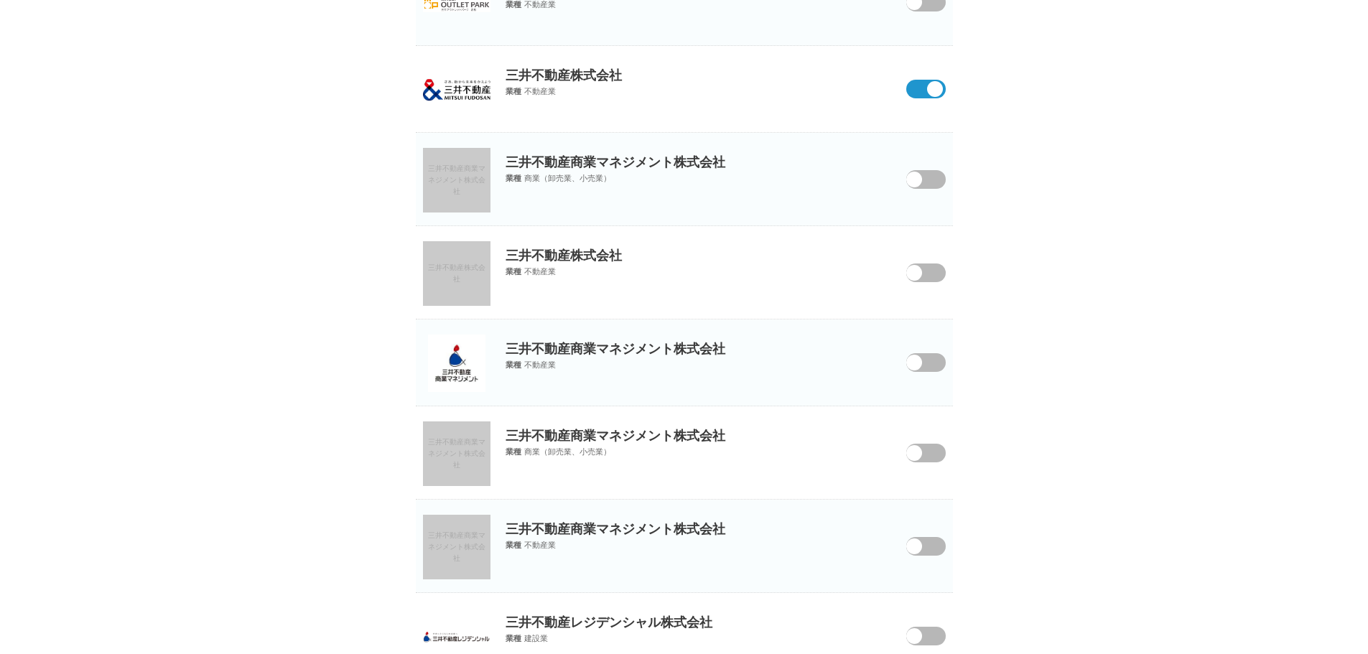
scroll to position [2099, 0]
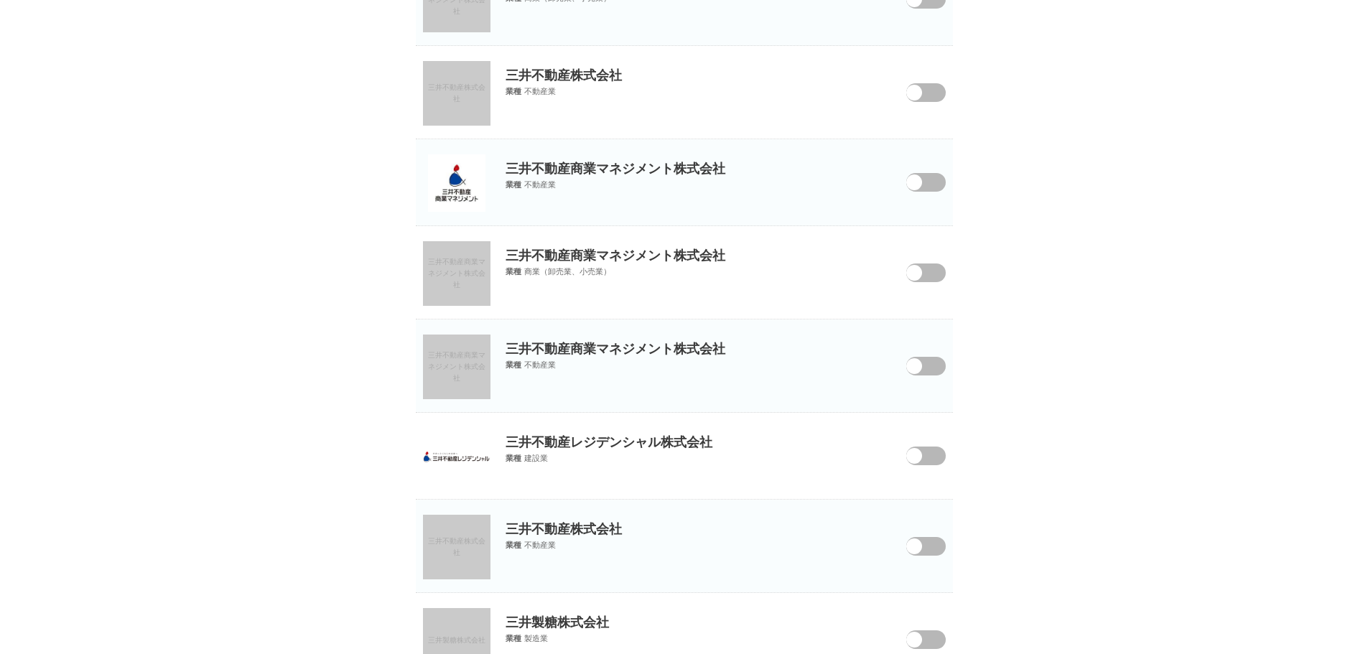
click at [923, 452] on span at bounding box center [915, 465] width 60 height 37
click at [0, 0] on input "checkbox" at bounding box center [0, 0] width 0 height 0
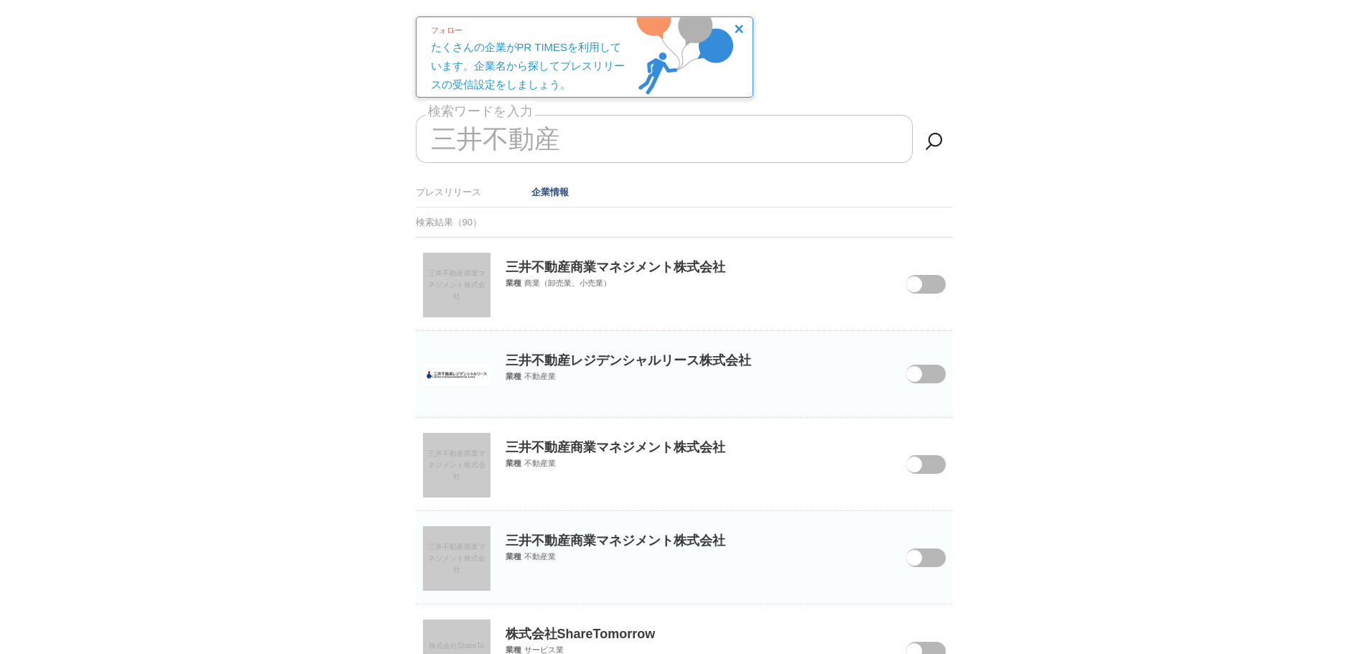
scroll to position [0, 0]
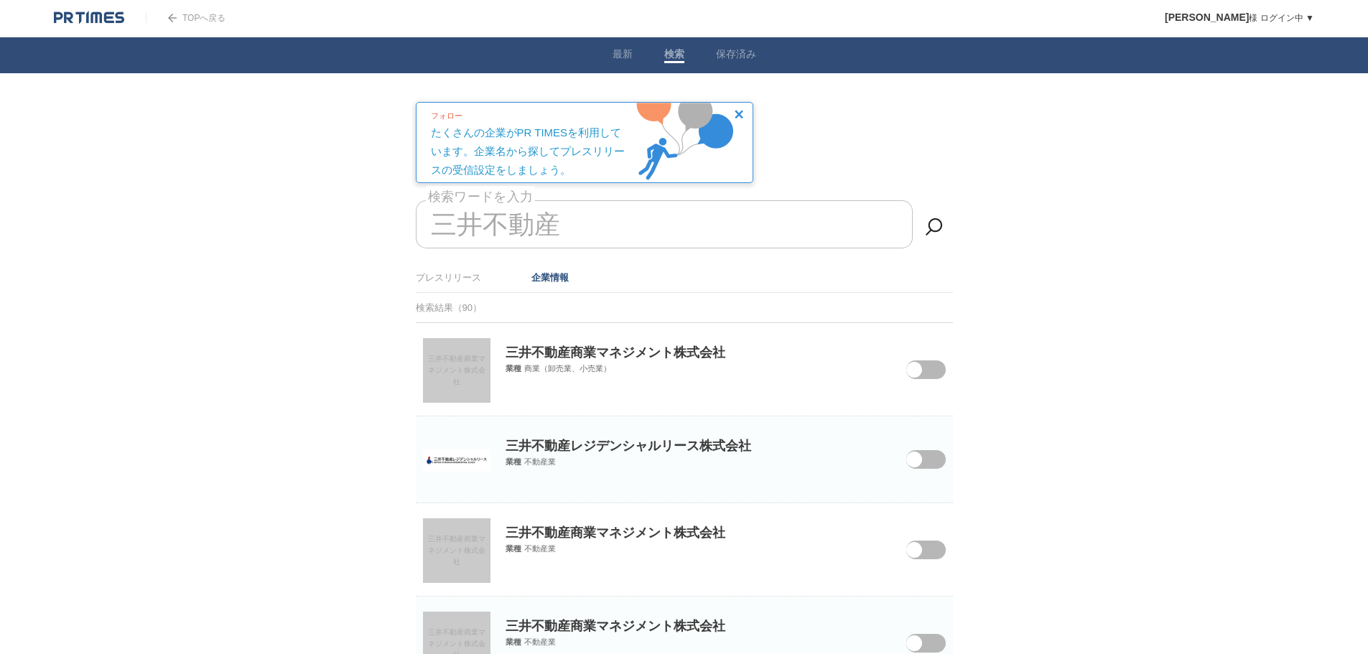
click at [594, 223] on input "三井不動産" at bounding box center [664, 224] width 497 height 48
type input "三"
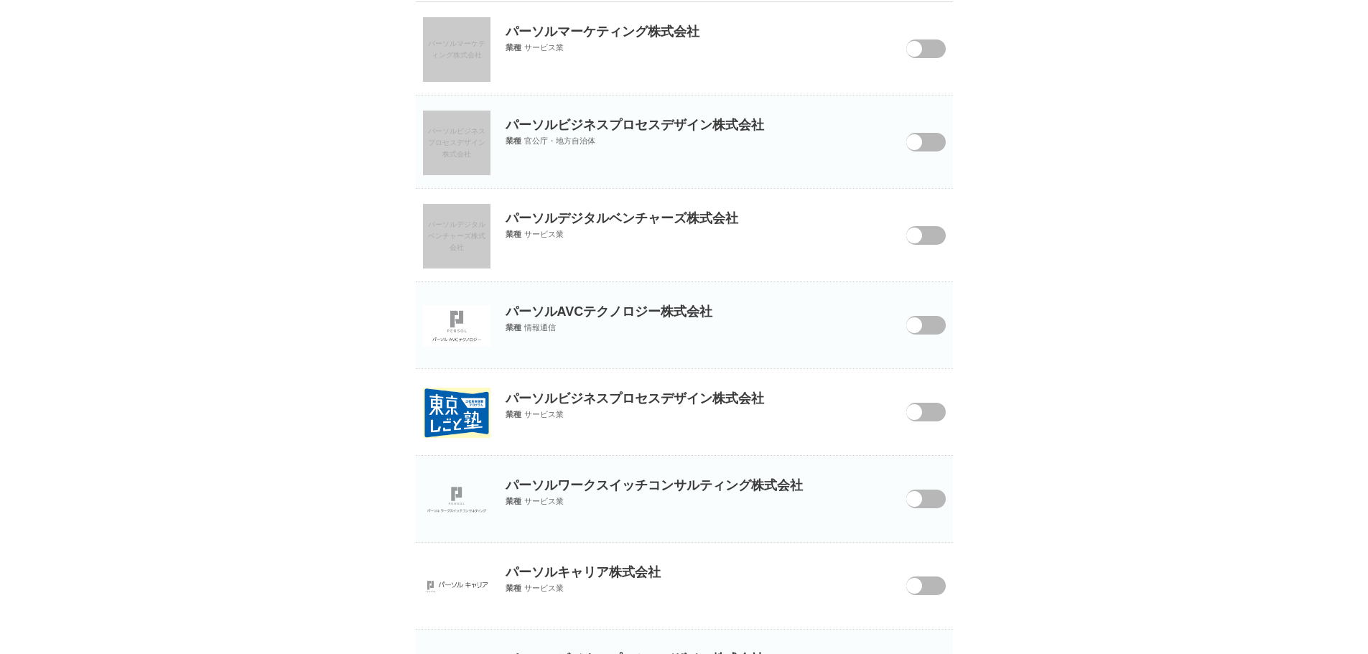
scroll to position [359, 0]
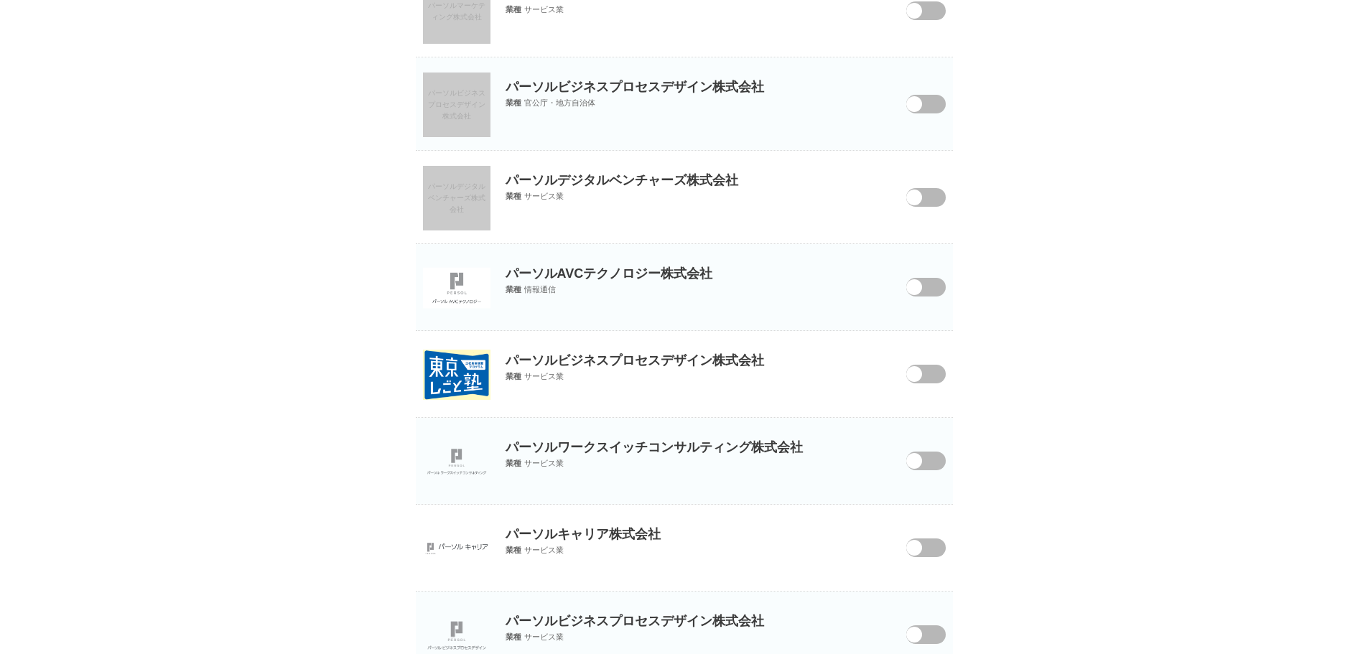
click at [920, 551] on span at bounding box center [914, 548] width 16 height 16
click at [0, 0] on input "checkbox" at bounding box center [0, 0] width 0 height 0
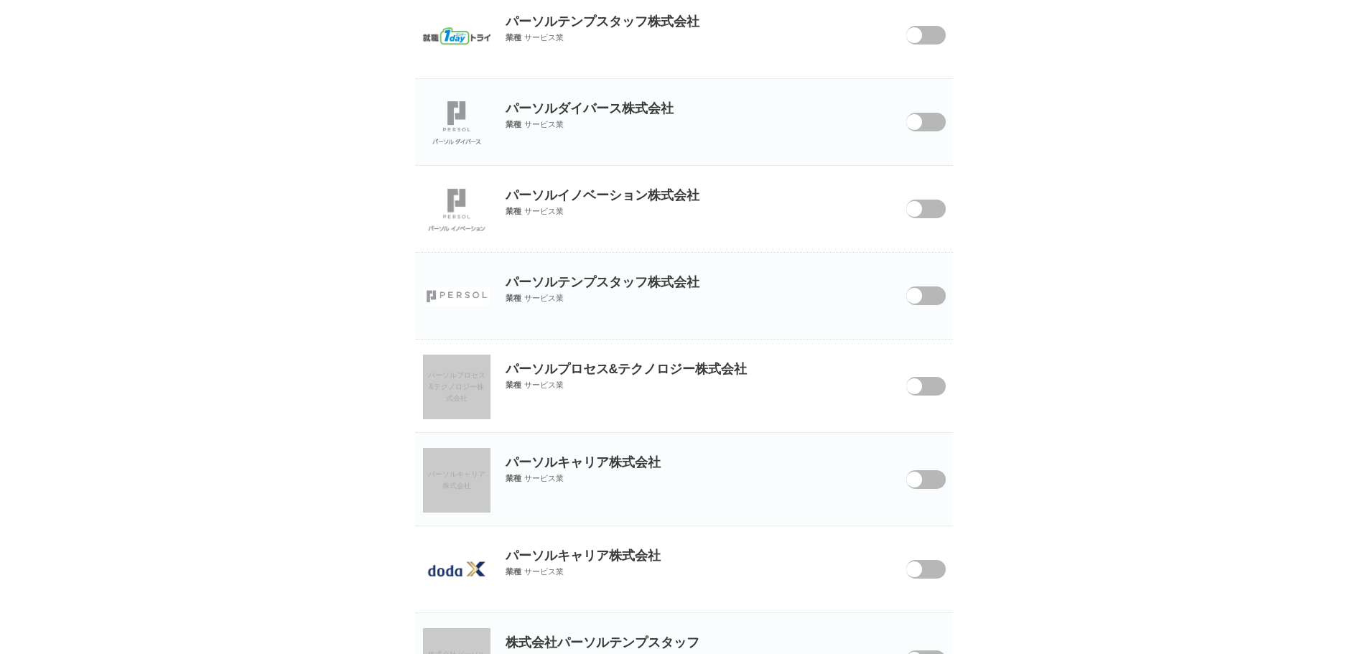
scroll to position [1723, 0]
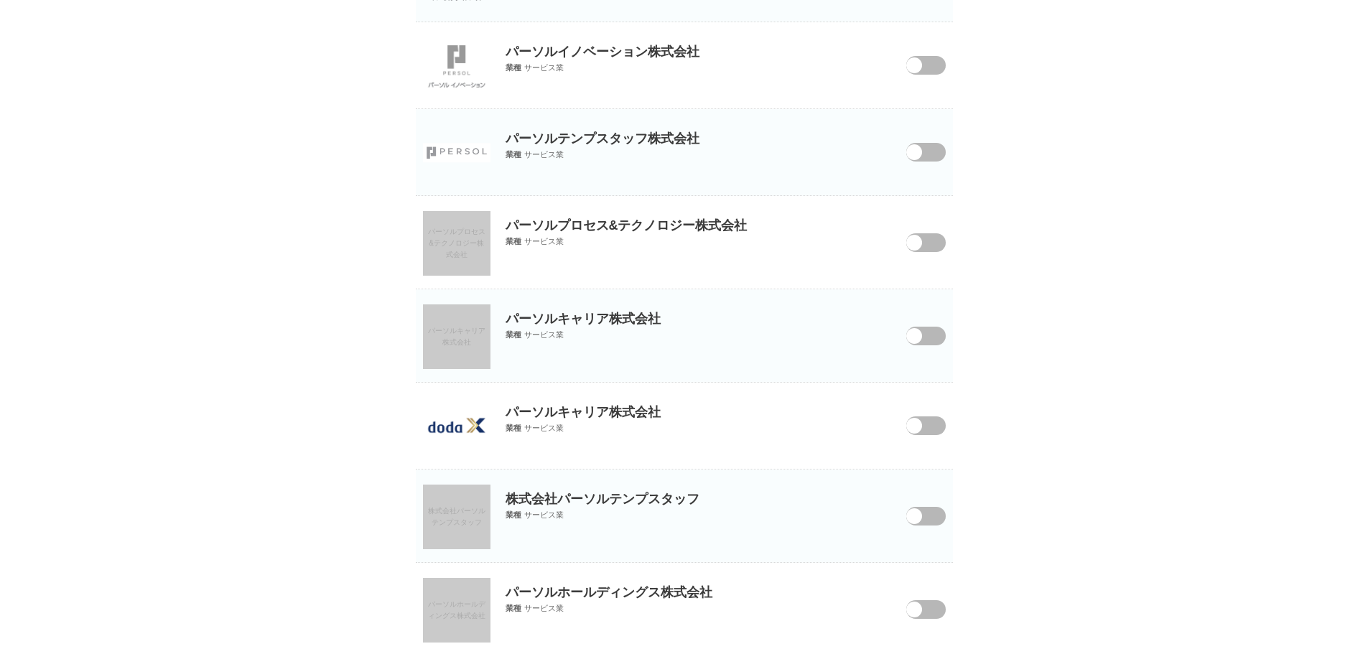
click at [915, 427] on span at bounding box center [914, 426] width 16 height 16
click at [0, 0] on input "checkbox" at bounding box center [0, 0] width 0 height 0
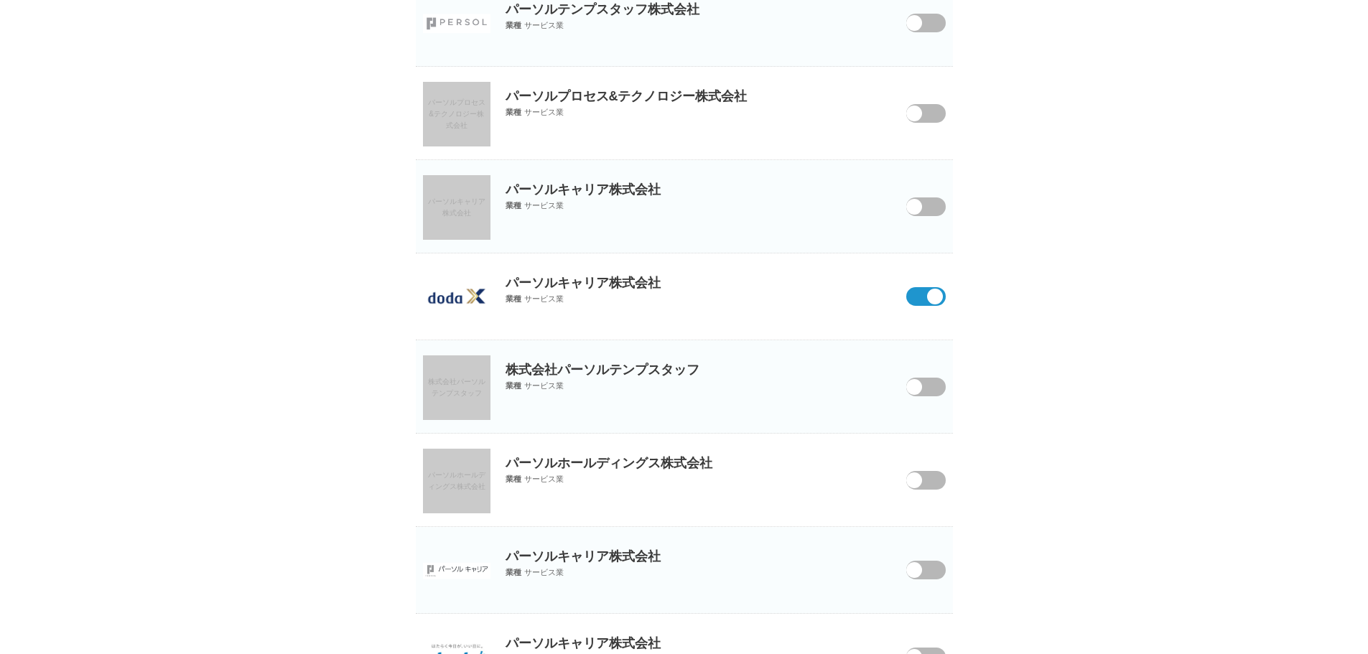
scroll to position [1939, 0]
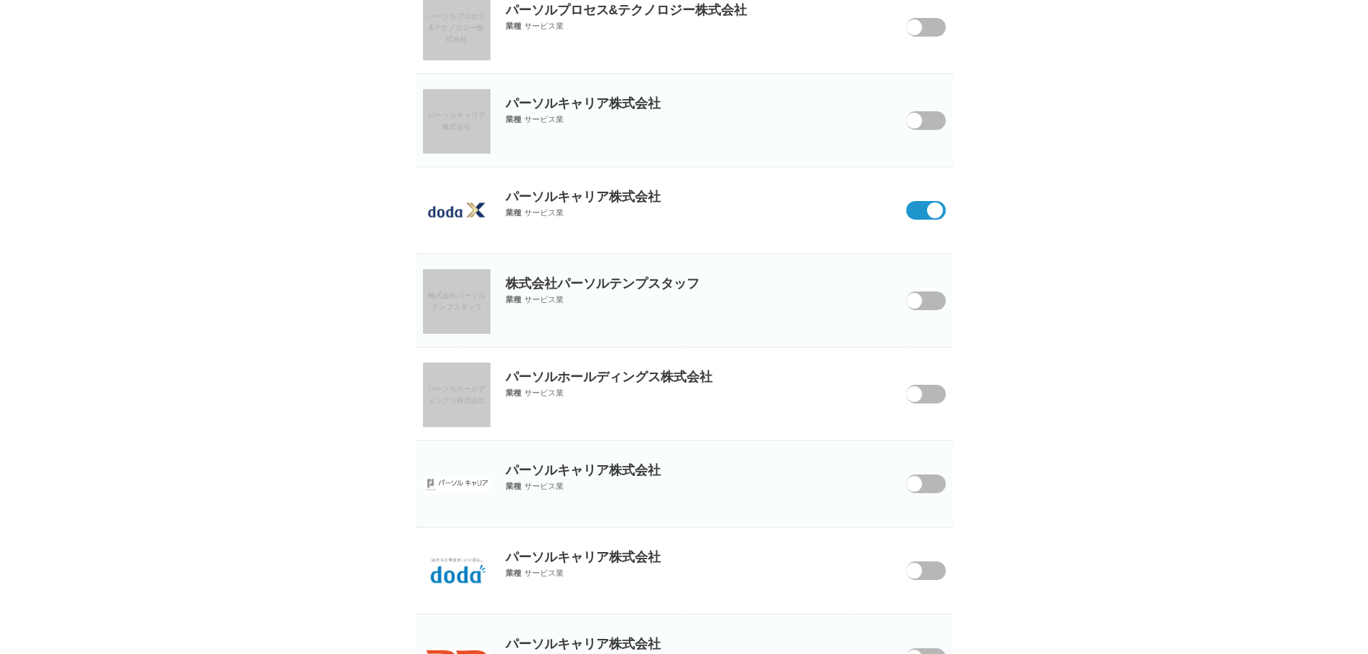
click at [924, 572] on span at bounding box center [915, 579] width 60 height 37
click at [0, 0] on input "checkbox" at bounding box center [0, 0] width 0 height 0
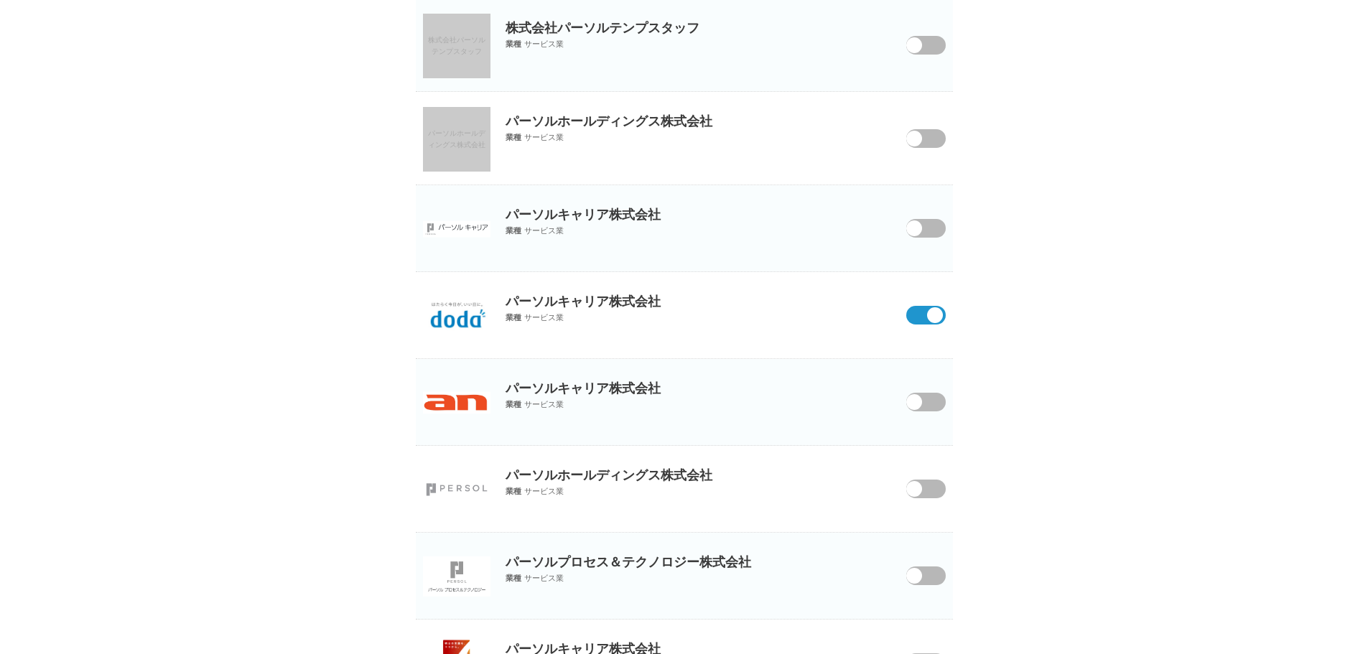
scroll to position [2226, 0]
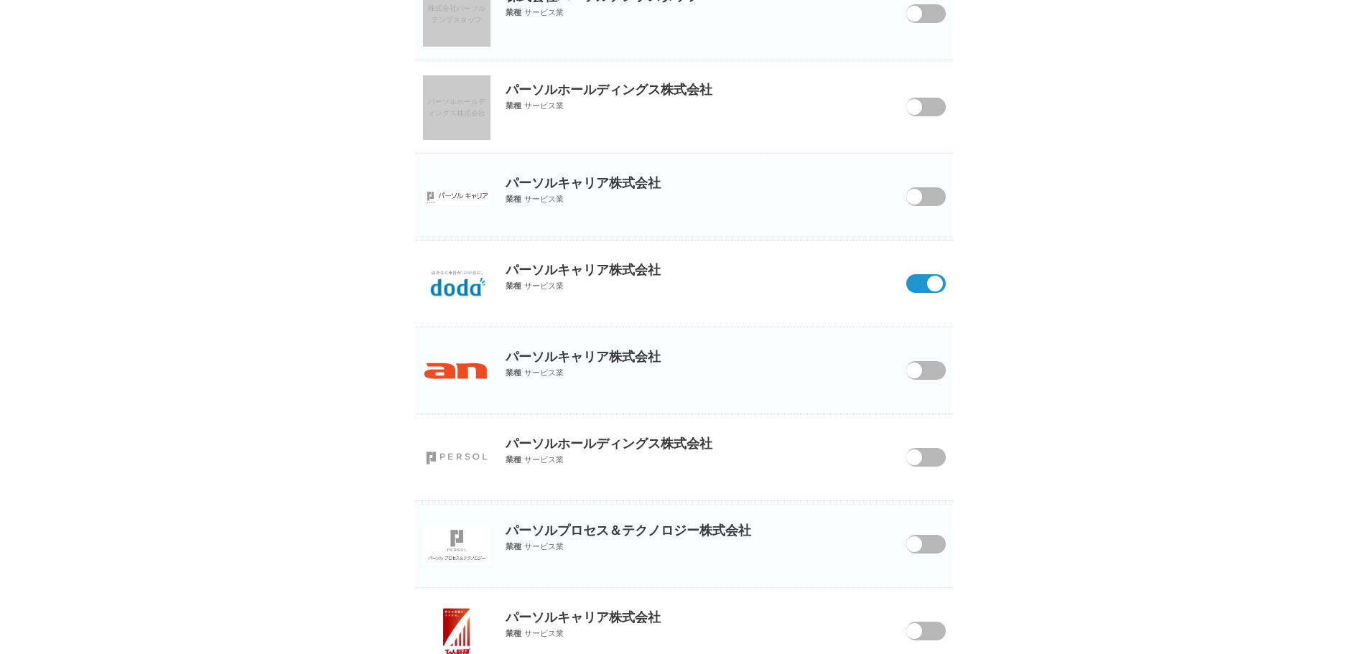
click at [910, 460] on span at bounding box center [914, 457] width 16 height 16
click at [0, 0] on input "checkbox" at bounding box center [0, 0] width 0 height 0
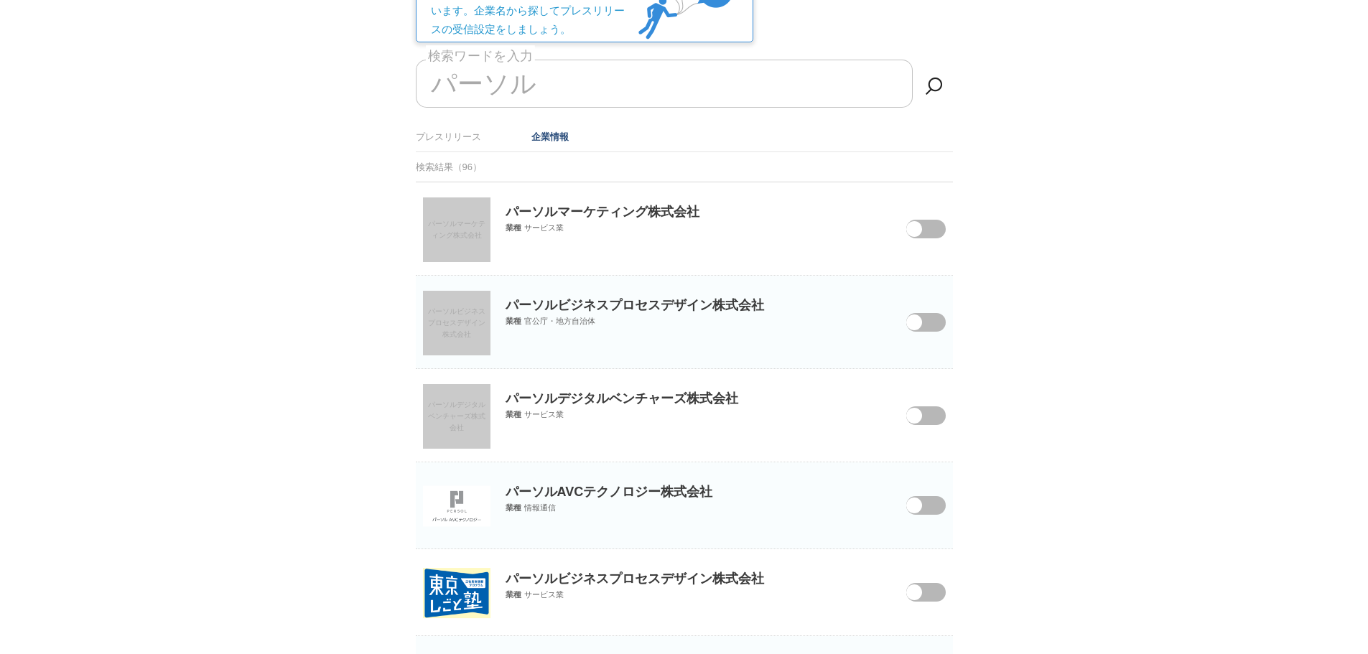
scroll to position [0, 0]
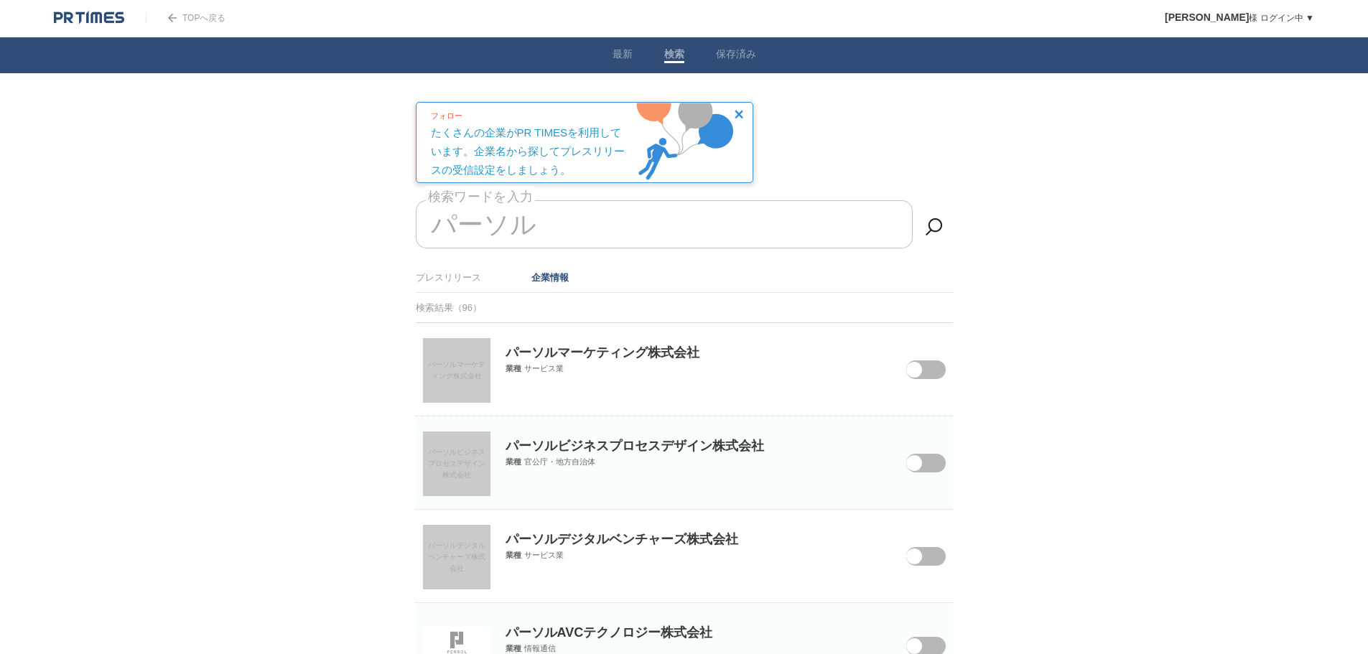
click at [541, 252] on div "パーソル 検索ワードを入力" at bounding box center [684, 231] width 537 height 62
click at [541, 230] on input "パーソル" at bounding box center [664, 224] width 497 height 48
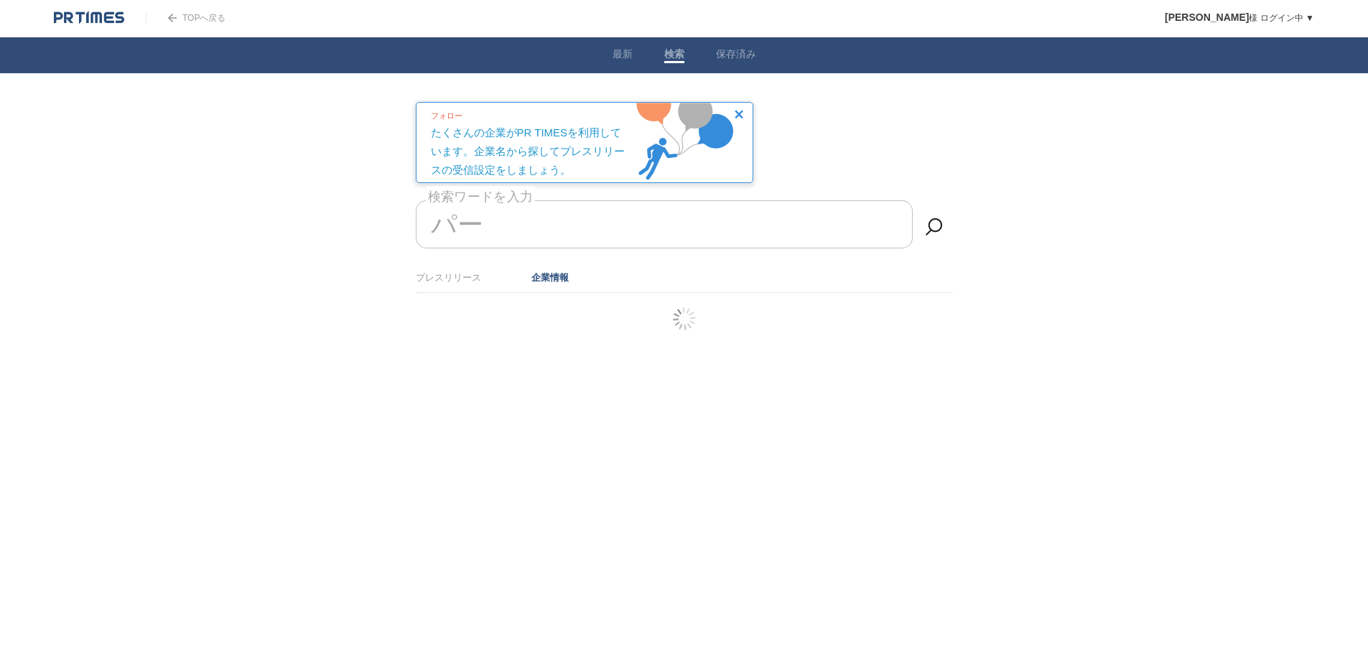
type input "パ"
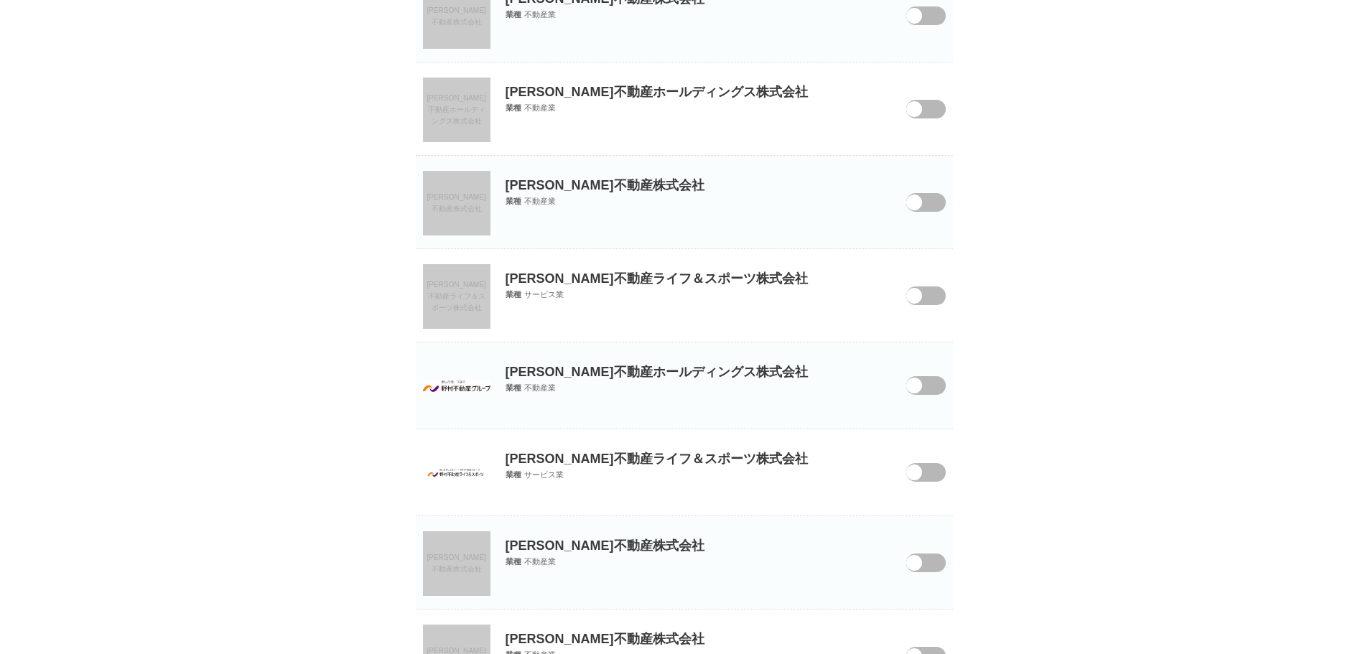
scroll to position [718, 0]
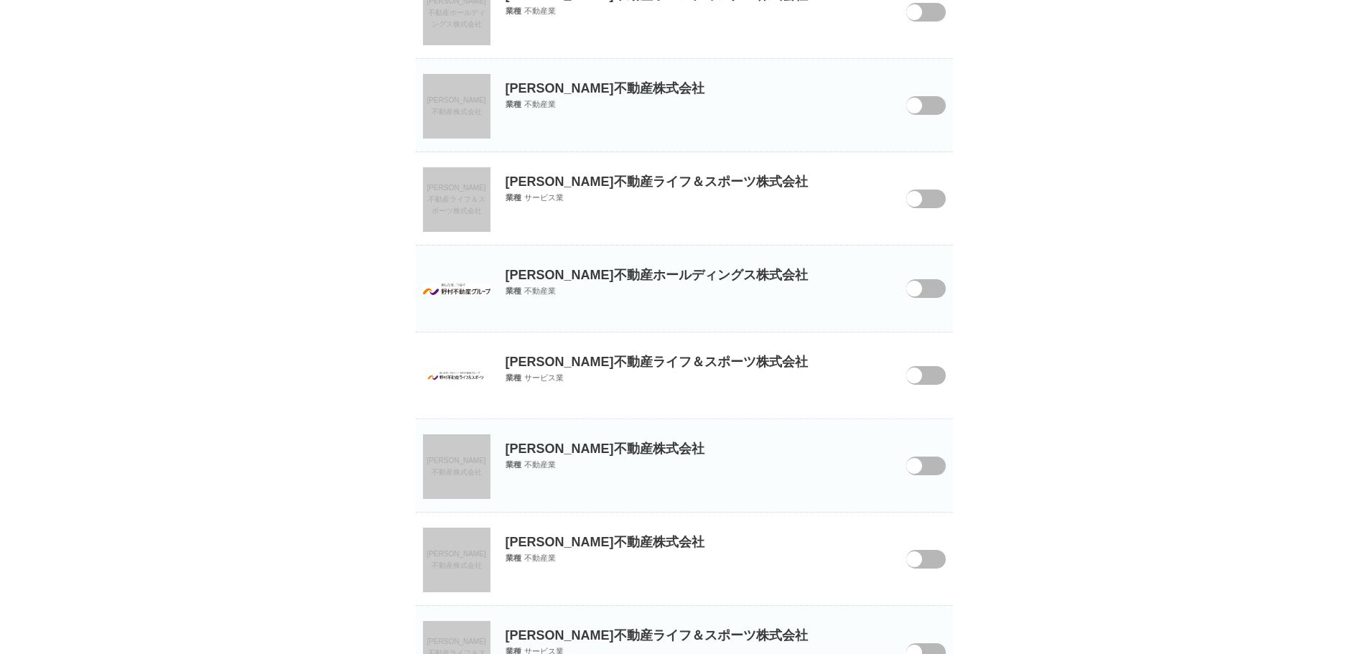
click at [913, 288] on span at bounding box center [914, 289] width 16 height 16
click at [0, 0] on input "checkbox" at bounding box center [0, 0] width 0 height 0
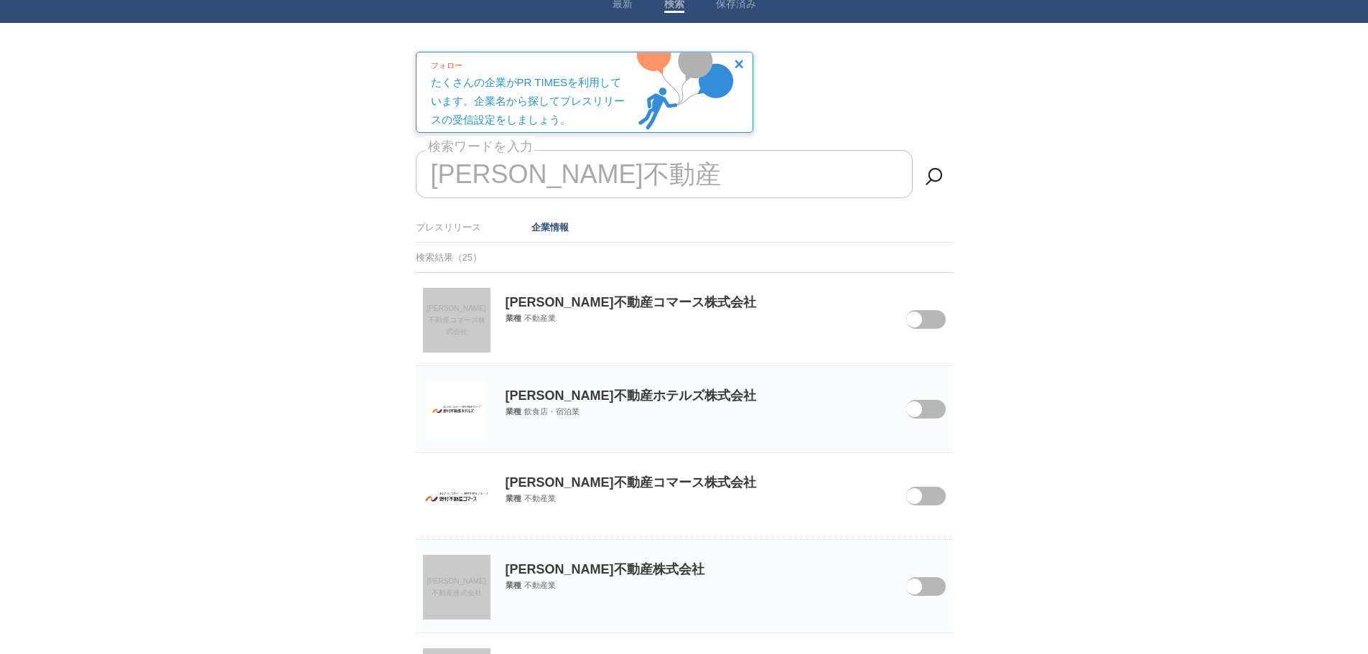
scroll to position [0, 0]
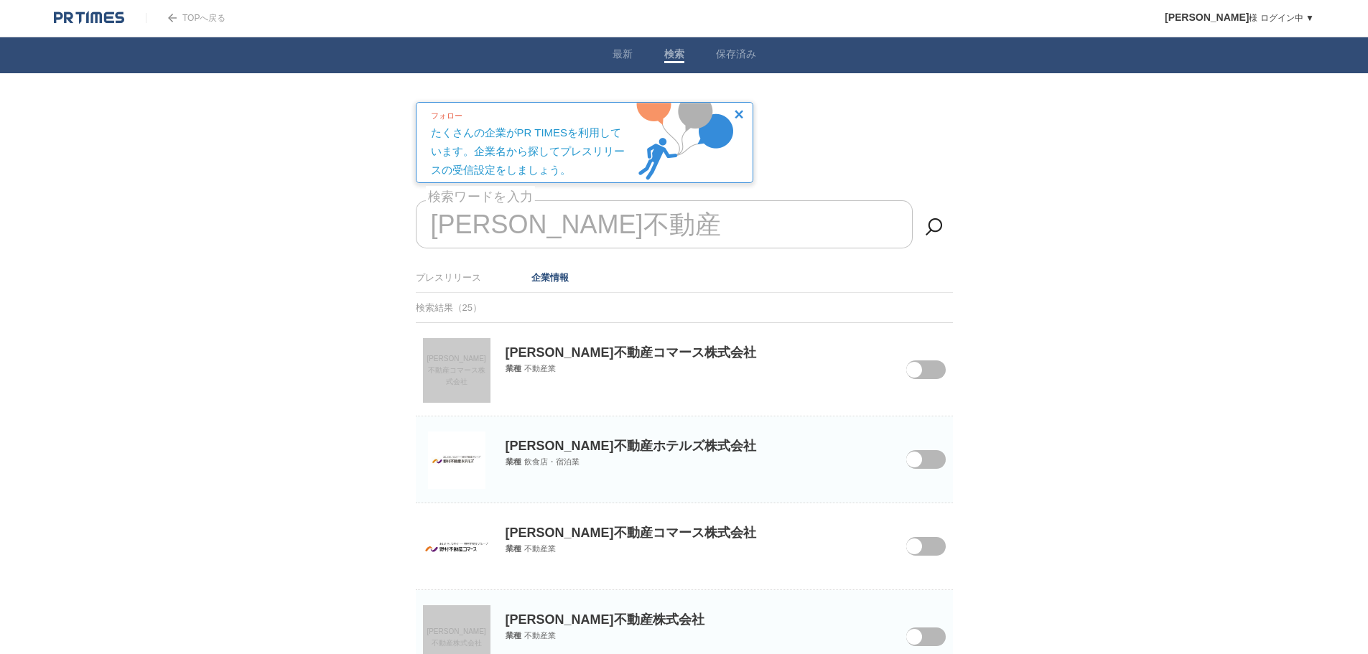
click at [651, 228] on input "野村不動産" at bounding box center [664, 224] width 497 height 48
type input "野"
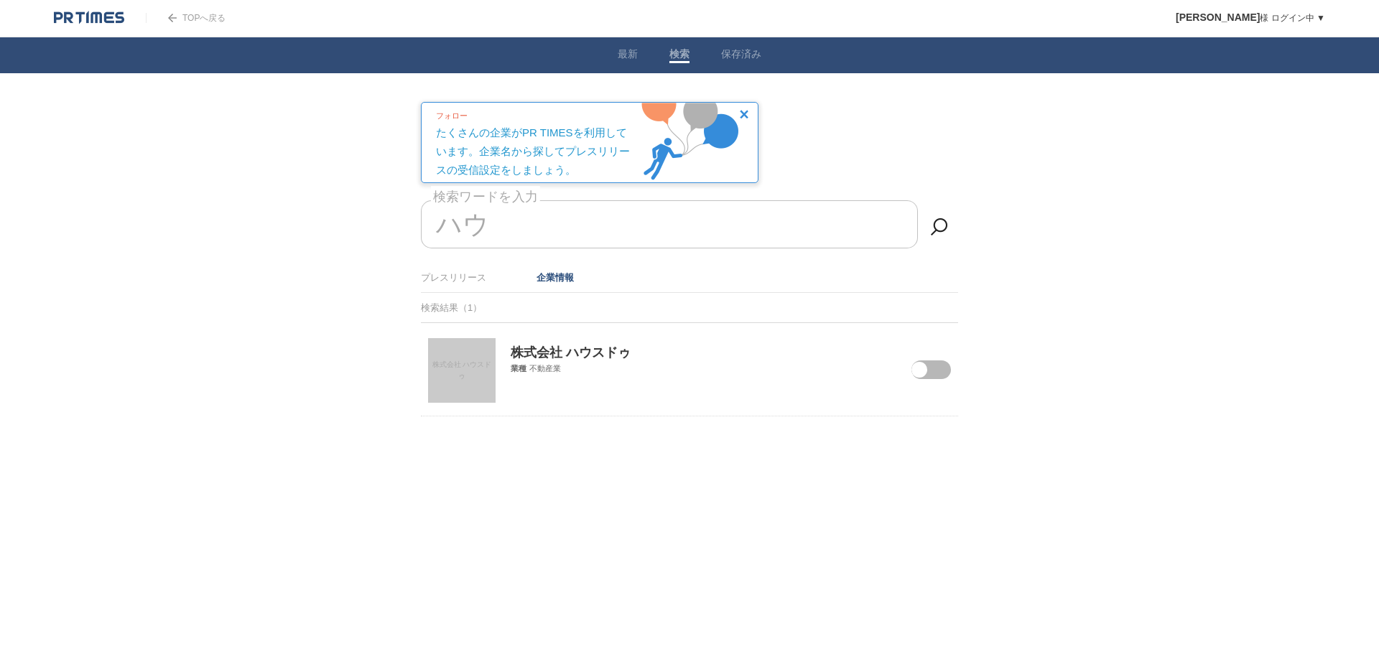
type input "ハ"
type input "＆"
type input "ア"
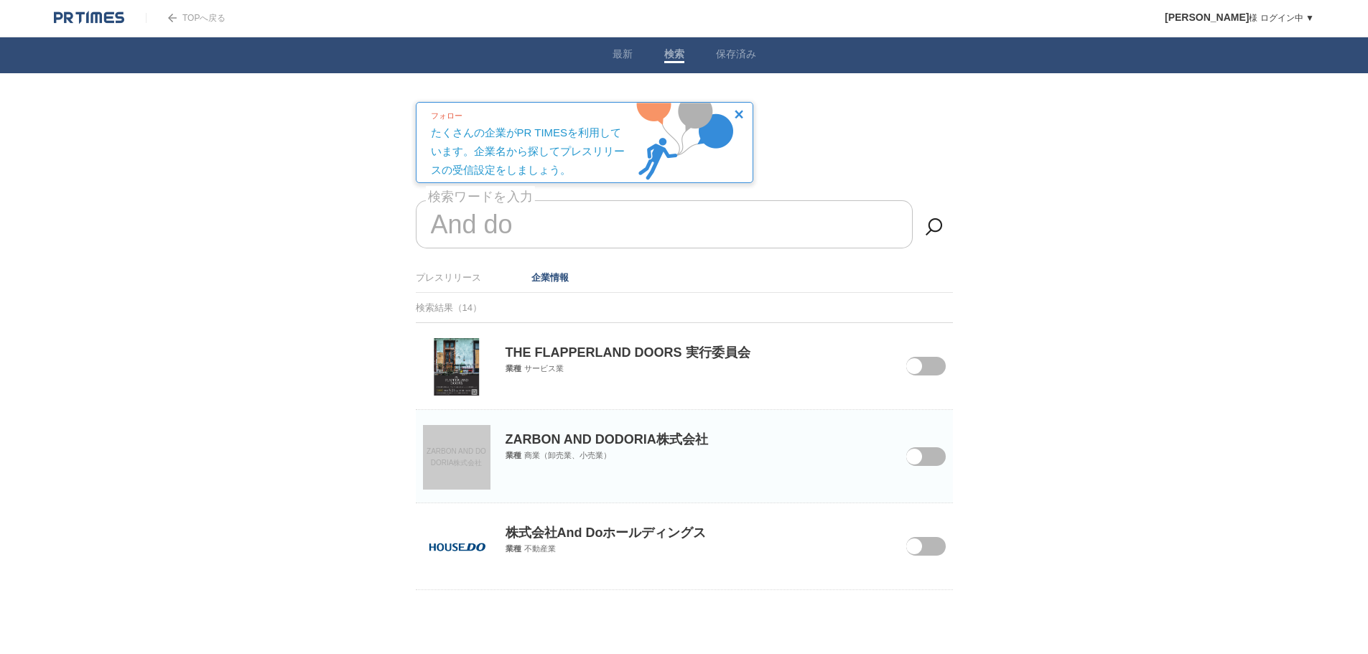
click at [913, 551] on span at bounding box center [914, 547] width 16 height 16
click at [0, 0] on input "checkbox" at bounding box center [0, 0] width 0 height 0
drag, startPoint x: 535, startPoint y: 218, endPoint x: 523, endPoint y: 221, distance: 12.7
click at [523, 221] on input "And do" at bounding box center [664, 224] width 497 height 48
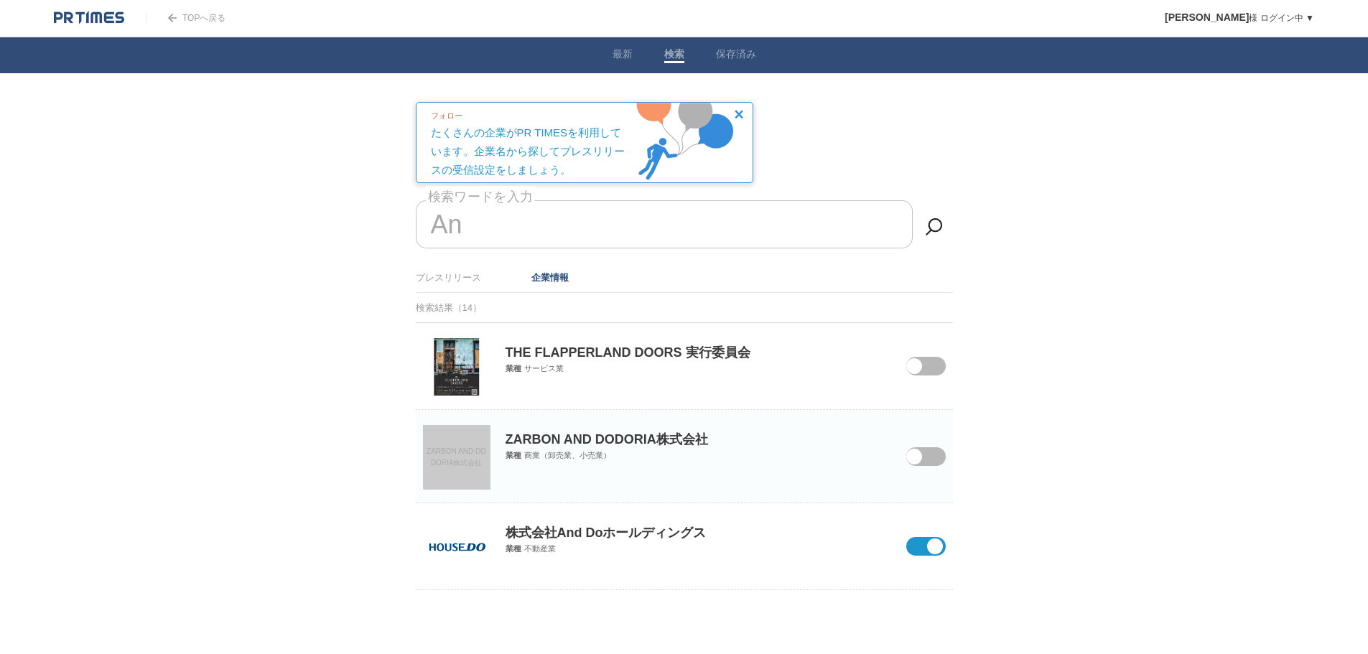
type input "A"
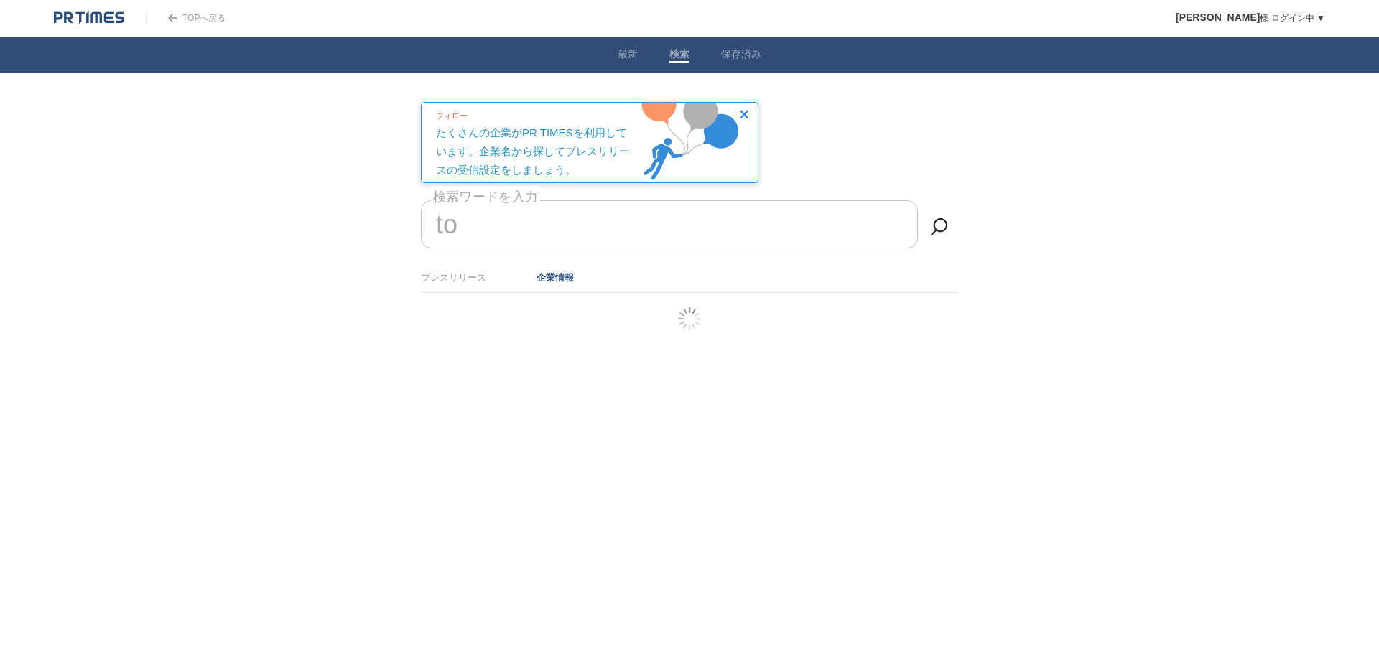
type input "t"
type input "等"
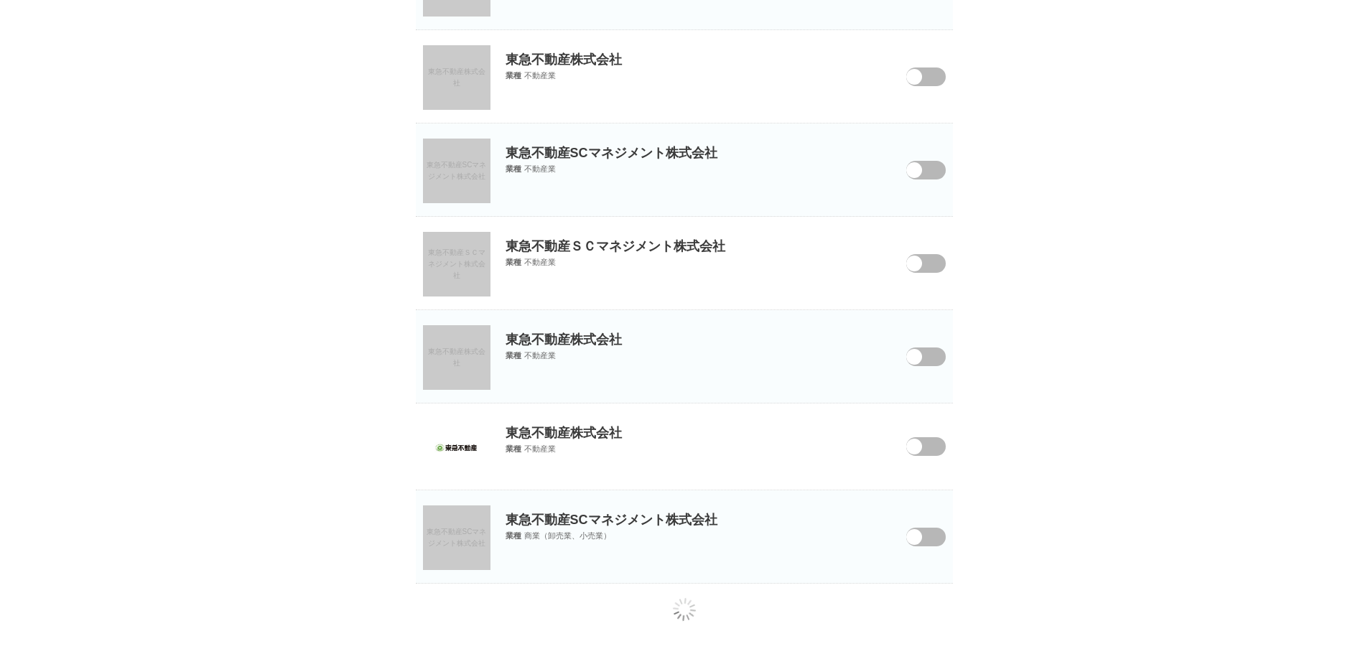
scroll to position [1582, 0]
click at [915, 453] on div "東急不動産株式会社 業種 不動産業" at bounding box center [684, 427] width 537 height 51
click at [915, 451] on span at bounding box center [914, 445] width 16 height 16
click at [0, 0] on input "checkbox" at bounding box center [0, 0] width 0 height 0
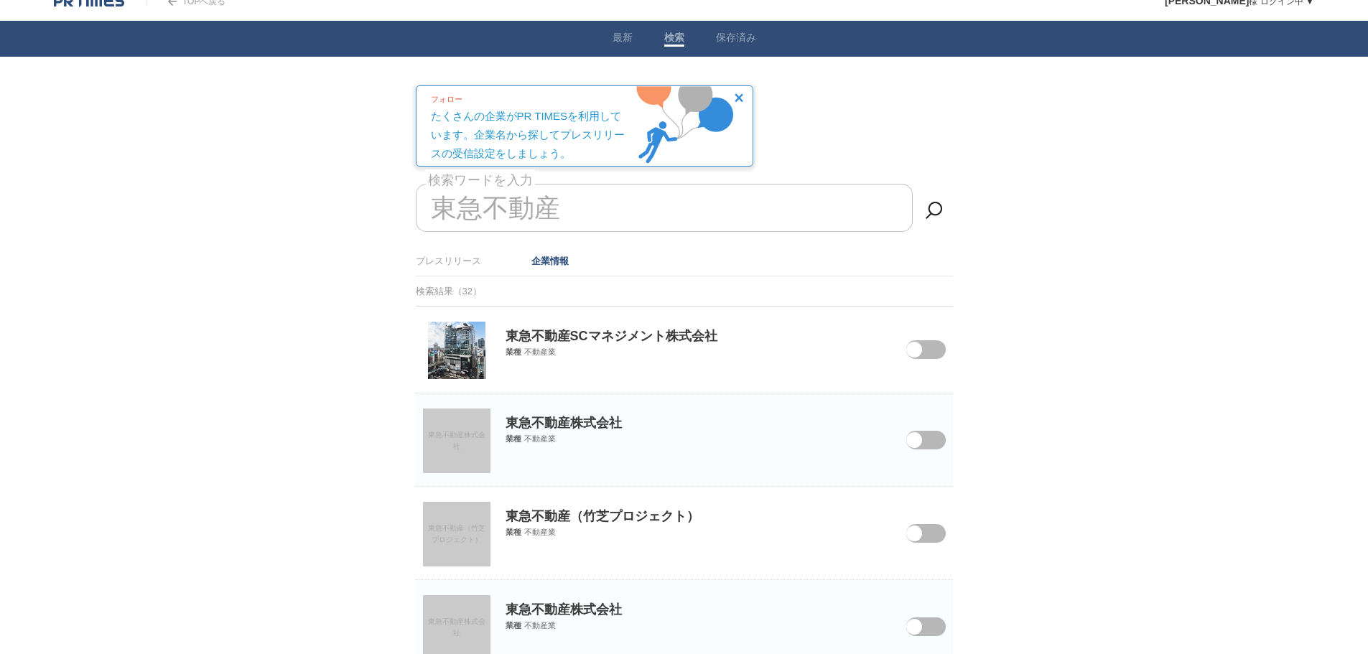
scroll to position [0, 0]
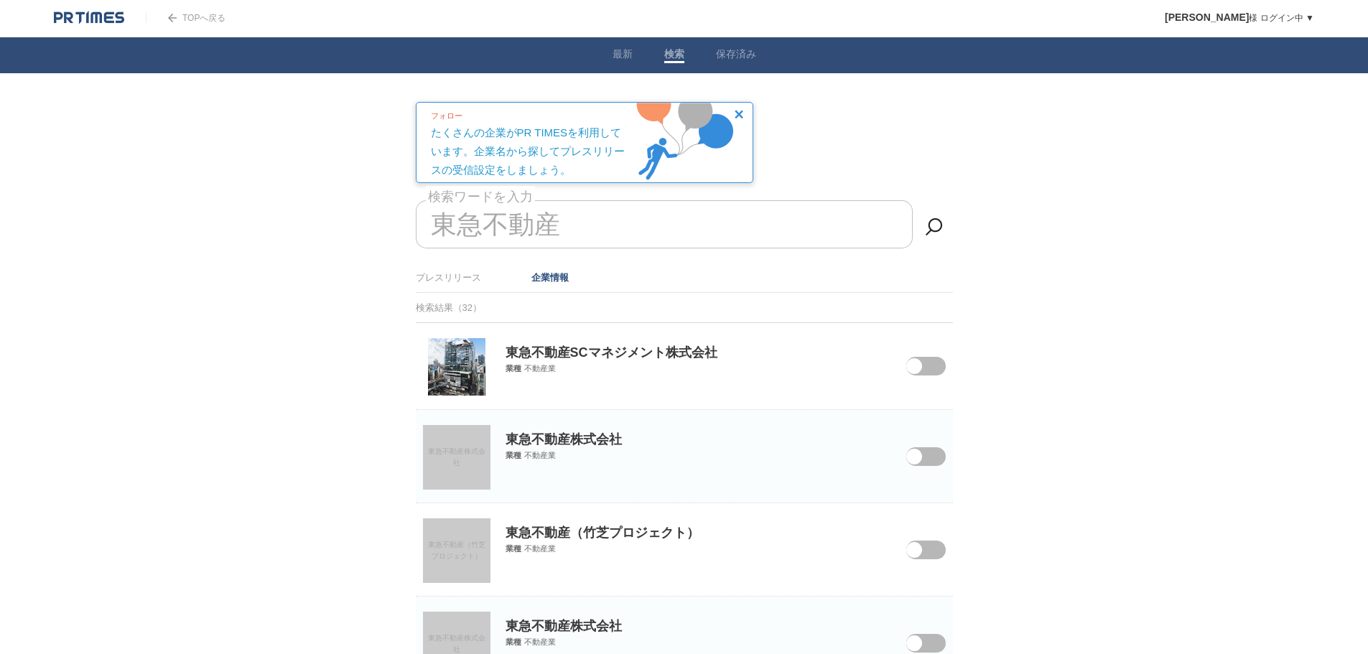
click at [614, 227] on input "東急不動産" at bounding box center [664, 224] width 497 height 48
type input "東"
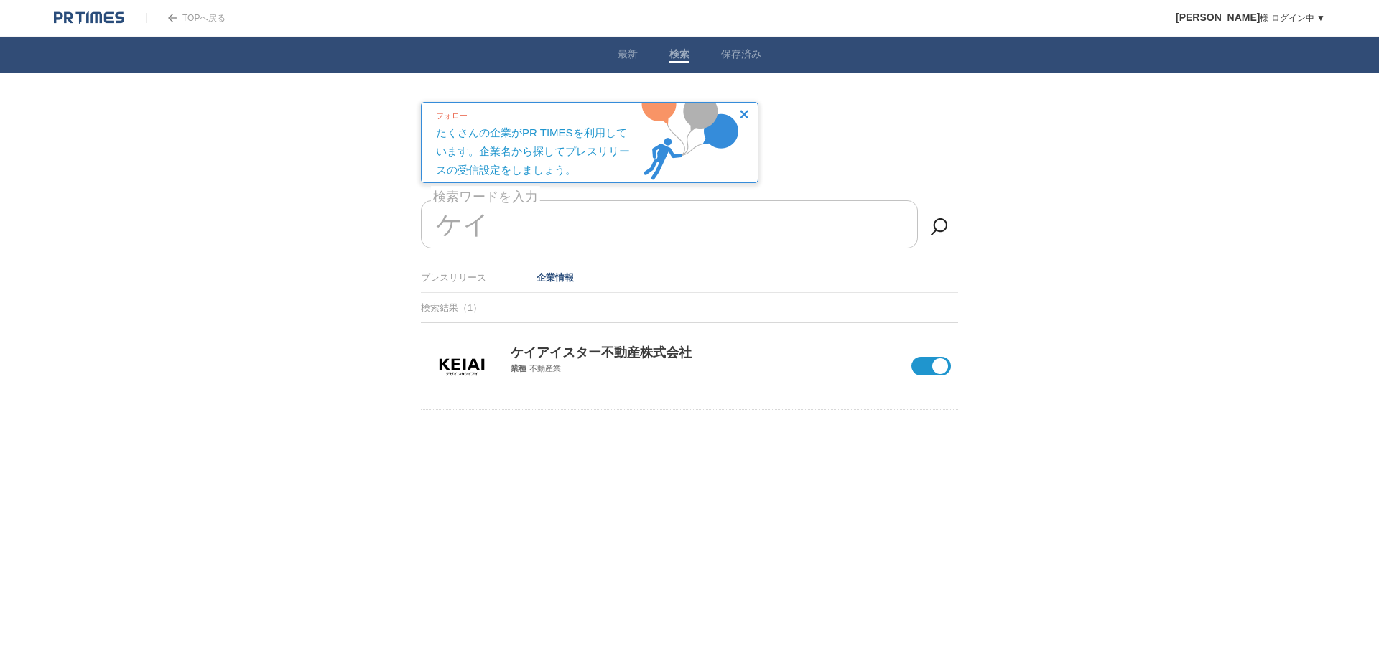
type input "ケ"
type input "京"
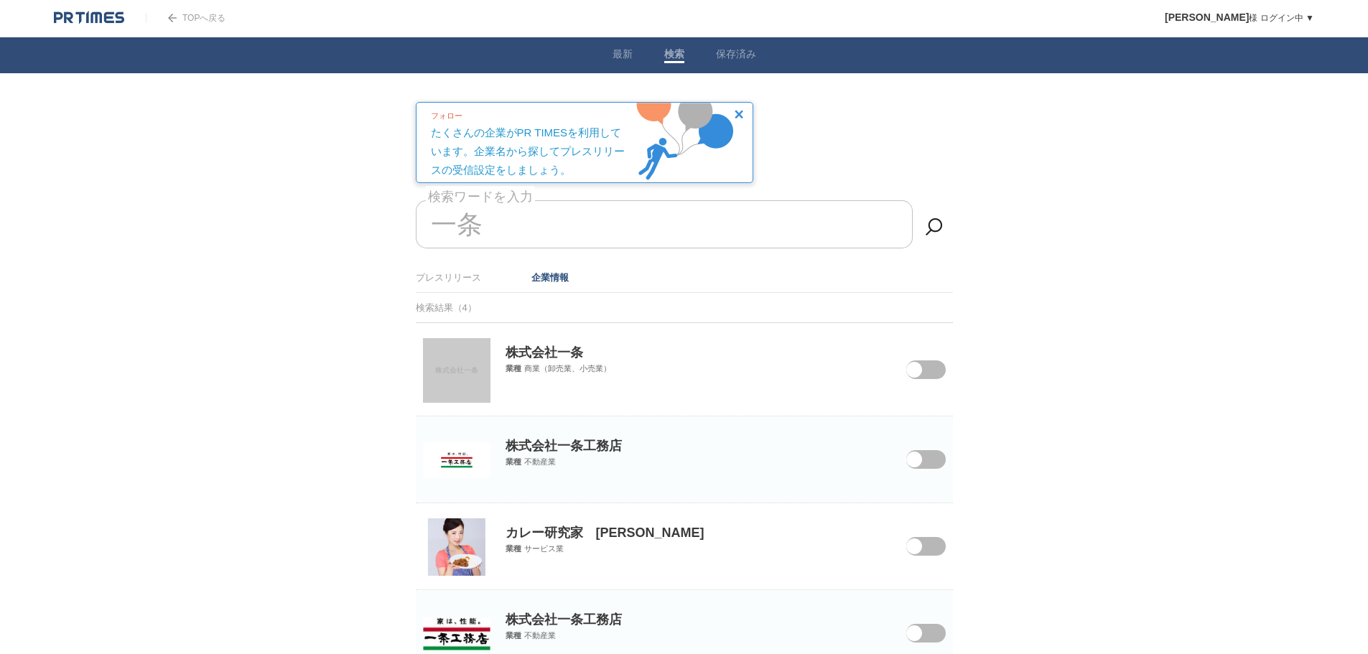
click at [918, 456] on span at bounding box center [914, 460] width 16 height 16
click at [0, 0] on input "checkbox" at bounding box center [0, 0] width 0 height 0
click at [707, 220] on input "一条" at bounding box center [664, 224] width 497 height 48
type input "一"
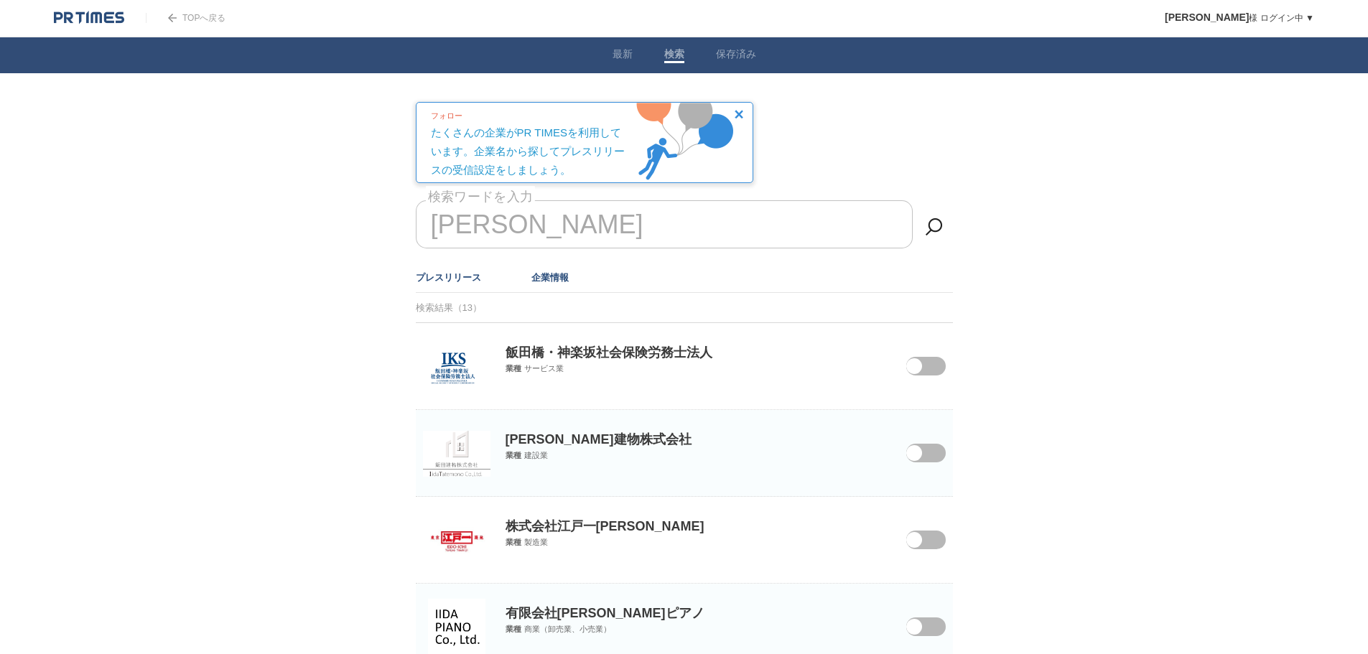
click at [455, 281] on link "プレスリリース" at bounding box center [448, 277] width 65 height 11
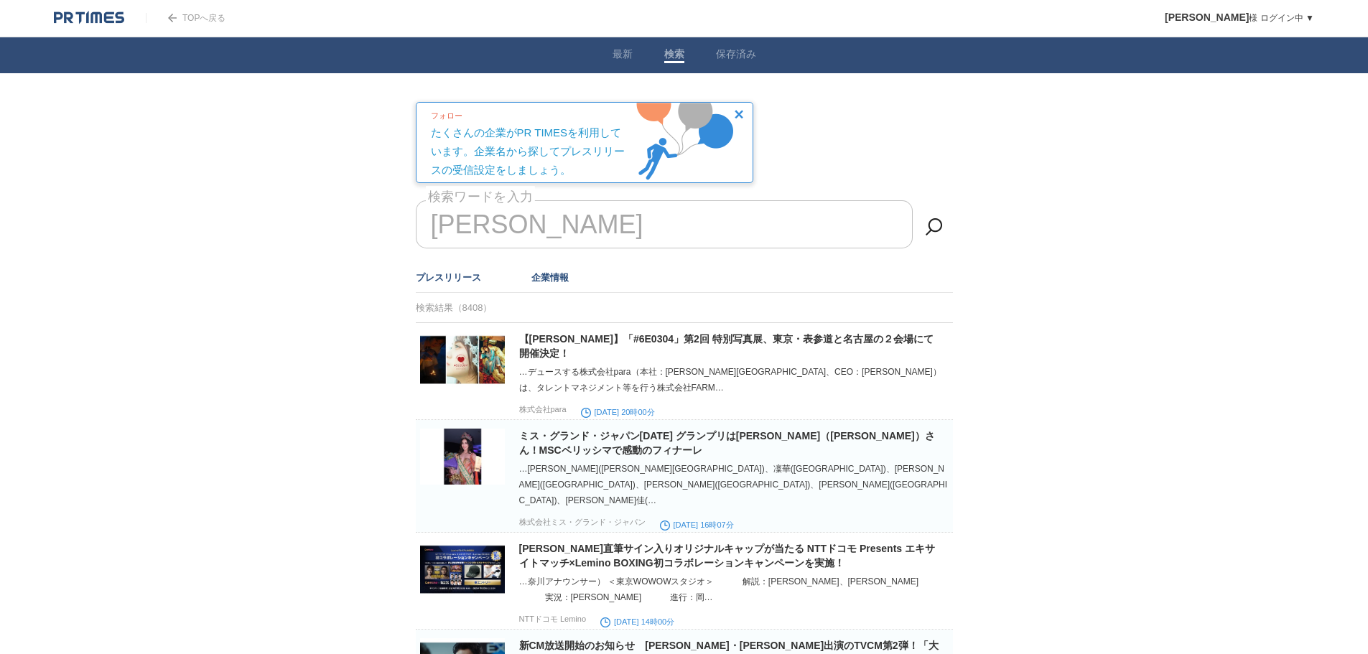
click at [561, 276] on link "企業情報" at bounding box center [549, 277] width 37 height 11
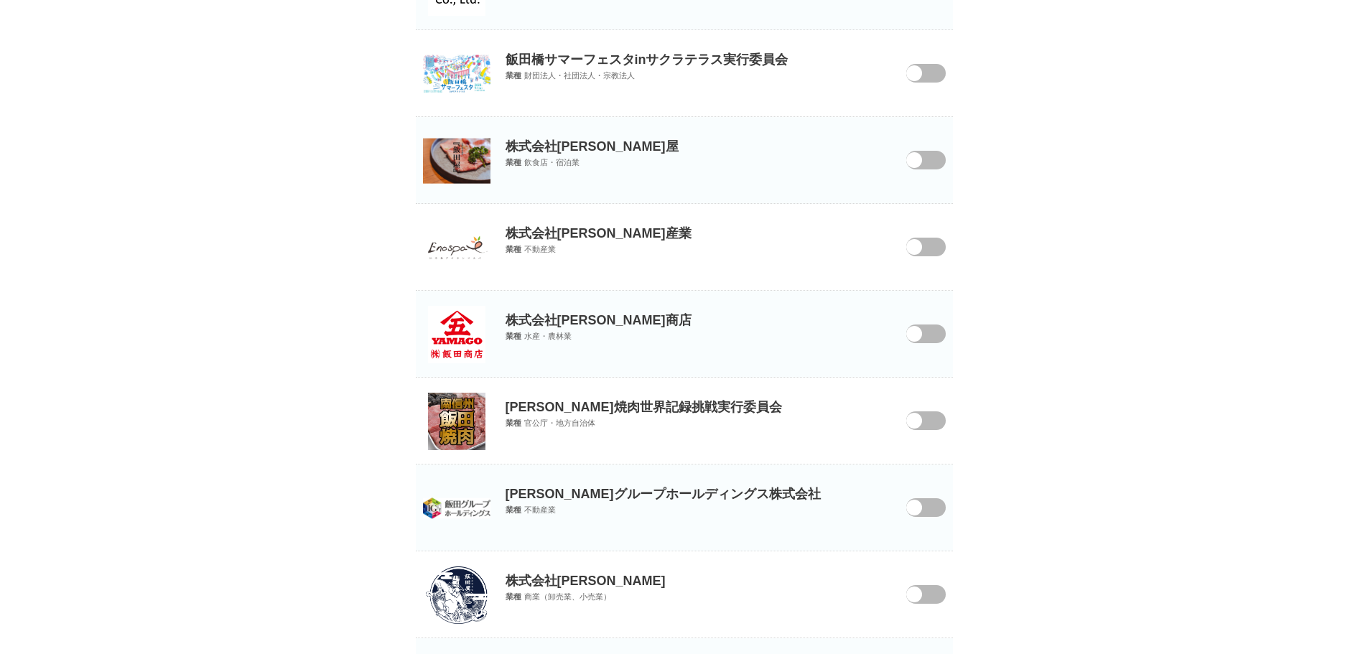
scroll to position [646, 0]
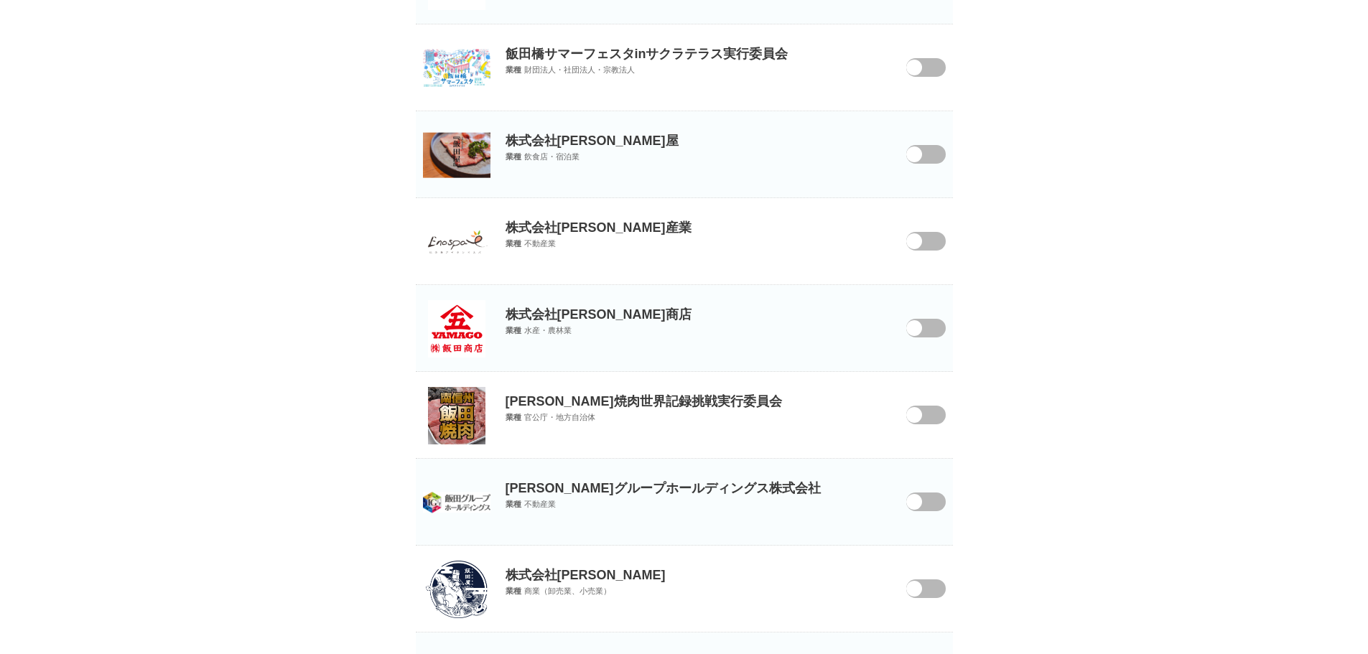
click at [925, 500] on span at bounding box center [915, 511] width 60 height 37
click at [0, 0] on input "checkbox" at bounding box center [0, 0] width 0 height 0
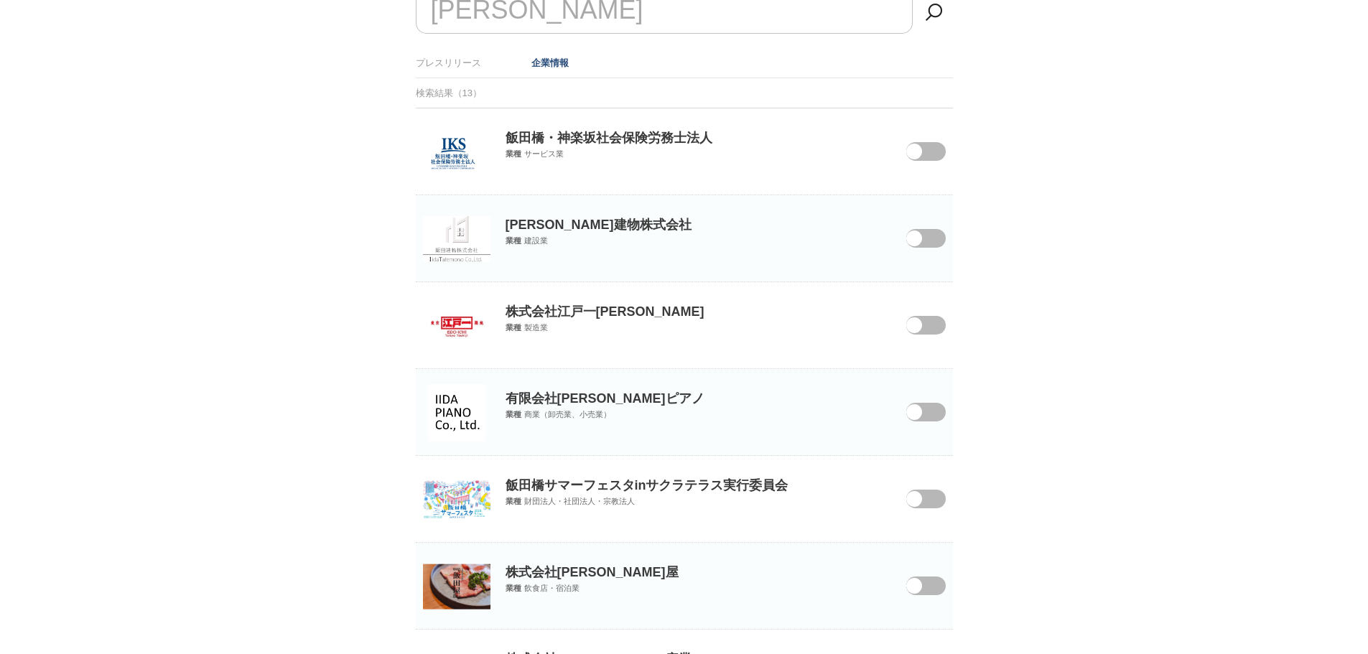
scroll to position [0, 0]
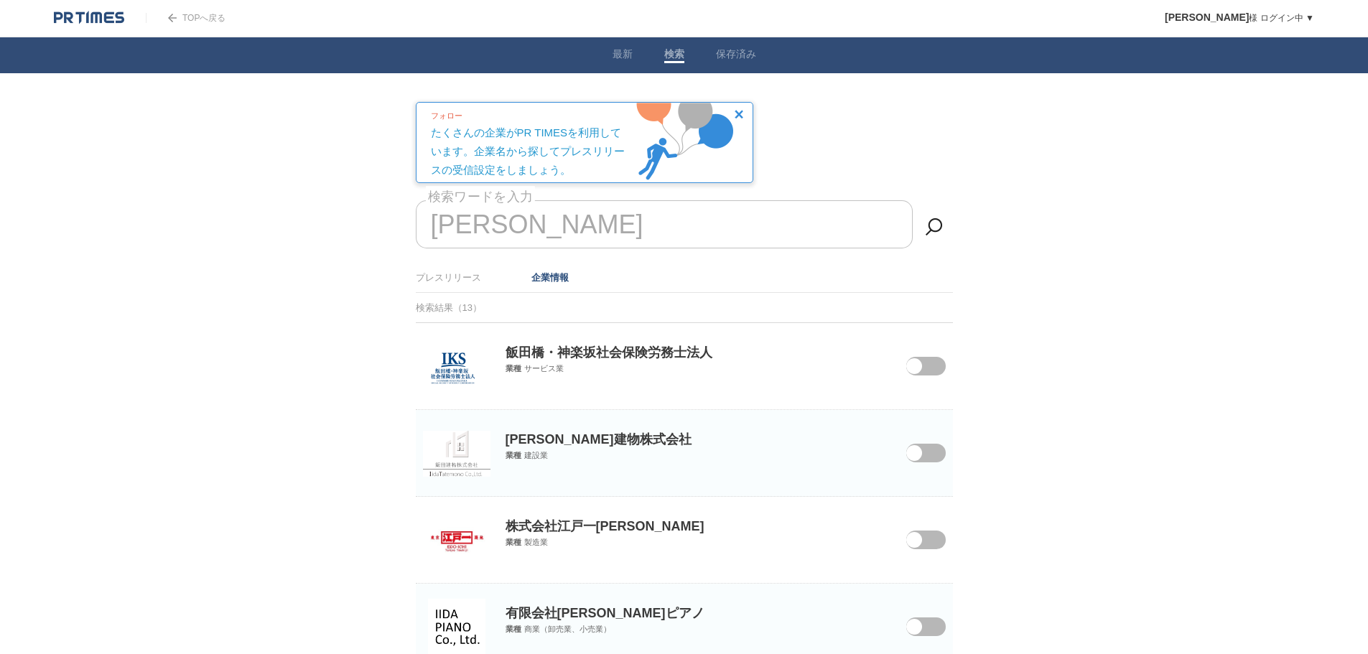
click at [509, 230] on input "飯田" at bounding box center [664, 224] width 497 height 48
type input "飯"
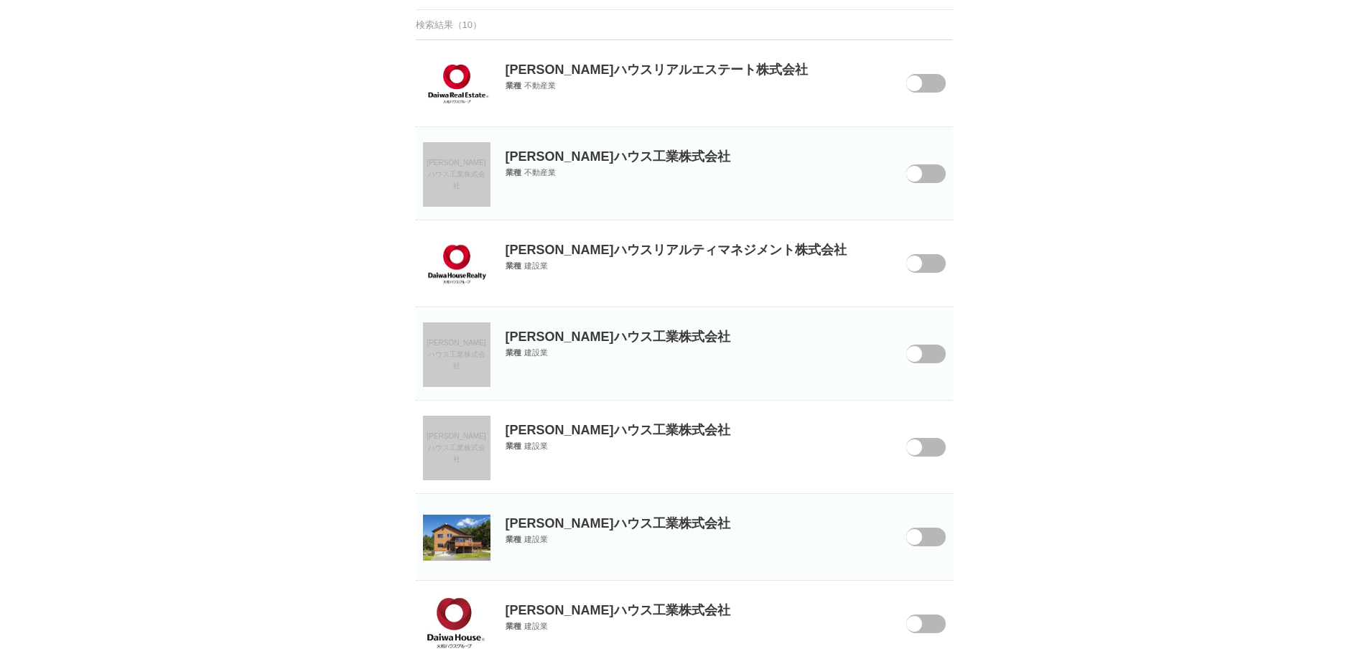
scroll to position [455, 0]
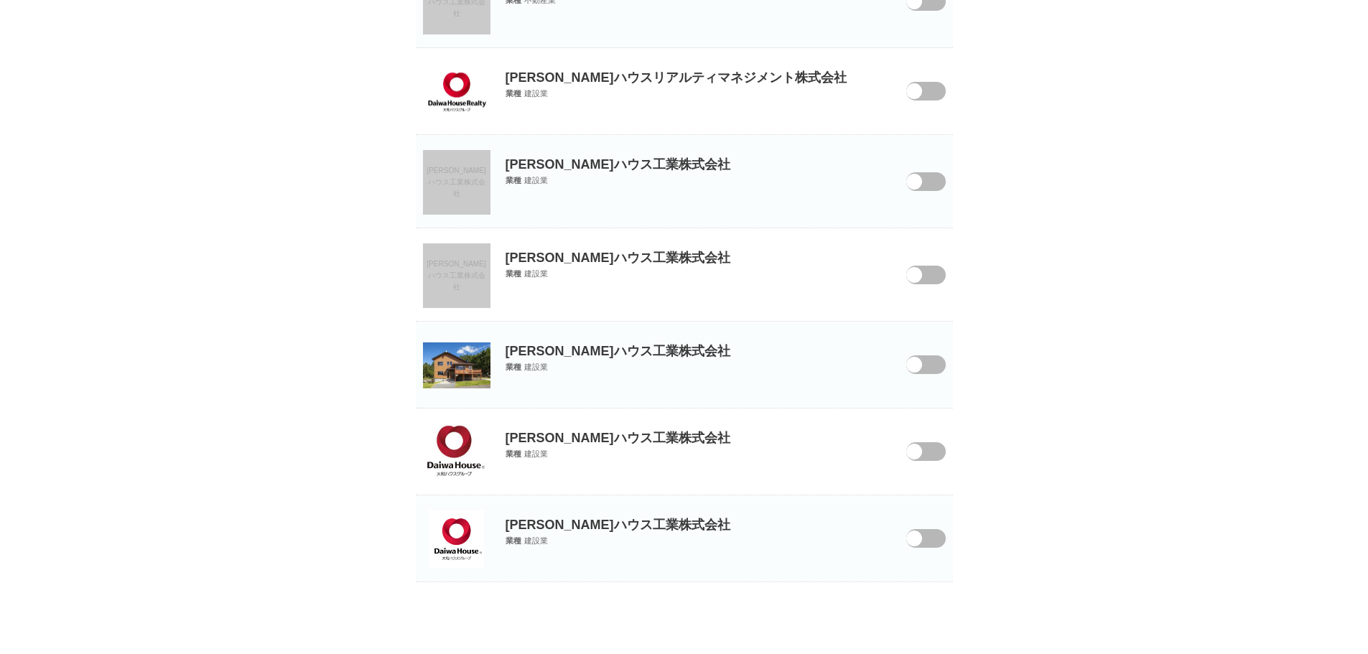
click at [913, 454] on span at bounding box center [914, 452] width 16 height 16
click at [0, 0] on input "checkbox" at bounding box center [0, 0] width 0 height 0
click at [918, 538] on span at bounding box center [914, 539] width 16 height 16
click at [0, 0] on input "checkbox" at bounding box center [0, 0] width 0 height 0
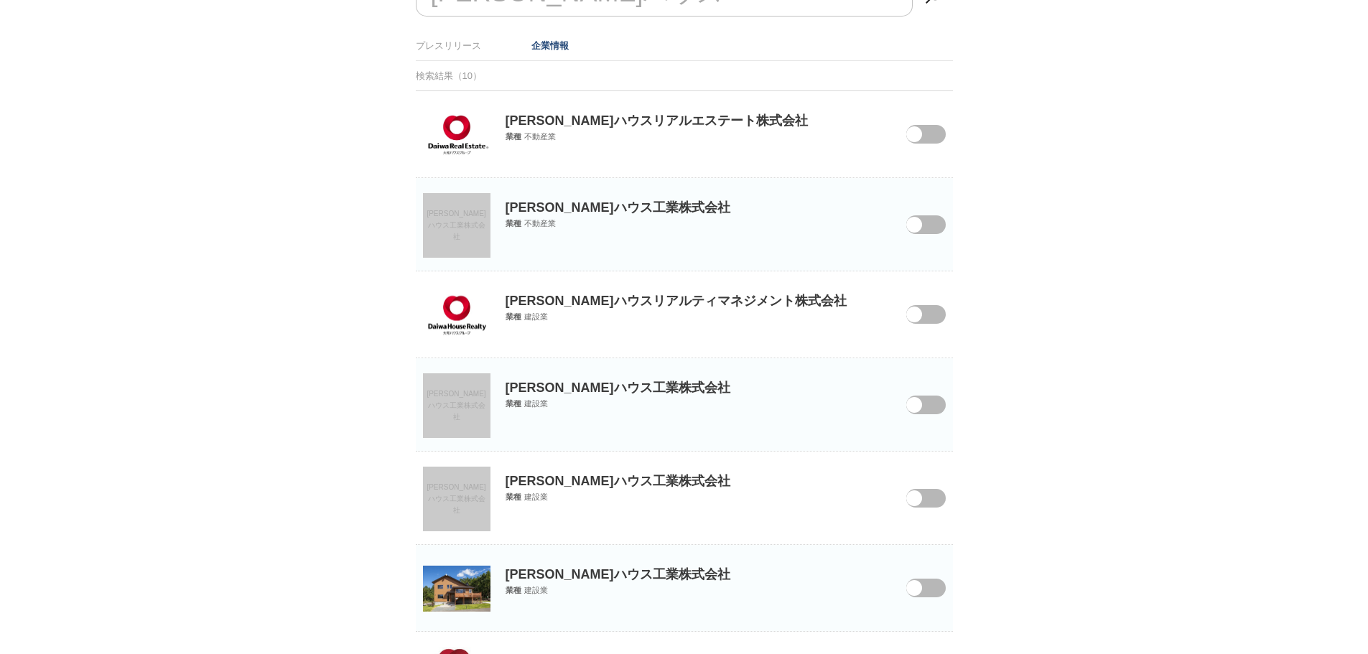
scroll to position [24, 0]
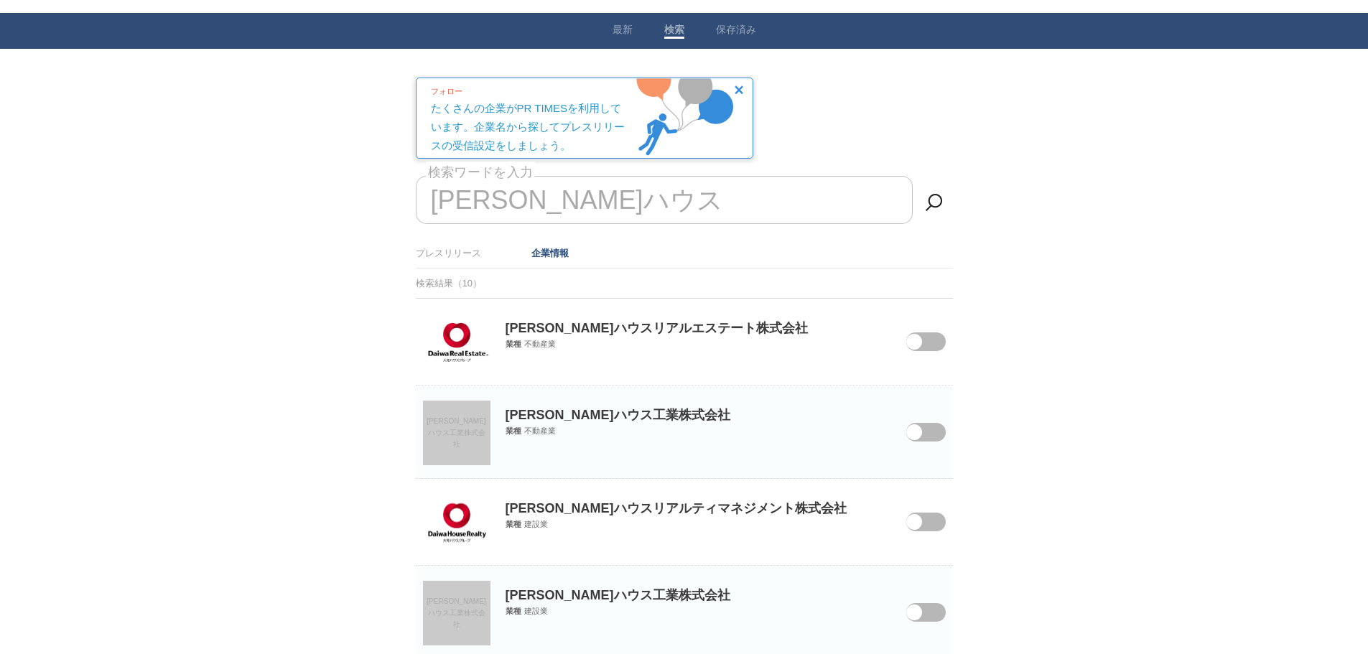
click at [615, 180] on input "大和ハウス" at bounding box center [664, 200] width 497 height 48
type input "大"
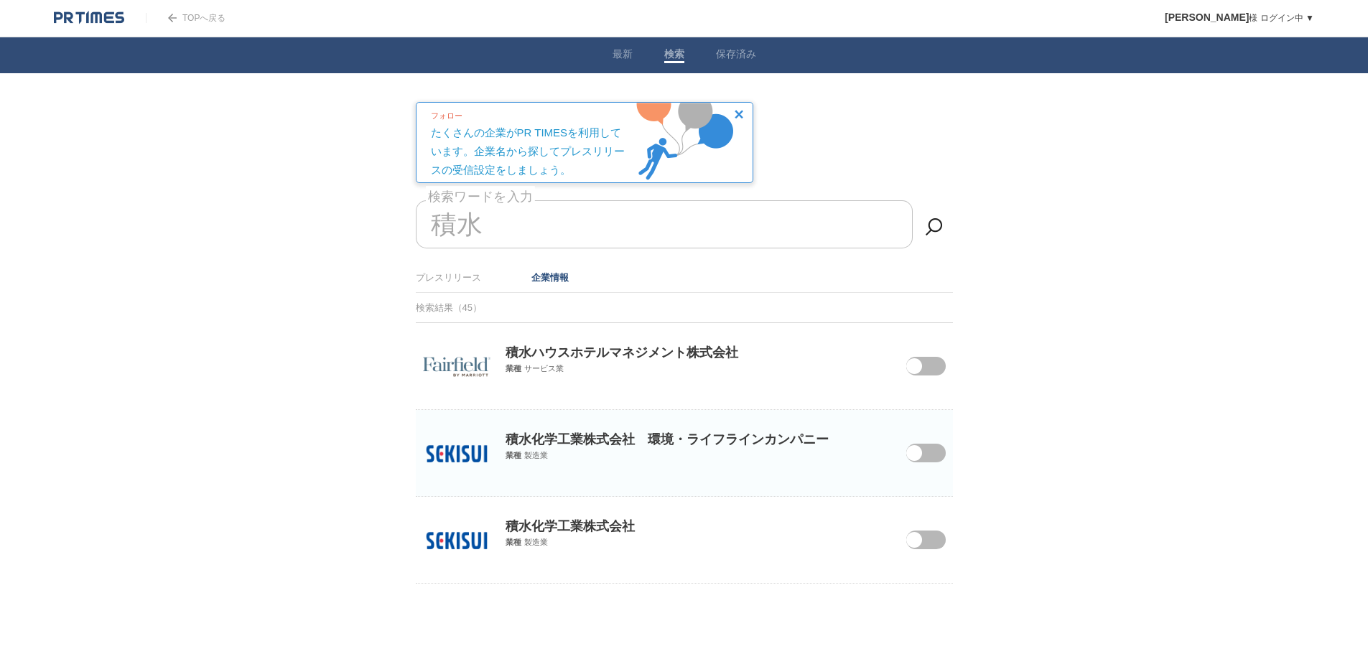
scroll to position [1, 0]
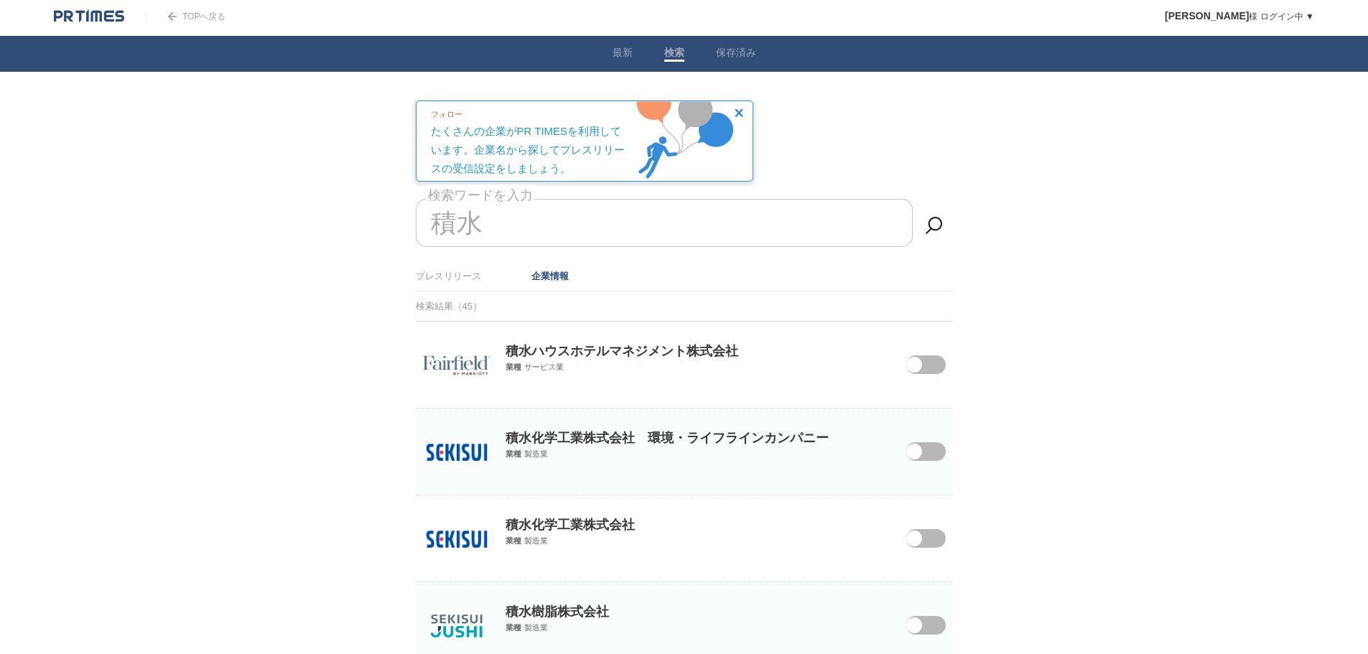
click at [521, 215] on input "積水" at bounding box center [664, 223] width 497 height 48
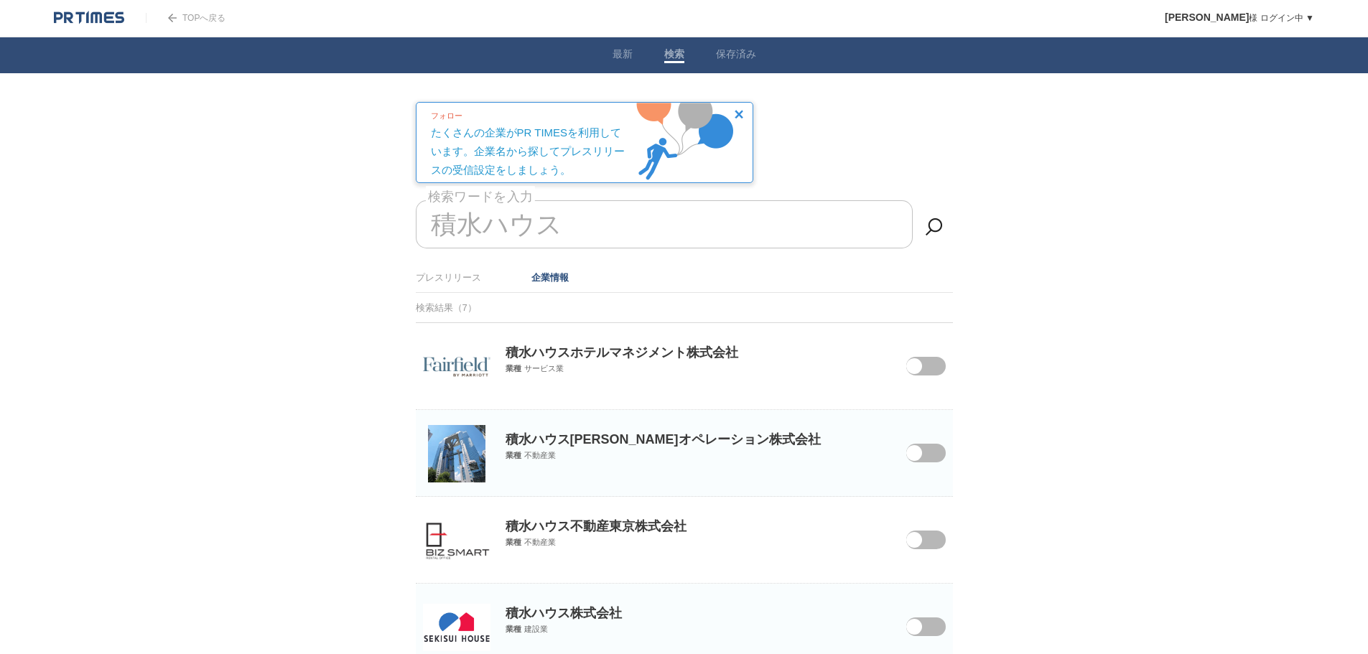
click at [913, 633] on span at bounding box center [914, 627] width 16 height 16
click at [0, 0] on input "checkbox" at bounding box center [0, 0] width 0 height 0
click at [625, 223] on input "積水ハウス" at bounding box center [664, 224] width 497 height 48
type input "積"
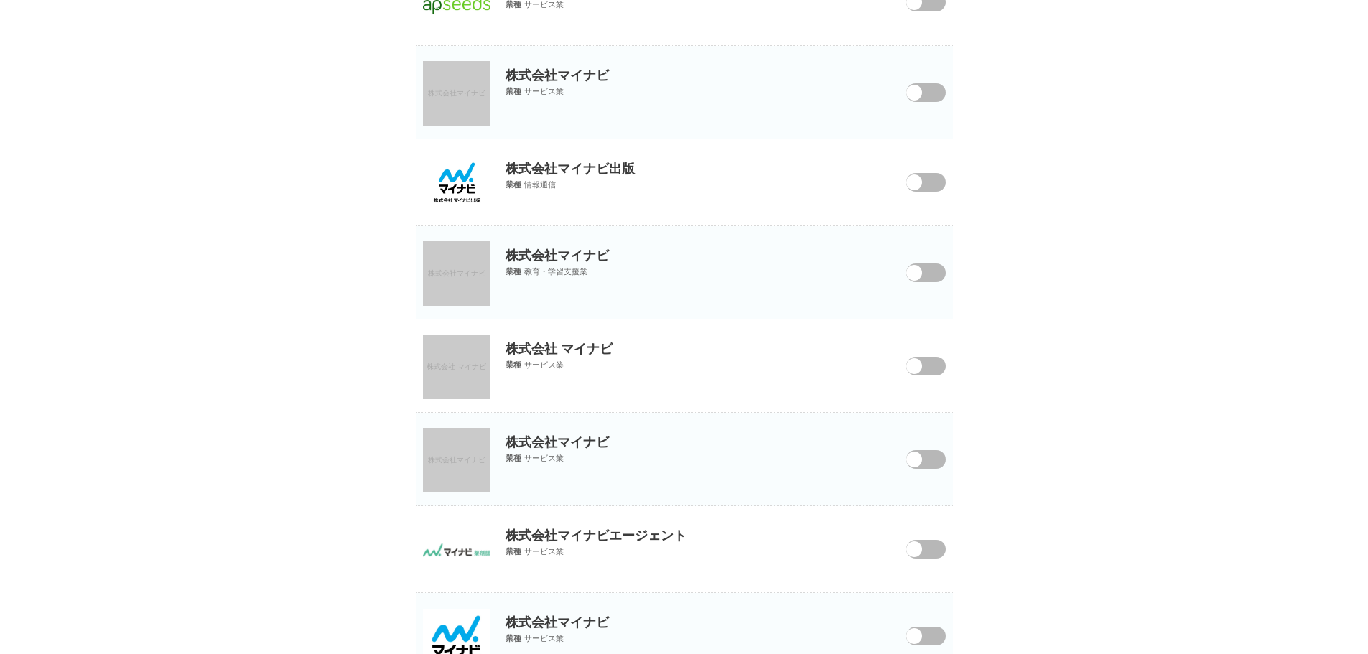
scroll to position [1704, 0]
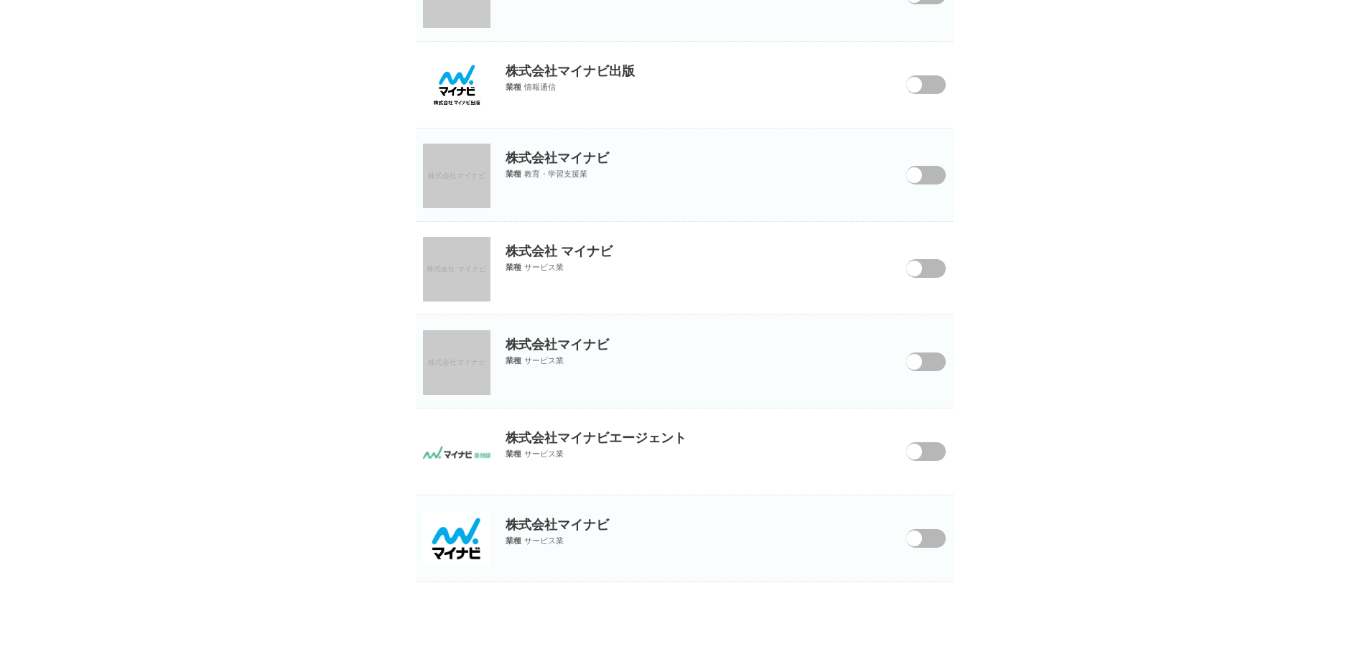
click at [922, 541] on span at bounding box center [914, 539] width 16 height 16
click at [0, 0] on input "checkbox" at bounding box center [0, 0] width 0 height 0
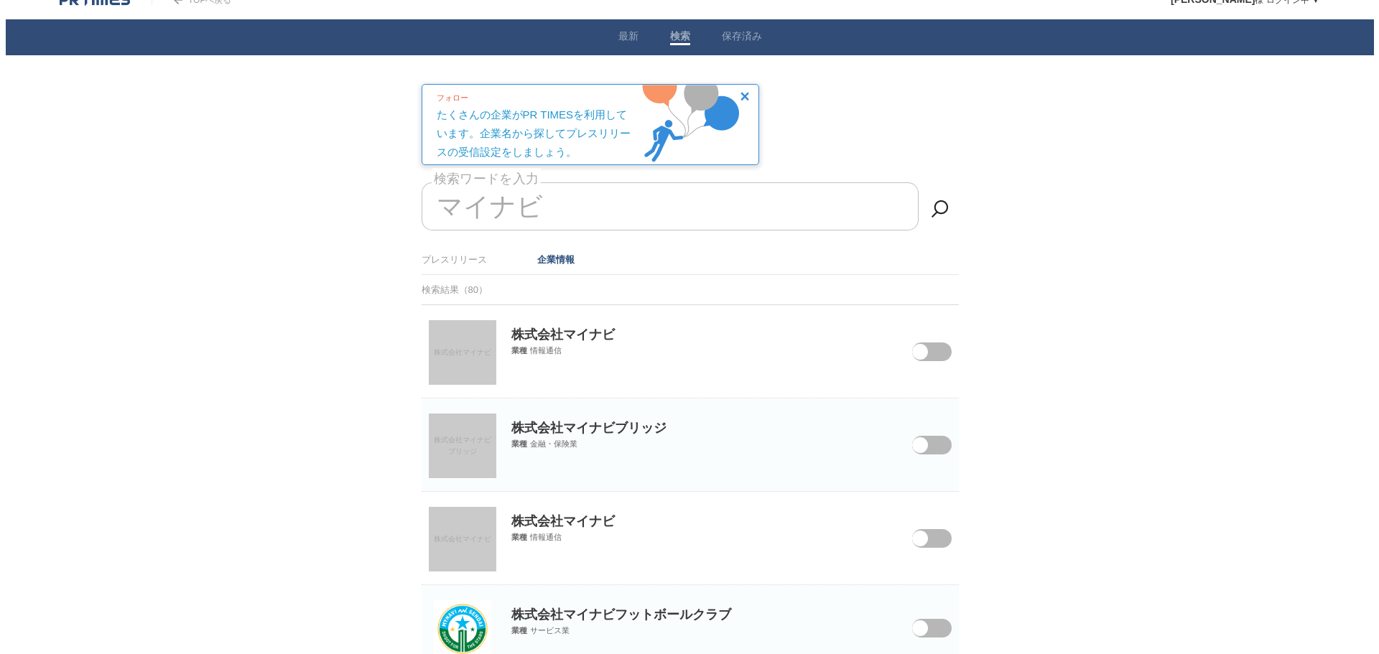
scroll to position [0, 0]
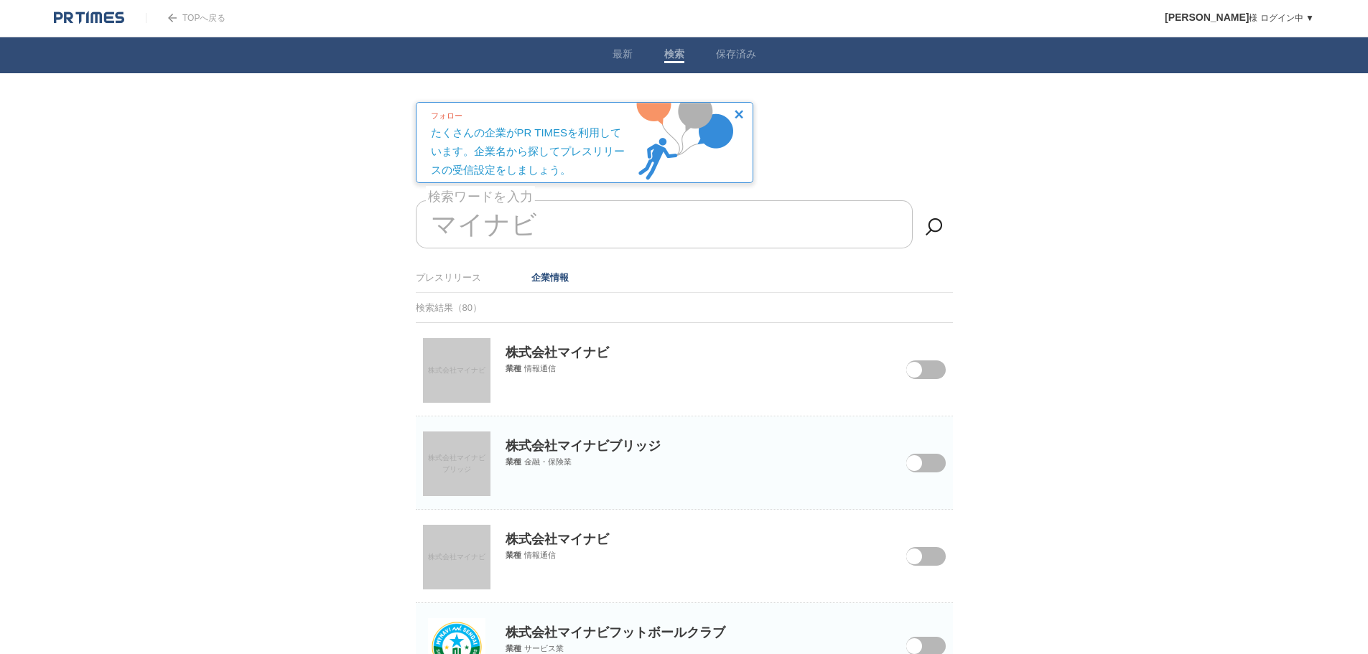
drag, startPoint x: 572, startPoint y: 233, endPoint x: 567, endPoint y: 223, distance: 10.3
click at [571, 233] on input "マイナビ" at bounding box center [664, 224] width 497 height 48
type input "マ"
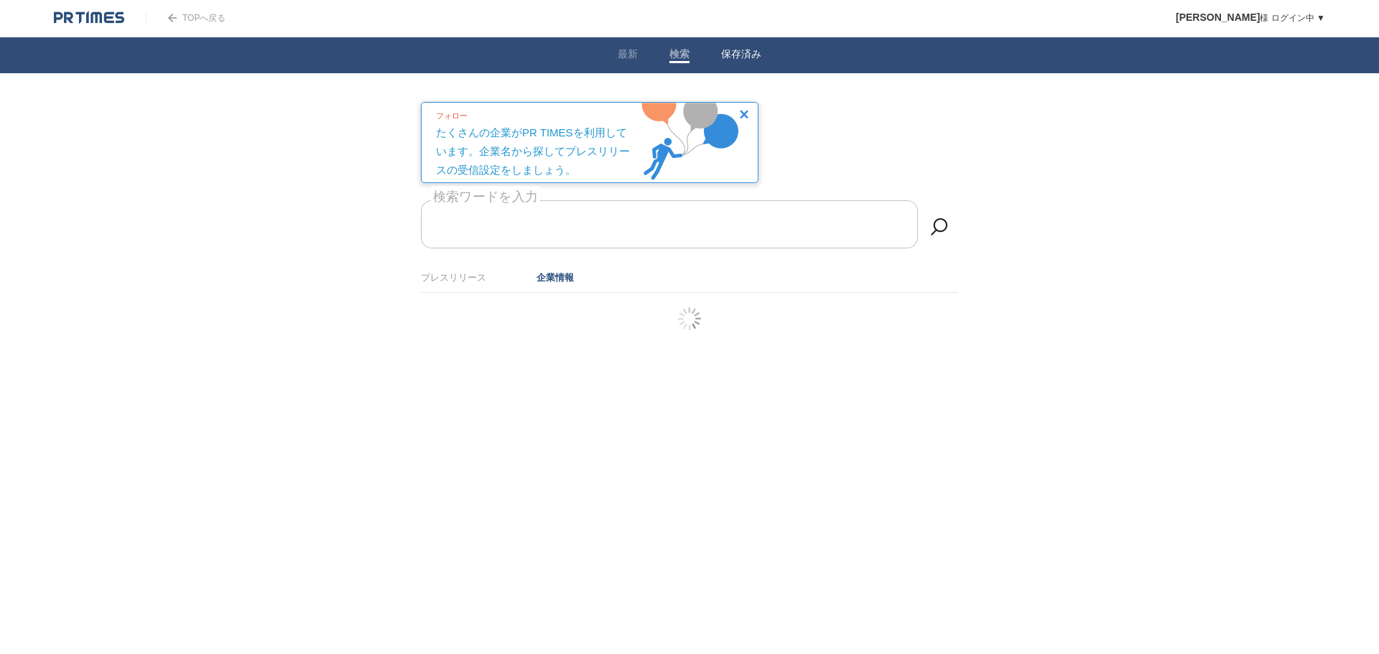
click at [718, 60] on li "保存済み" at bounding box center [741, 55] width 72 height 36
click at [745, 57] on link "保存済み" at bounding box center [741, 55] width 40 height 15
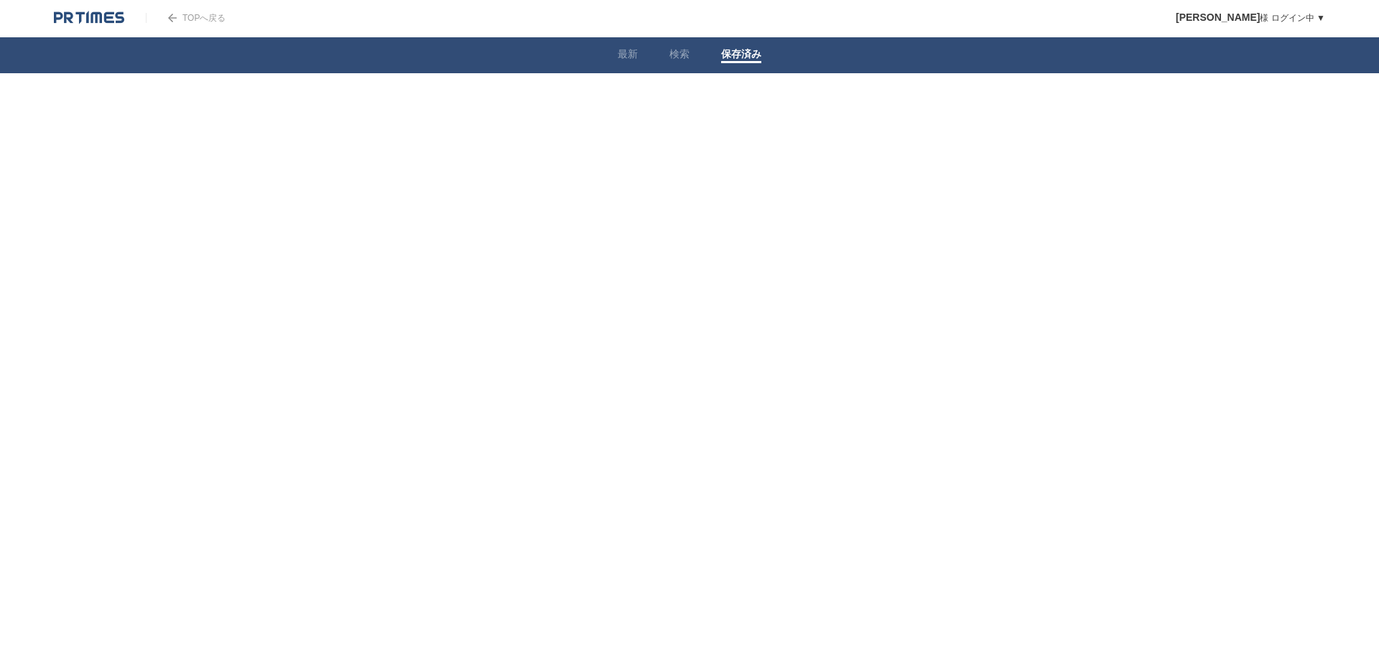
click at [698, 174] on html "TOPへ戻る 青木嘉孝 様 ログイン中 ▼ プレスリリース受信設定 フォロー 除外リスト アカウント設定 閲覧履歴 退会手続き PR TIMESサイトへ戻る …" at bounding box center [689, 87] width 1379 height 174
click at [631, 58] on link "最新" at bounding box center [627, 55] width 20 height 15
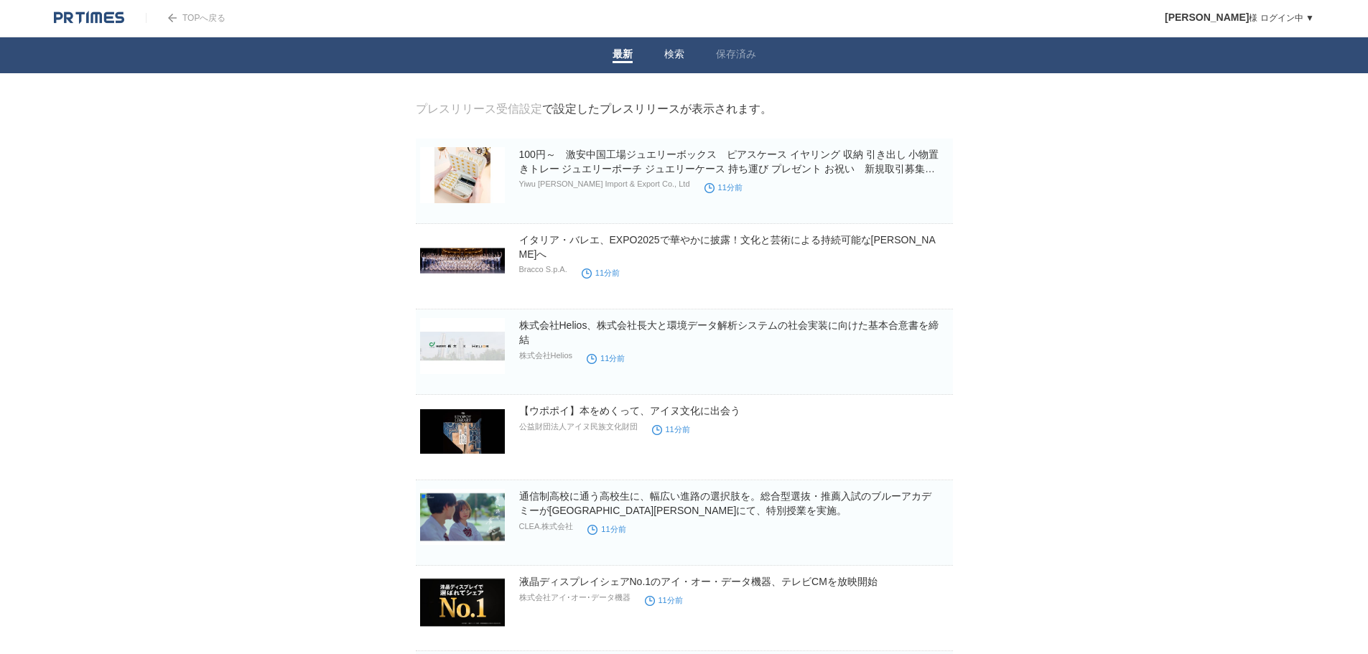
click at [677, 61] on link "検索" at bounding box center [674, 55] width 20 height 15
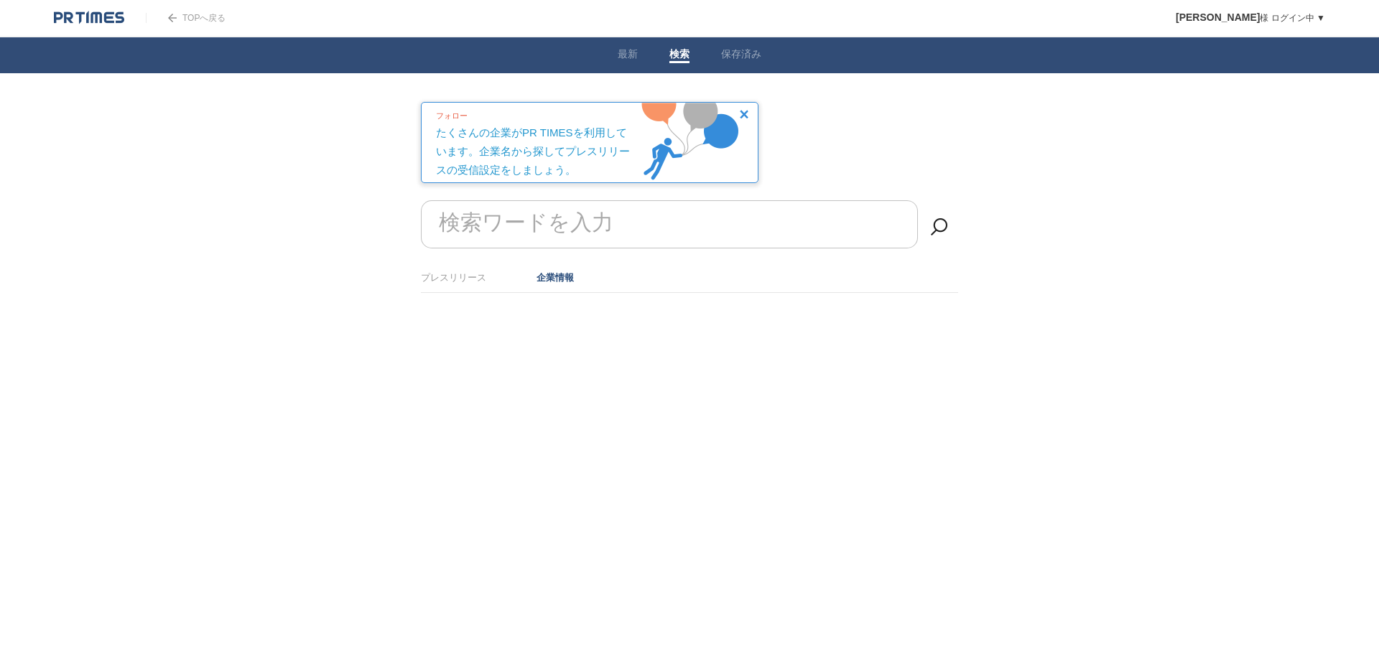
click at [170, 13] on link "TOPへ戻る" at bounding box center [186, 18] width 80 height 10
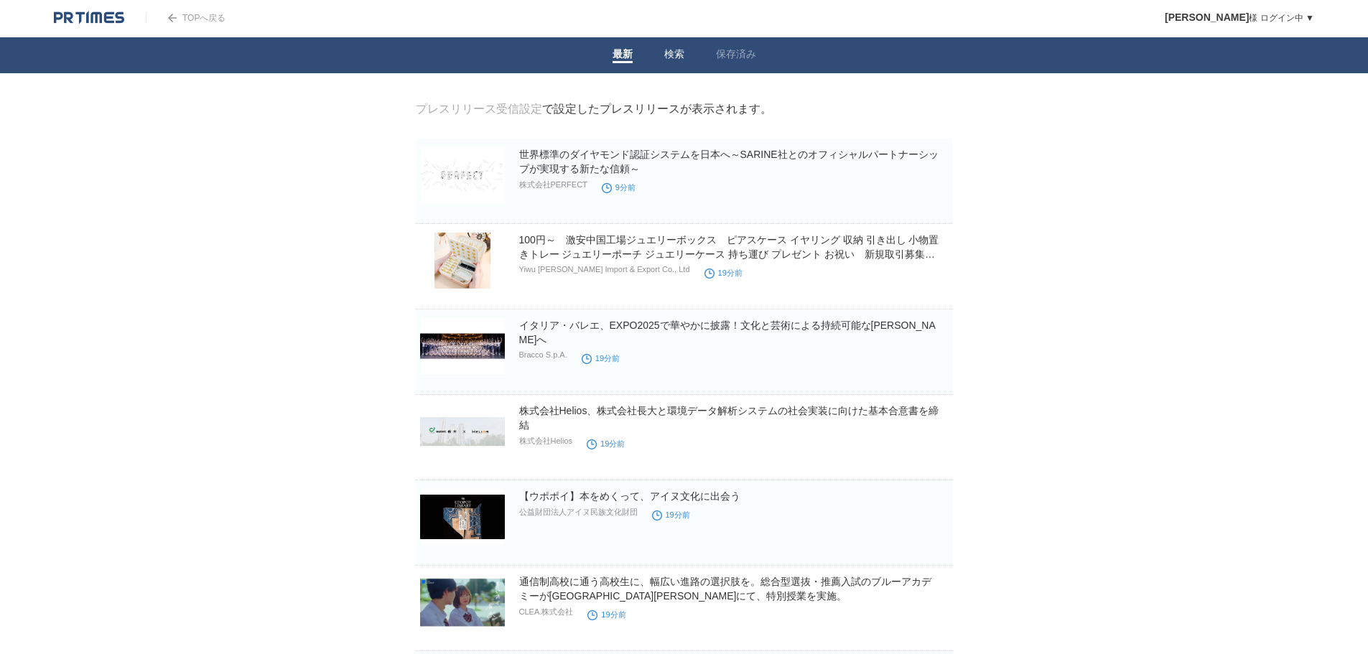
click at [677, 58] on link "検索" at bounding box center [674, 55] width 20 height 15
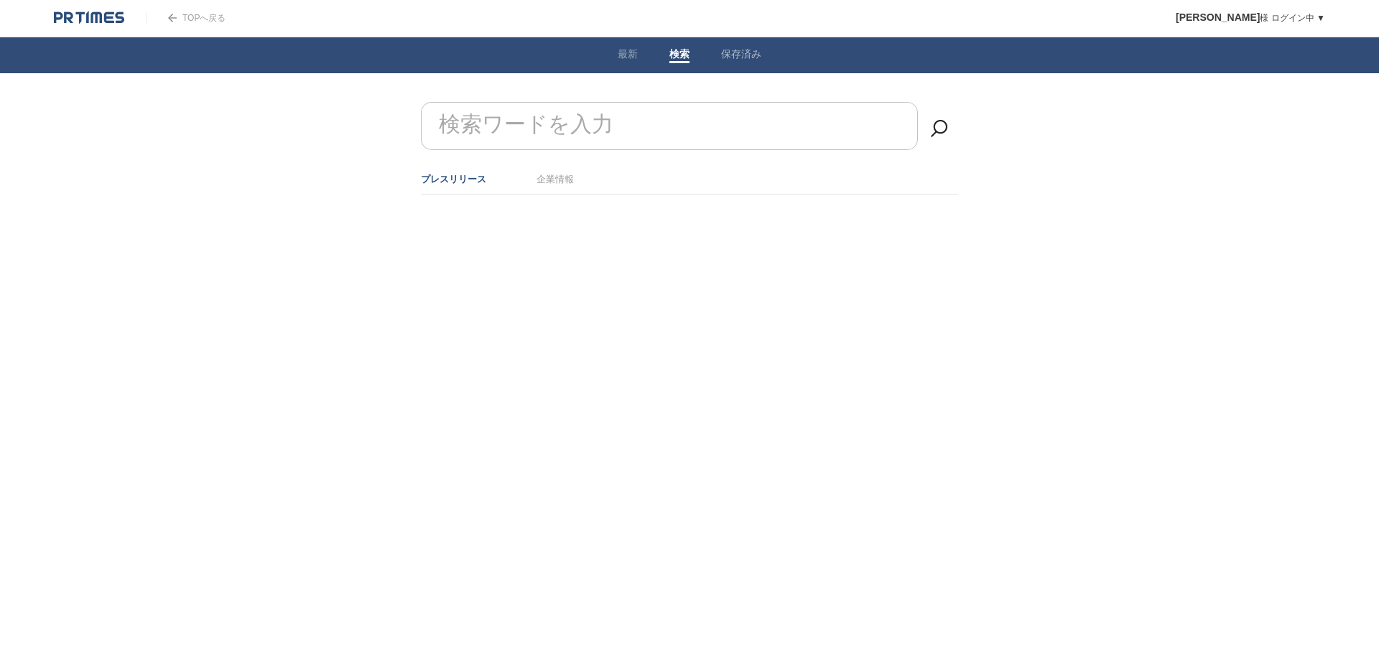
click at [733, 66] on li "保存済み" at bounding box center [741, 55] width 72 height 36
click at [619, 57] on link "最新" at bounding box center [627, 55] width 20 height 15
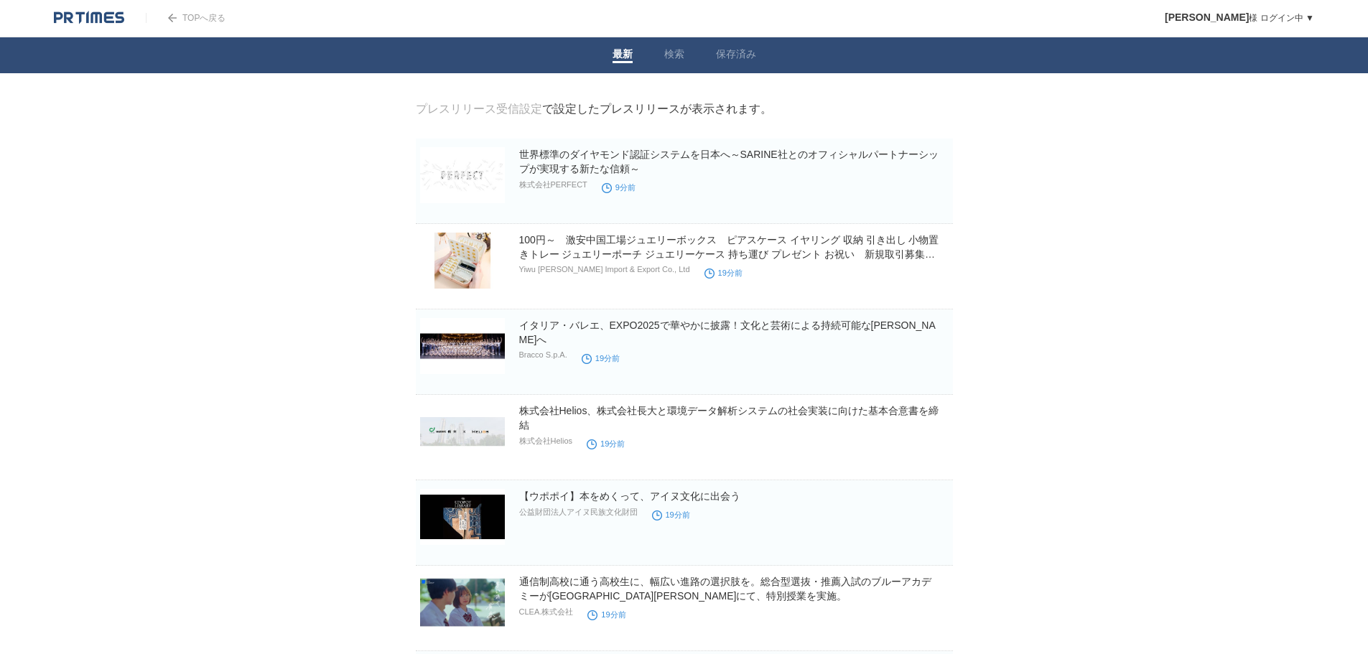
click at [83, 14] on img at bounding box center [89, 18] width 70 height 14
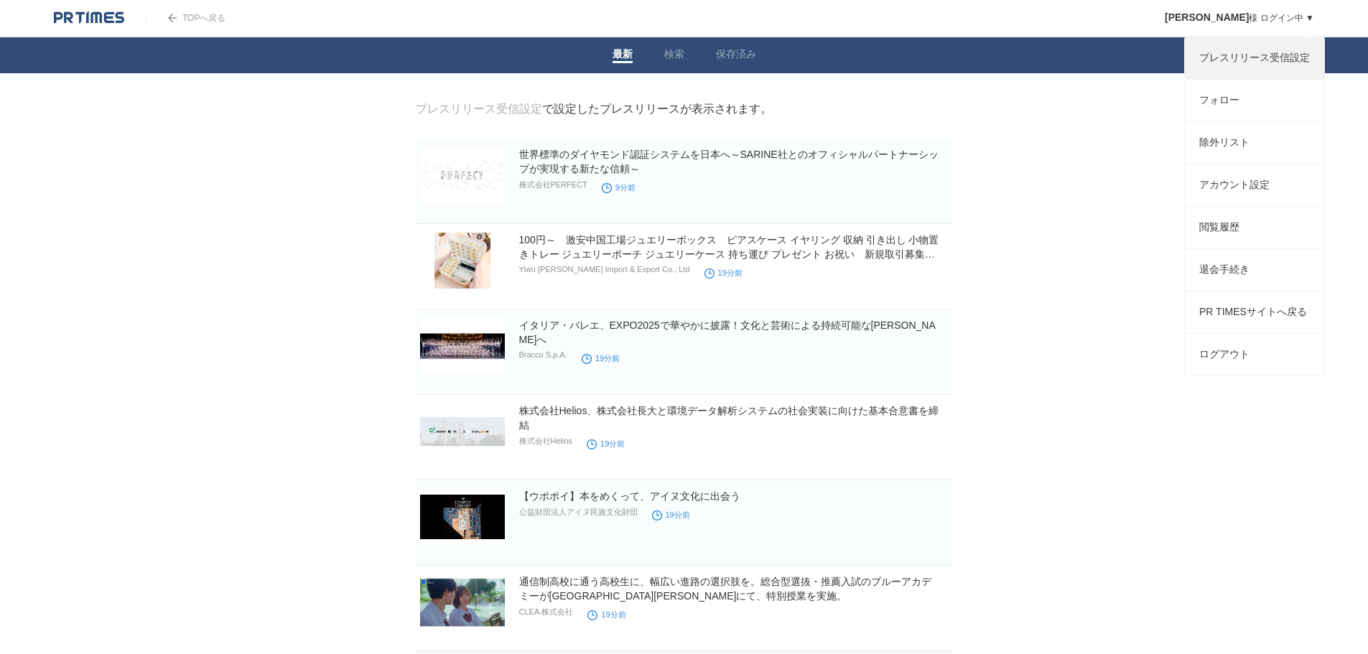
click at [1221, 51] on link "プレスリリース受信設定" at bounding box center [1254, 58] width 139 height 42
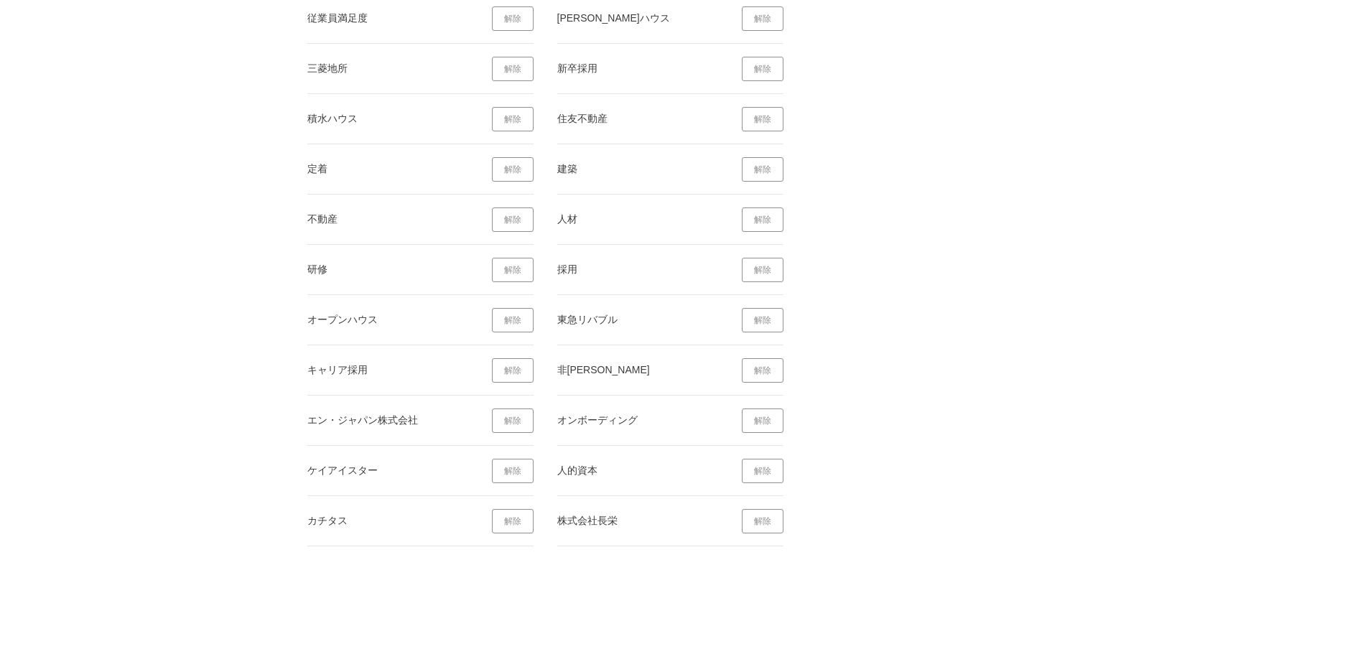
scroll to position [5949, 0]
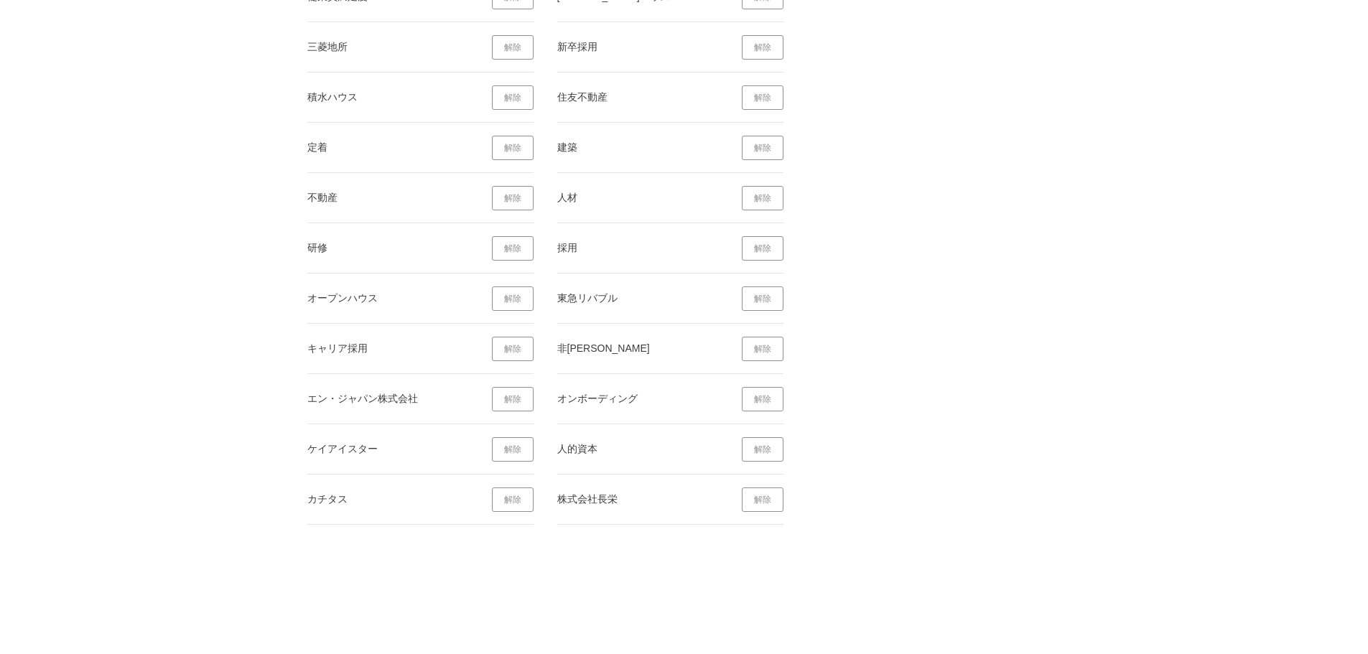
click at [756, 504] on link "解除" at bounding box center [763, 500] width 42 height 24
click at [511, 504] on link "解除" at bounding box center [513, 500] width 42 height 24
click at [760, 503] on link "解除" at bounding box center [763, 500] width 42 height 24
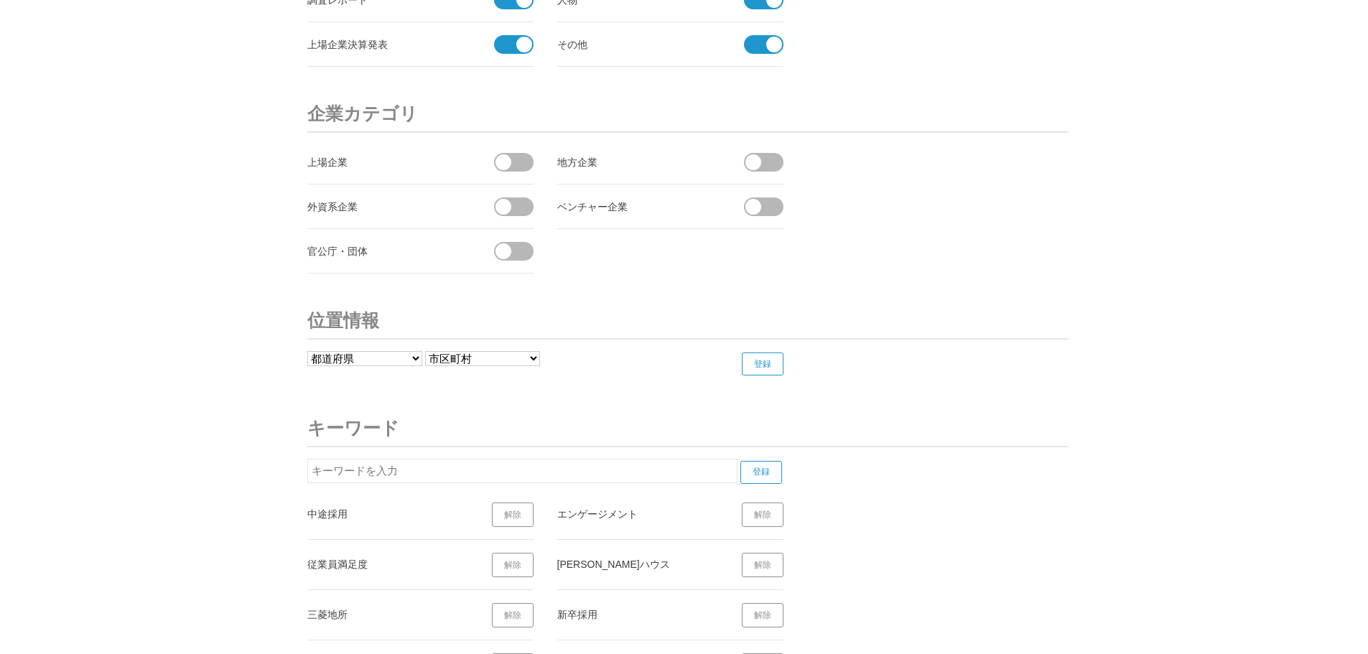
scroll to position [5374, 0]
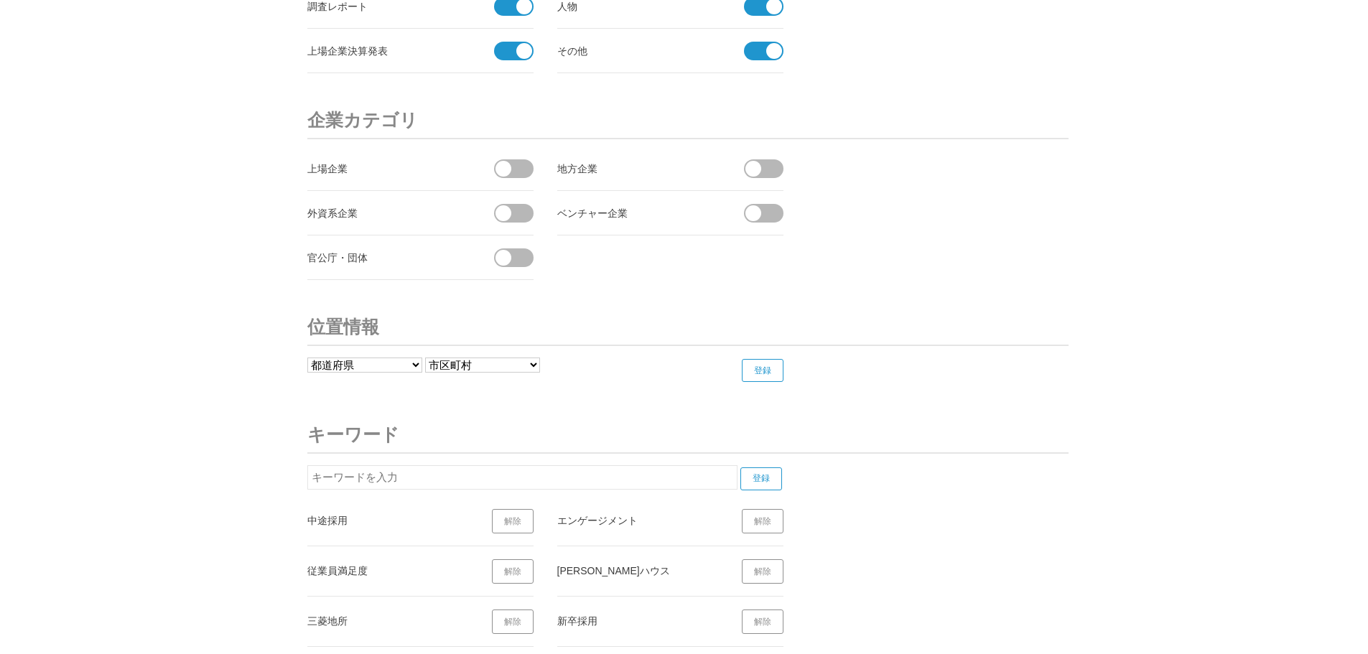
click at [455, 480] on input "text" at bounding box center [522, 477] width 430 height 24
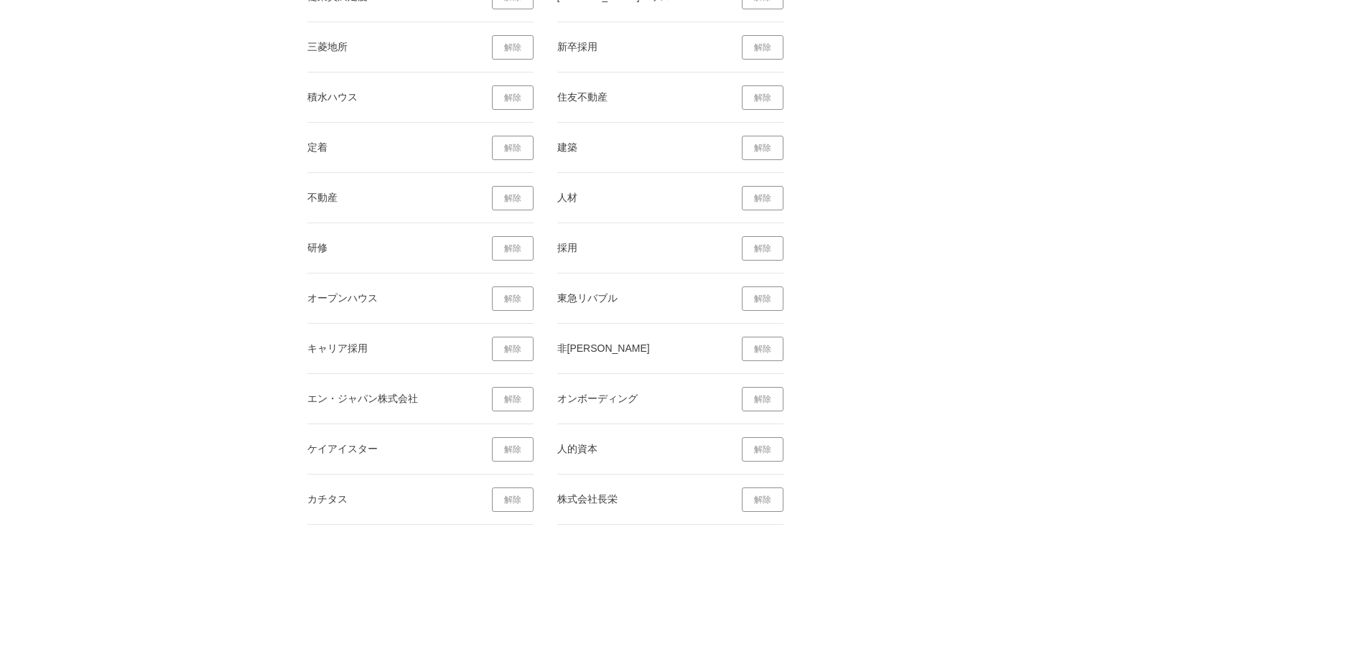
scroll to position [5955, 0]
click at [759, 498] on link "解除" at bounding box center [763, 500] width 42 height 24
click at [521, 495] on link "解除" at bounding box center [513, 500] width 42 height 24
click at [515, 498] on link "解除" at bounding box center [513, 500] width 42 height 24
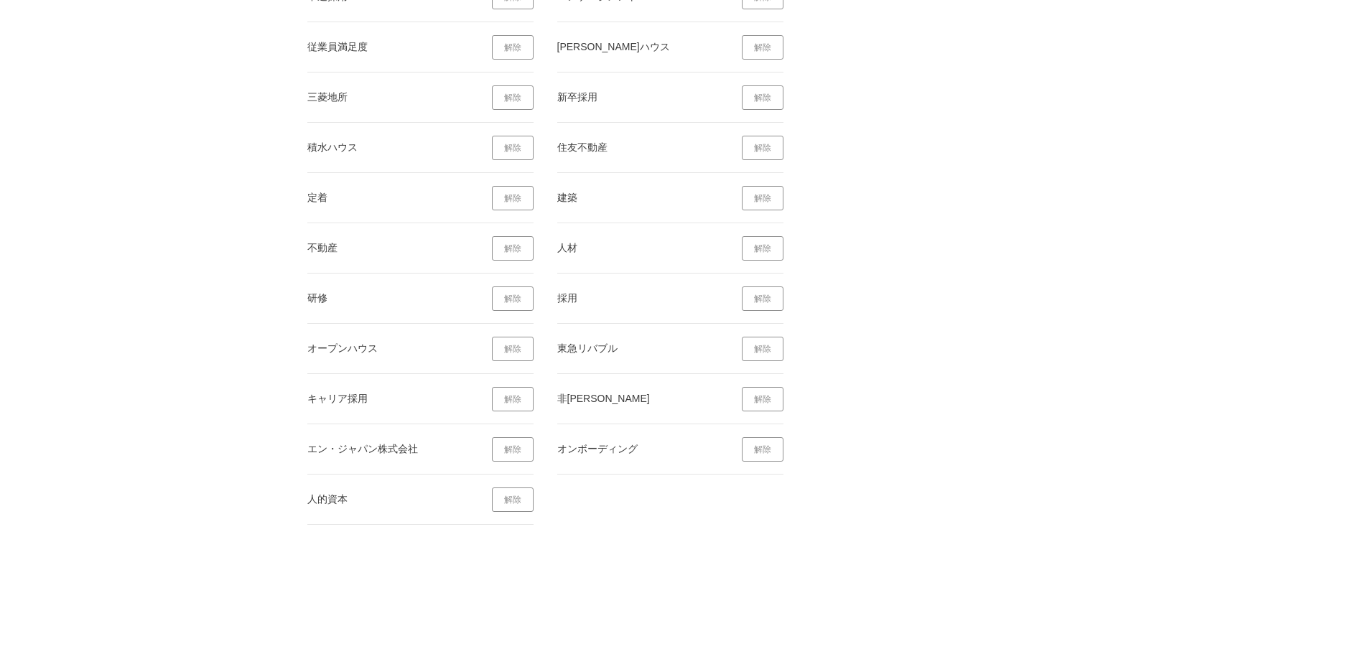
click at [760, 355] on link "解除" at bounding box center [763, 349] width 42 height 24
click at [502, 401] on link "解除" at bounding box center [513, 399] width 42 height 24
click at [524, 449] on link "解除" at bounding box center [513, 449] width 42 height 24
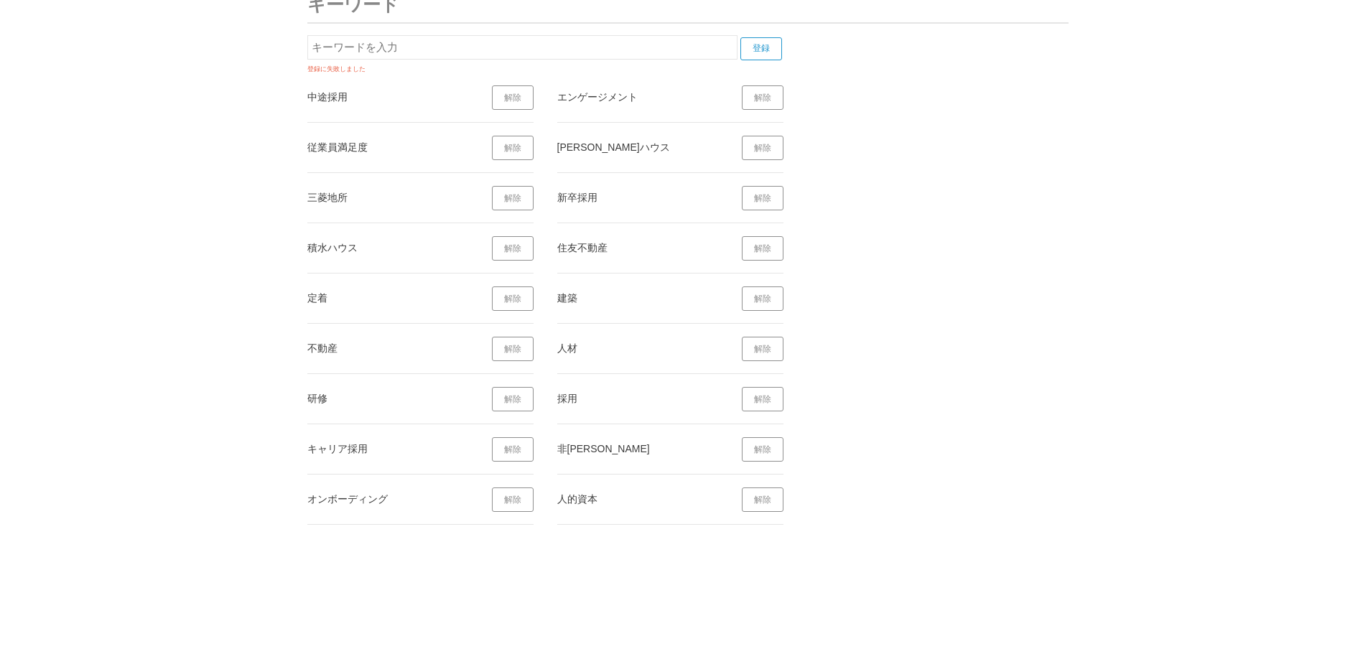
click at [763, 248] on link "解除" at bounding box center [763, 248] width 42 height 24
click at [513, 252] on link "解除" at bounding box center [513, 248] width 42 height 24
click at [752, 199] on link "解除" at bounding box center [763, 198] width 42 height 24
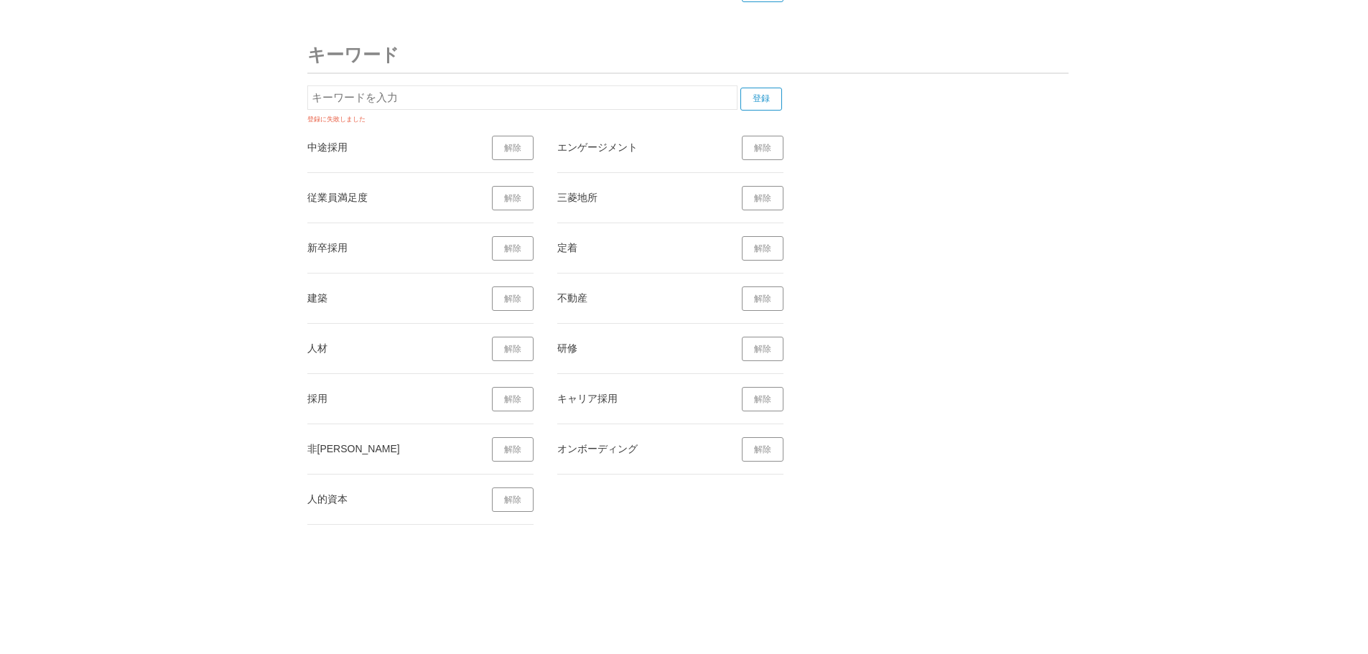
click at [483, 105] on input "text" at bounding box center [522, 97] width 430 height 24
click at [753, 98] on input "登録" at bounding box center [761, 99] width 42 height 23
click at [600, 101] on input "賃金" at bounding box center [522, 104] width 430 height 24
type input "賃"
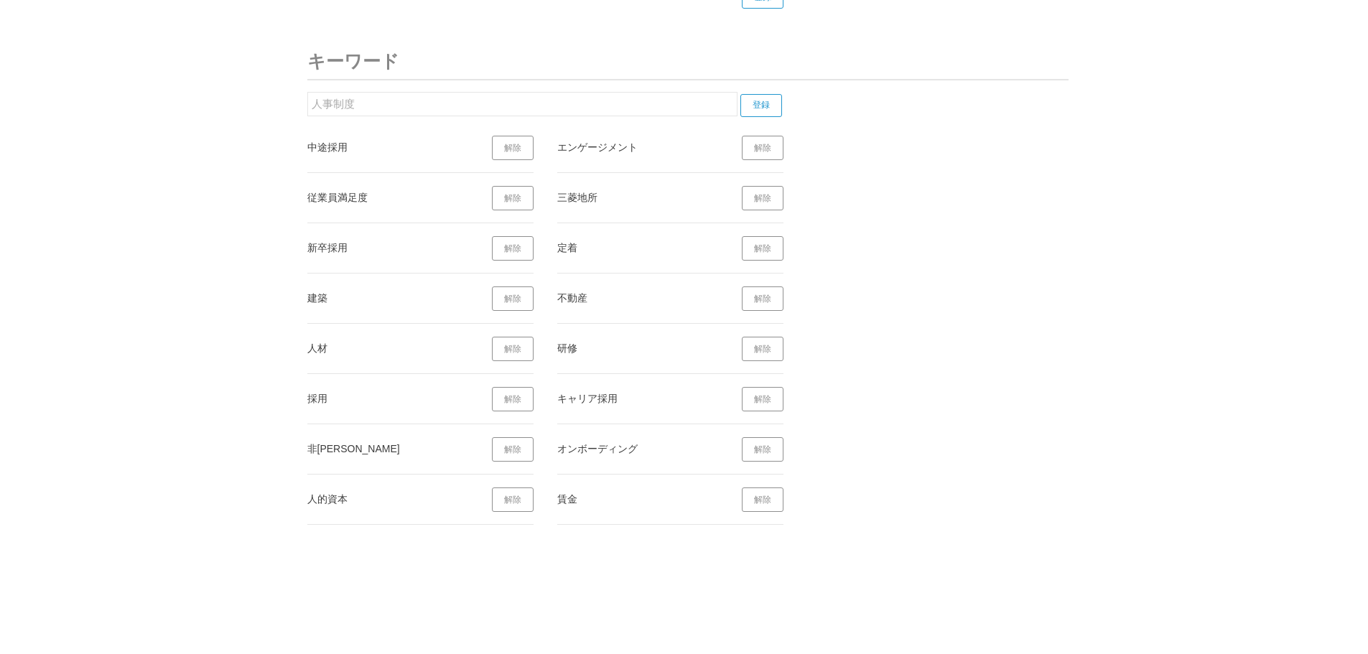
click at [751, 113] on input "登録" at bounding box center [761, 105] width 42 height 23
click at [585, 108] on input "人事制度" at bounding box center [522, 104] width 430 height 24
type input "人"
click at [750, 108] on input "登録" at bounding box center [761, 105] width 42 height 23
click at [582, 95] on input "福利厚生" at bounding box center [522, 104] width 430 height 24
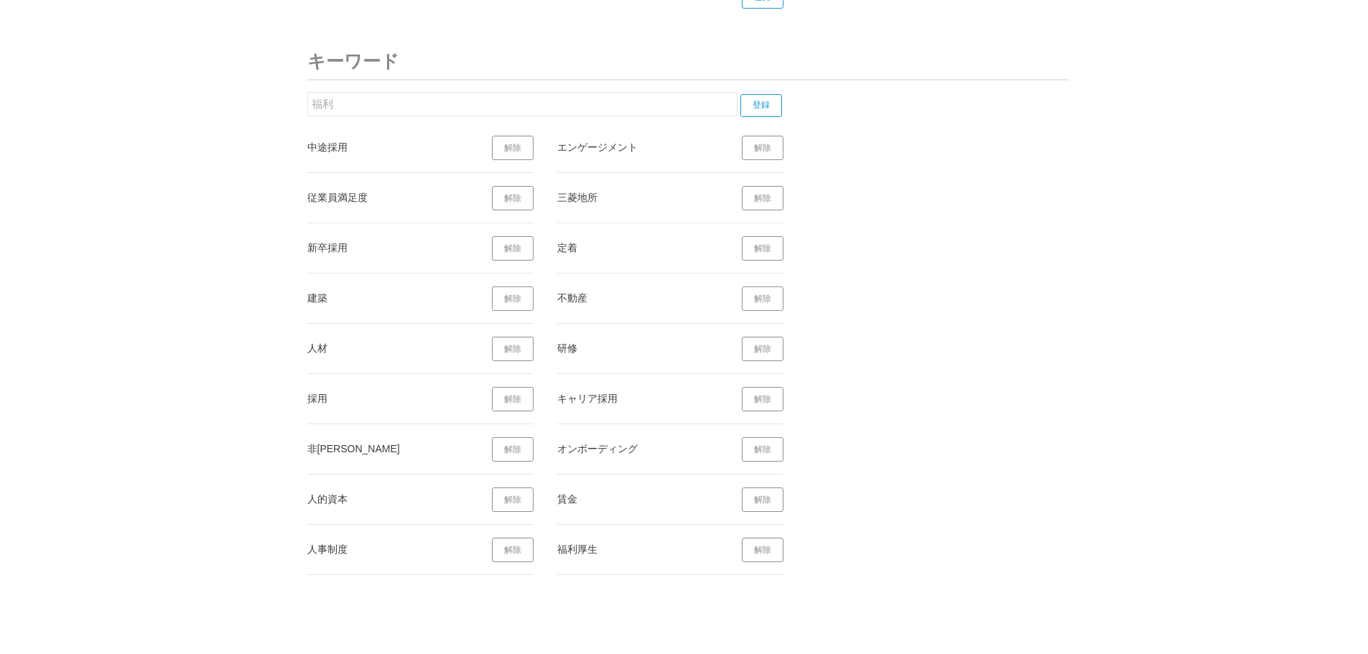
type input "福"
type input "評価"
click at [758, 108] on input "登録" at bounding box center [761, 105] width 42 height 23
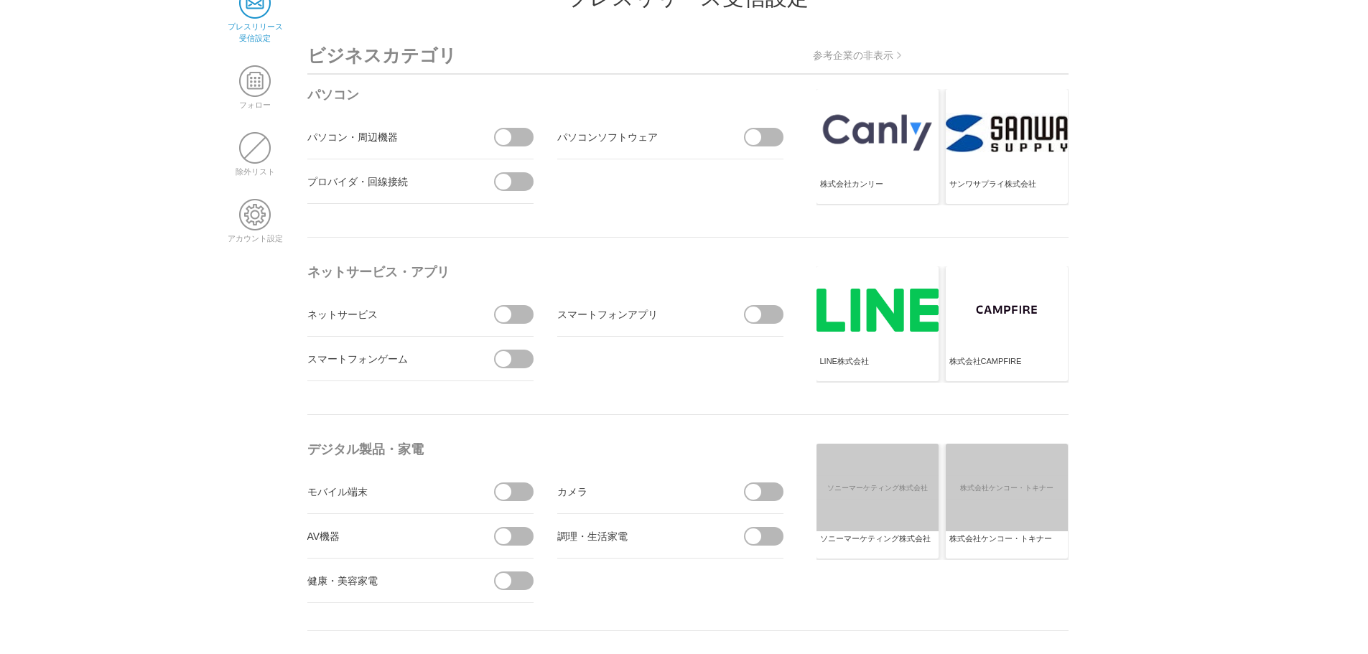
scroll to position [0, 0]
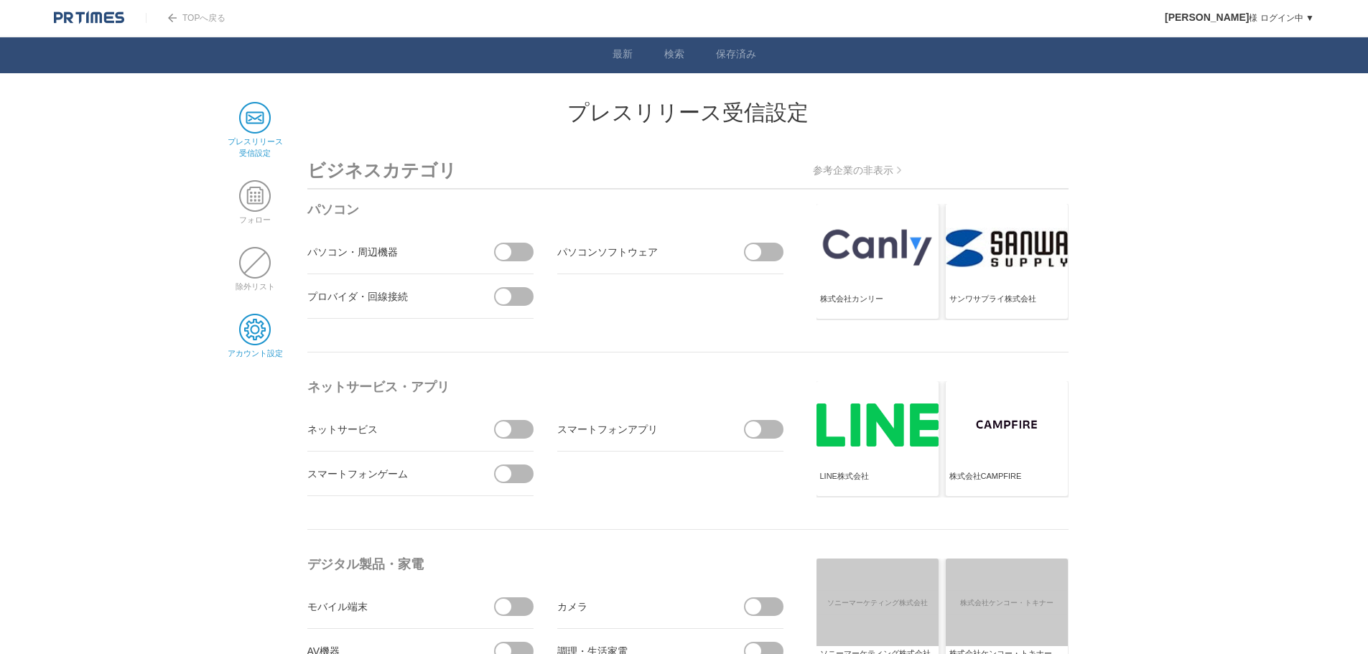
click at [256, 324] on span at bounding box center [255, 330] width 32 height 32
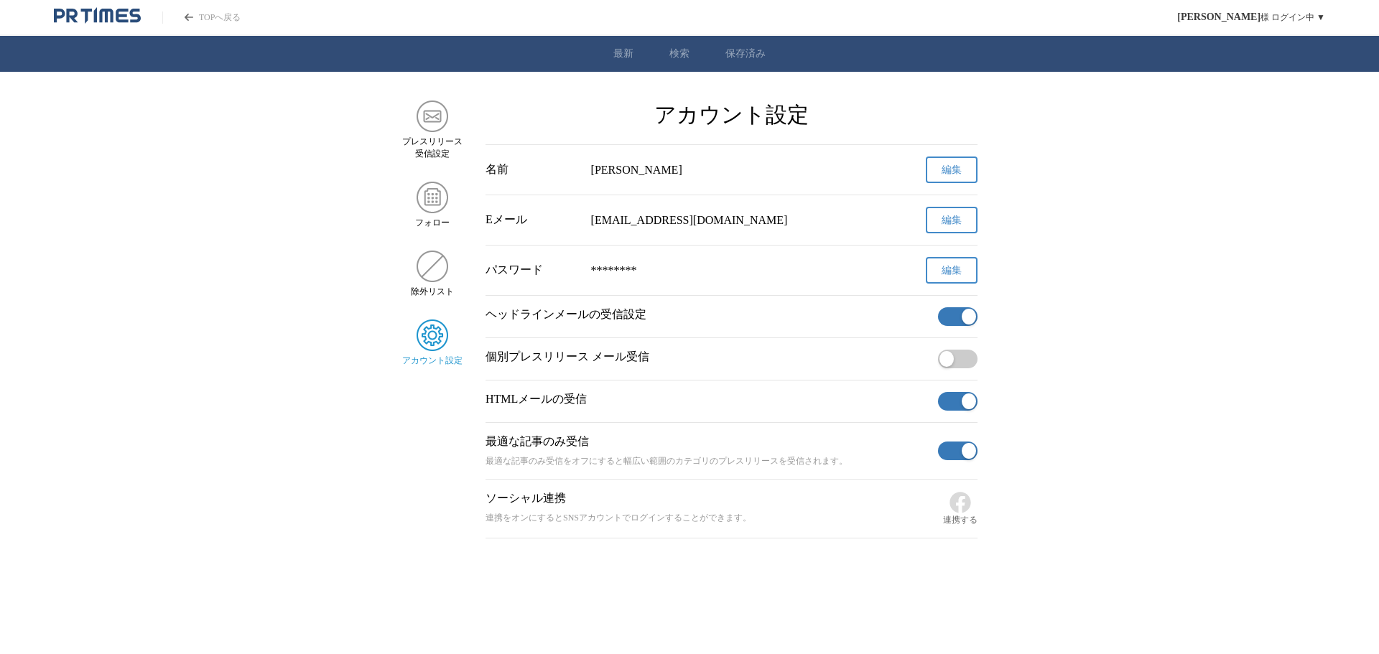
click at [947, 367] on span "button" at bounding box center [946, 359] width 14 height 16
drag, startPoint x: 656, startPoint y: 325, endPoint x: 488, endPoint y: 323, distance: 167.3
click at [488, 322] on p "ヘッドラインメールの受信設定" at bounding box center [708, 314] width 447 height 15
drag, startPoint x: 487, startPoint y: 355, endPoint x: 651, endPoint y: 360, distance: 164.5
click at [651, 360] on p "個別プレスリリース メール受信" at bounding box center [708, 357] width 447 height 15
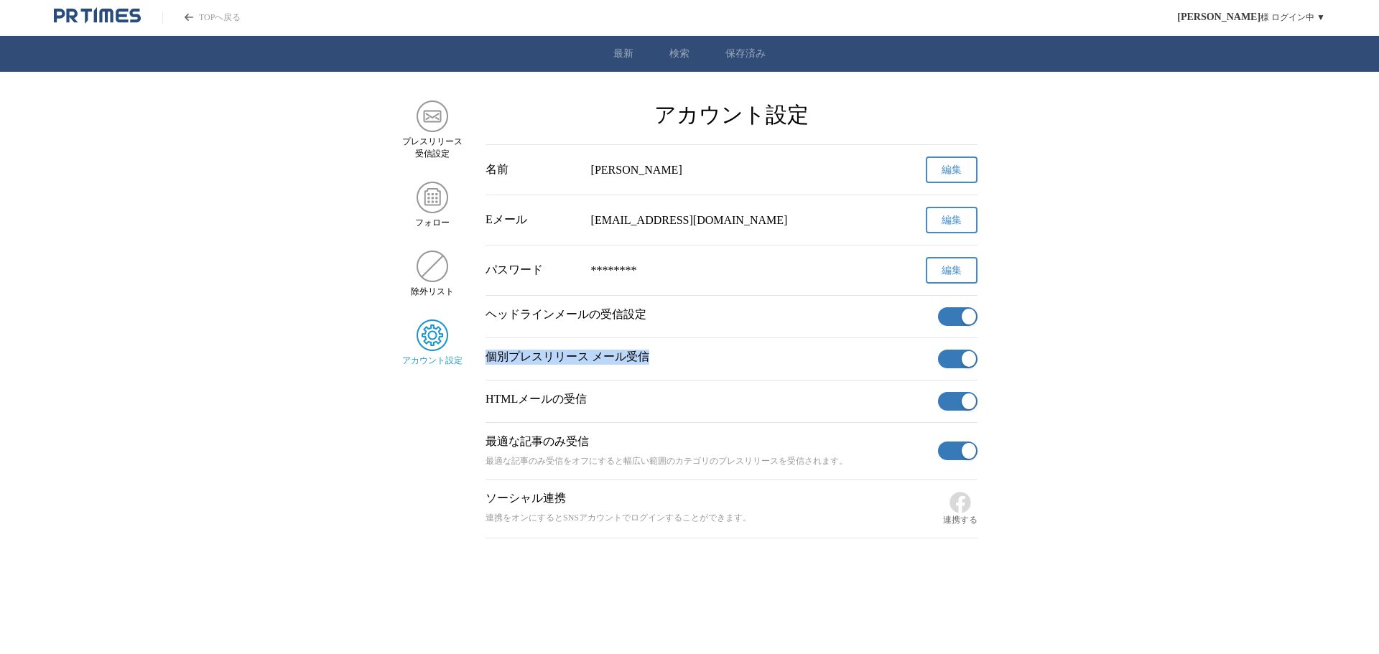
click at [762, 51] on link "保存済み" at bounding box center [745, 53] width 40 height 13
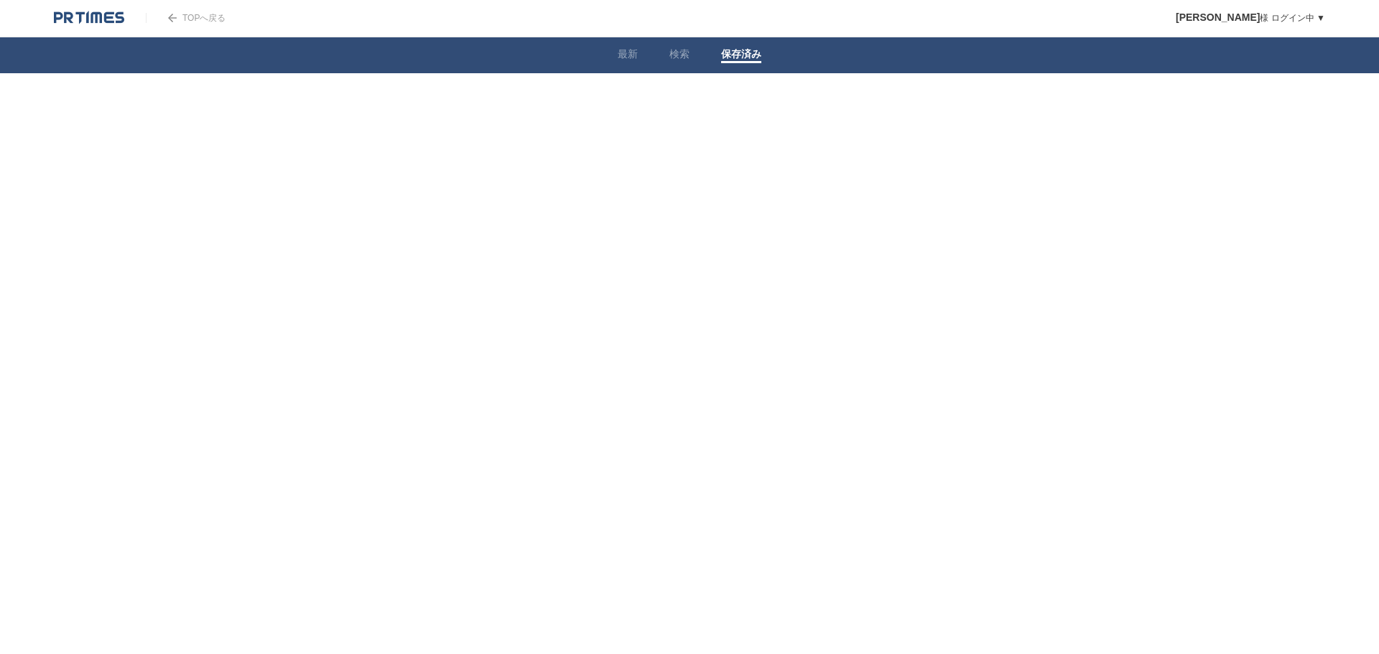
click at [674, 52] on link "検索" at bounding box center [679, 55] width 20 height 15
click at [569, 179] on link "企業情報" at bounding box center [554, 179] width 37 height 11
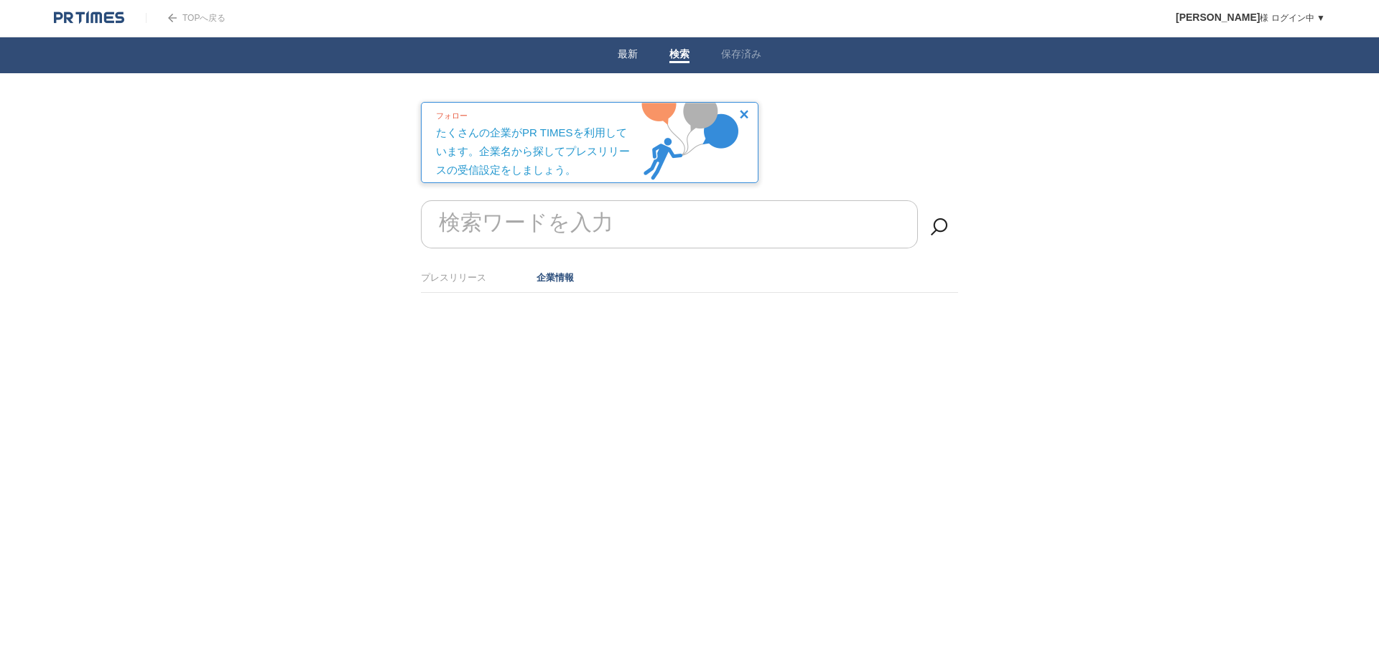
click at [628, 52] on link "最新" at bounding box center [627, 55] width 20 height 15
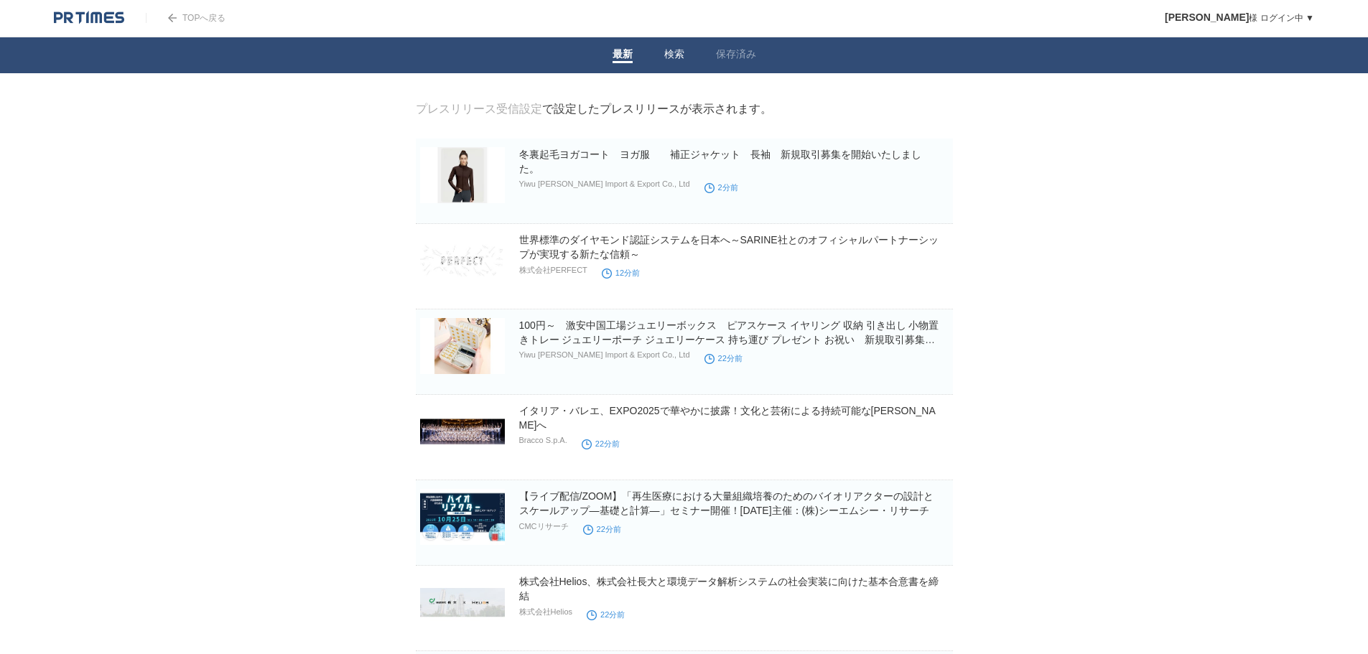
click at [671, 50] on link "検索" at bounding box center [674, 55] width 20 height 15
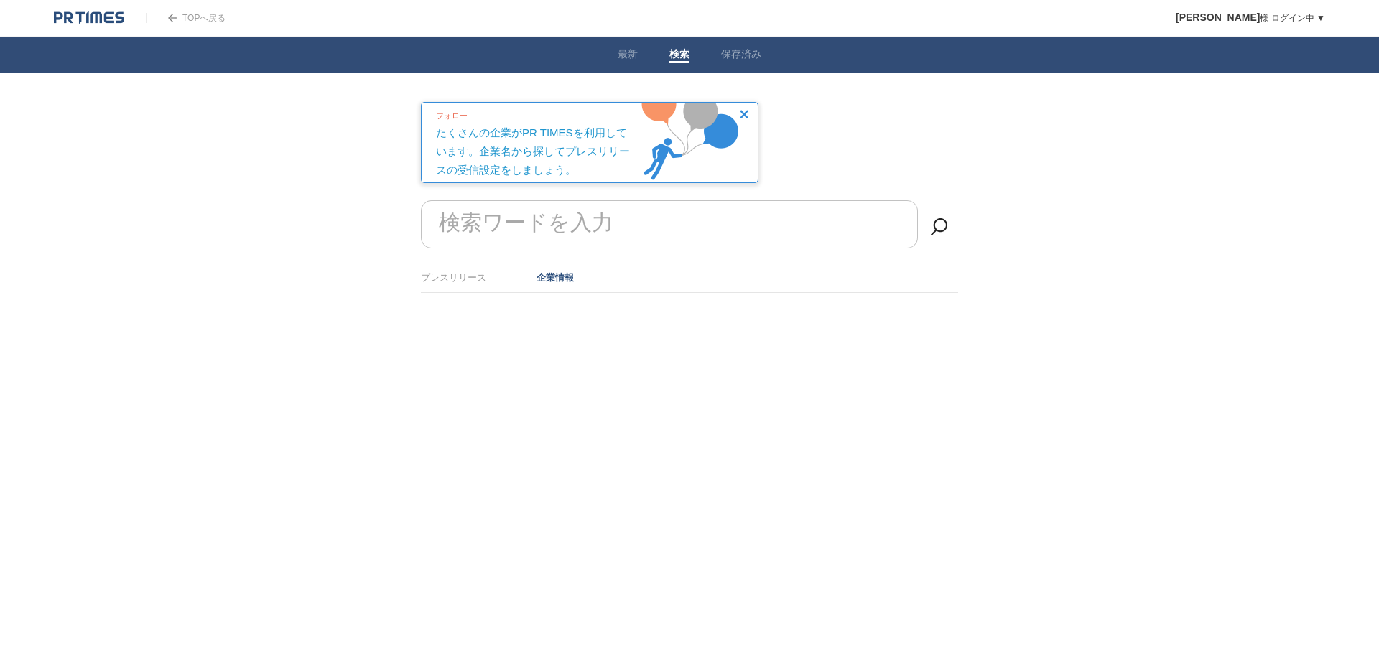
click at [739, 111] on link at bounding box center [743, 116] width 13 height 13
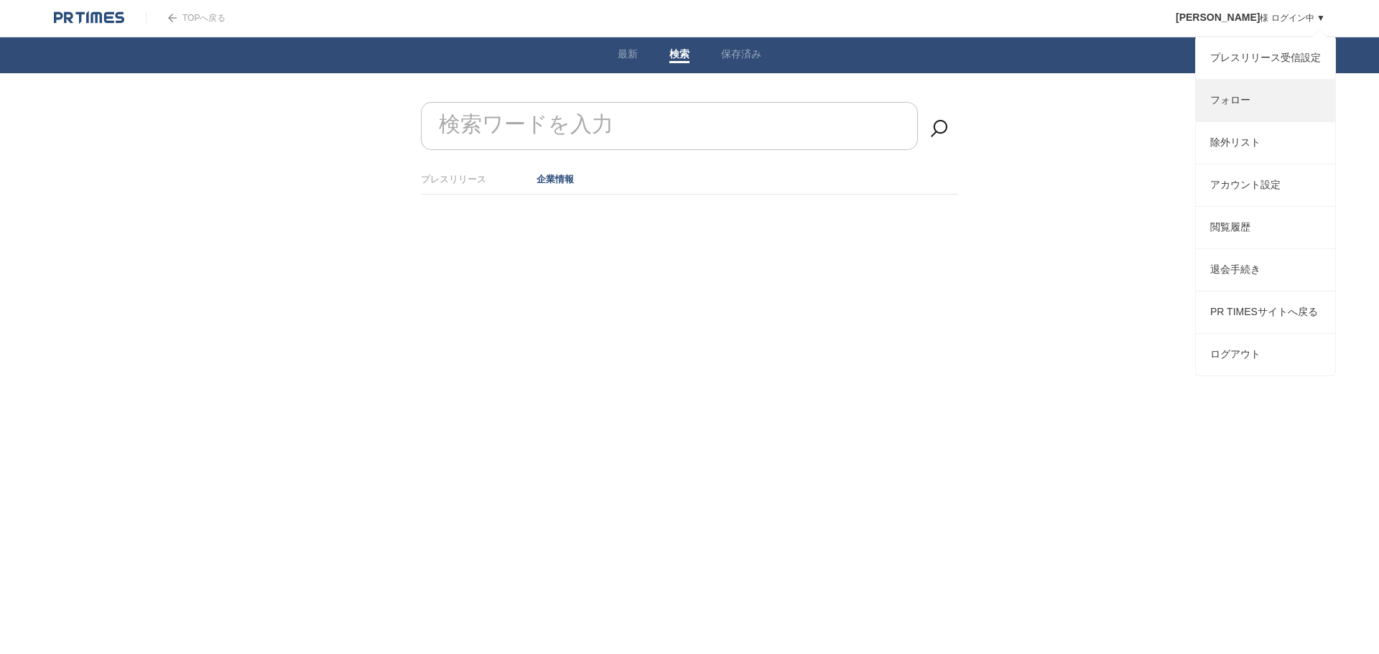
click at [1225, 103] on link "フォロー" at bounding box center [1264, 101] width 139 height 42
